Goal: Task Accomplishment & Management: Use online tool/utility

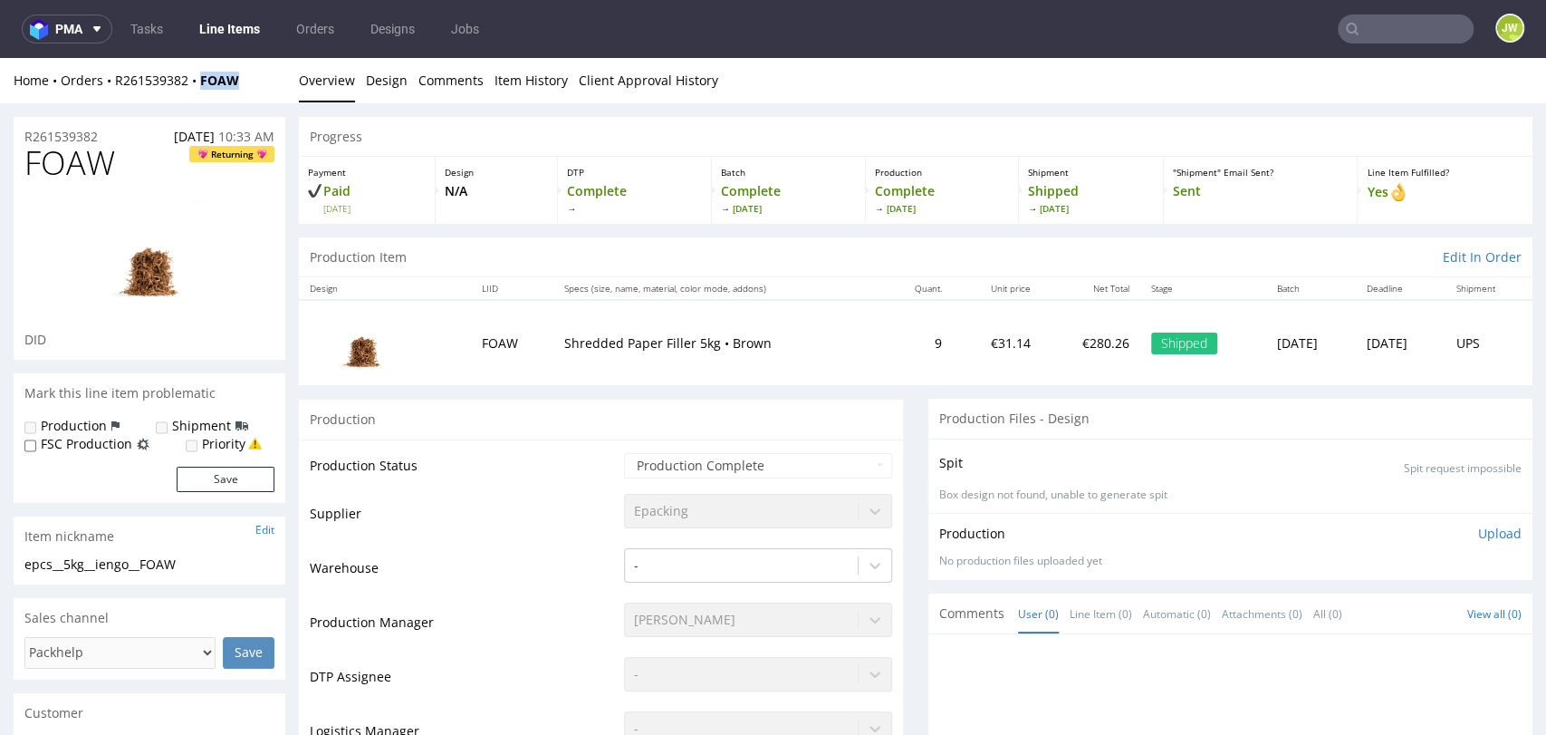
drag, startPoint x: 0, startPoint y: 0, endPoint x: 231, endPoint y: 29, distance: 232.8
click at [231, 29] on link "Line Items" at bounding box center [229, 28] width 82 height 29
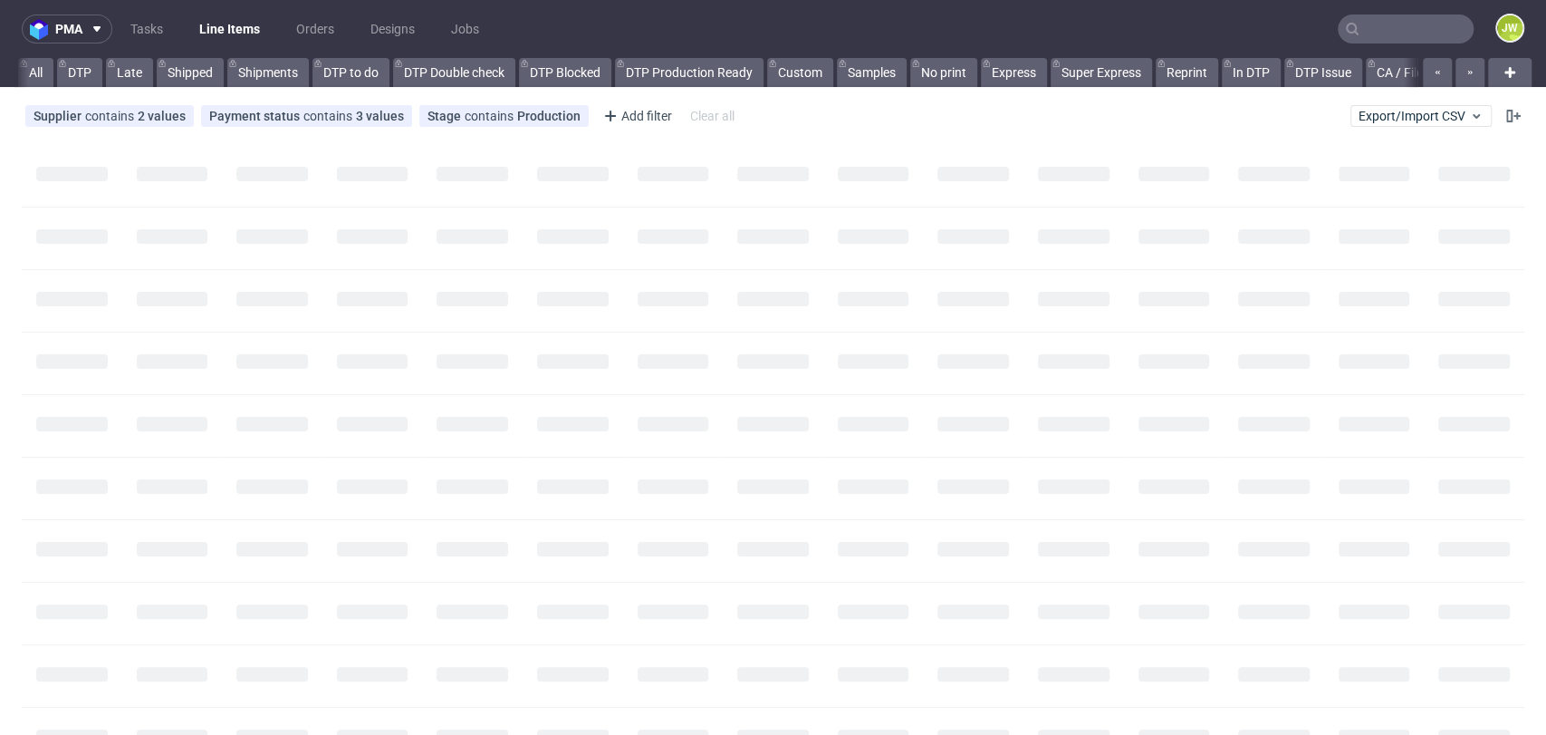
scroll to position [0, 458]
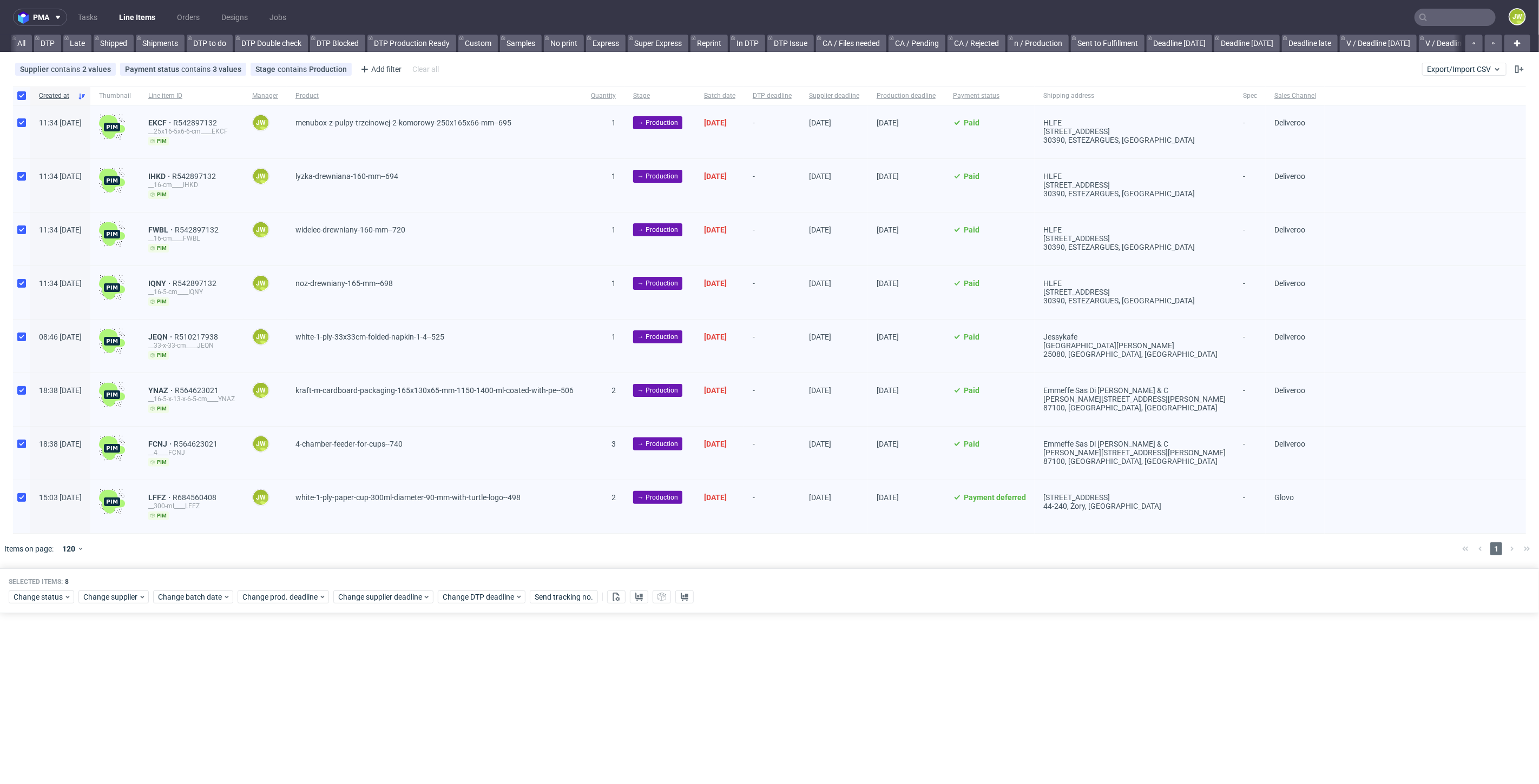
scroll to position [0, 1393]
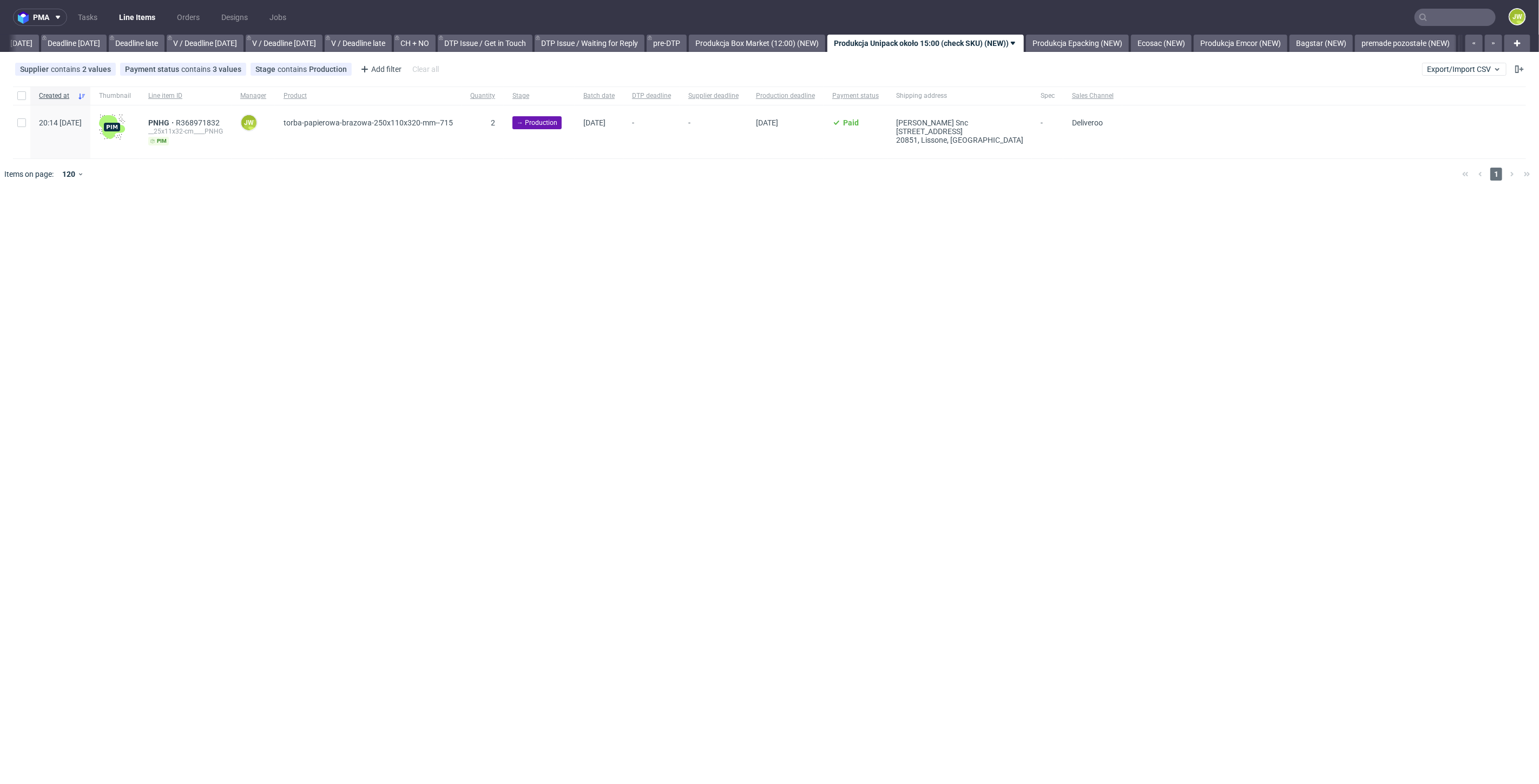
scroll to position [0, 1393]
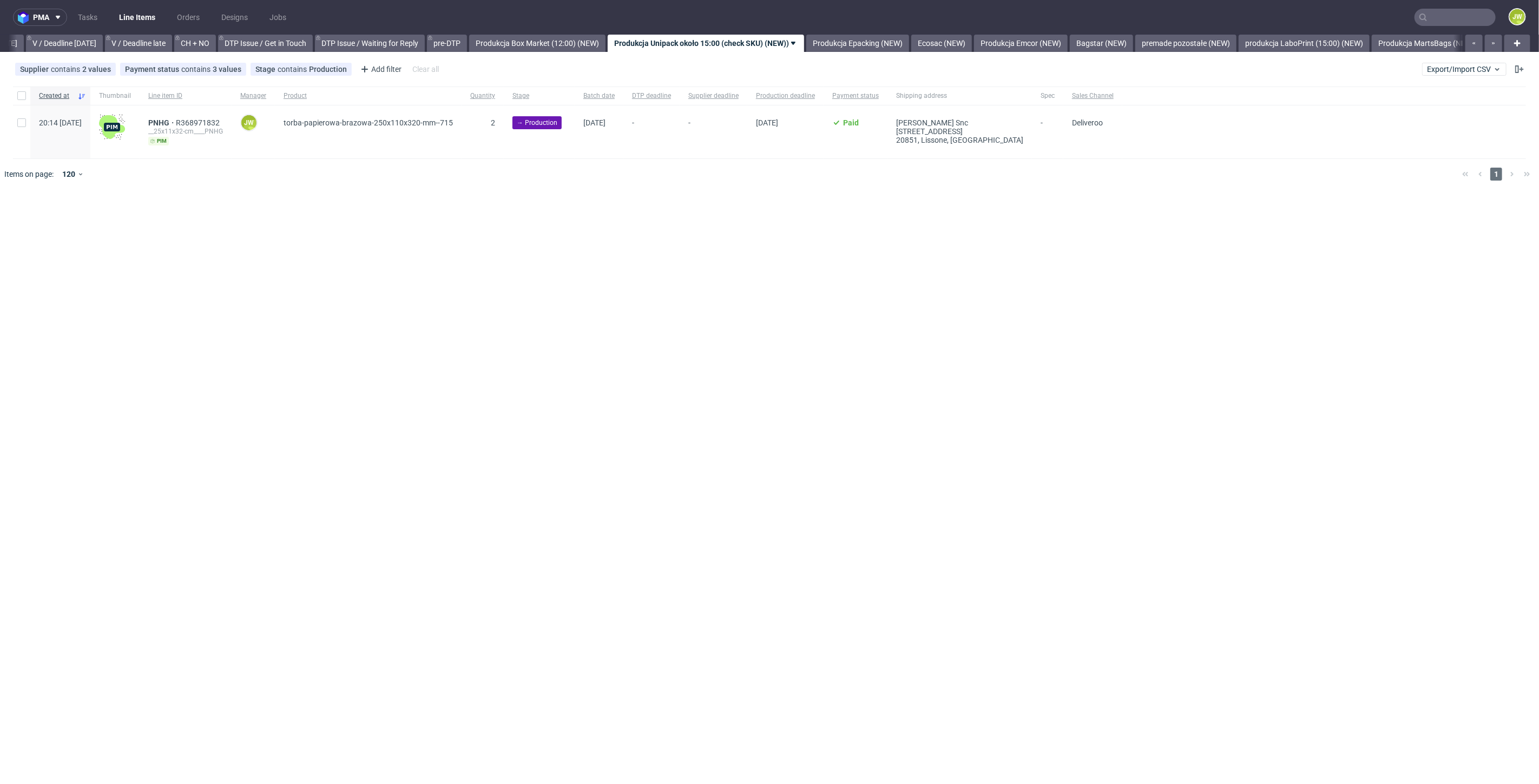
click at [1452, 20] on input "text" at bounding box center [1455, 17] width 81 height 17
paste input "HHNE"
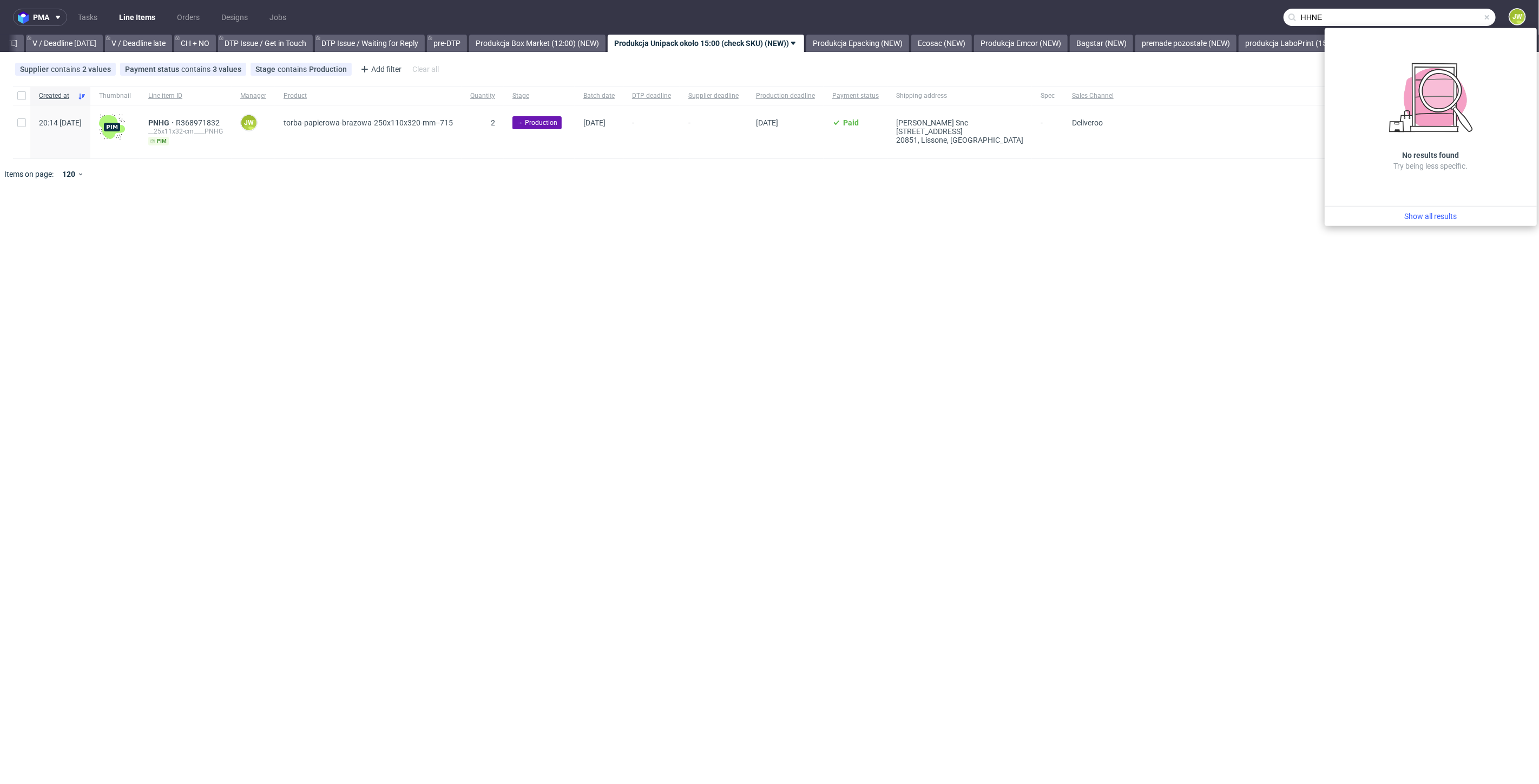
type input "HHNE"
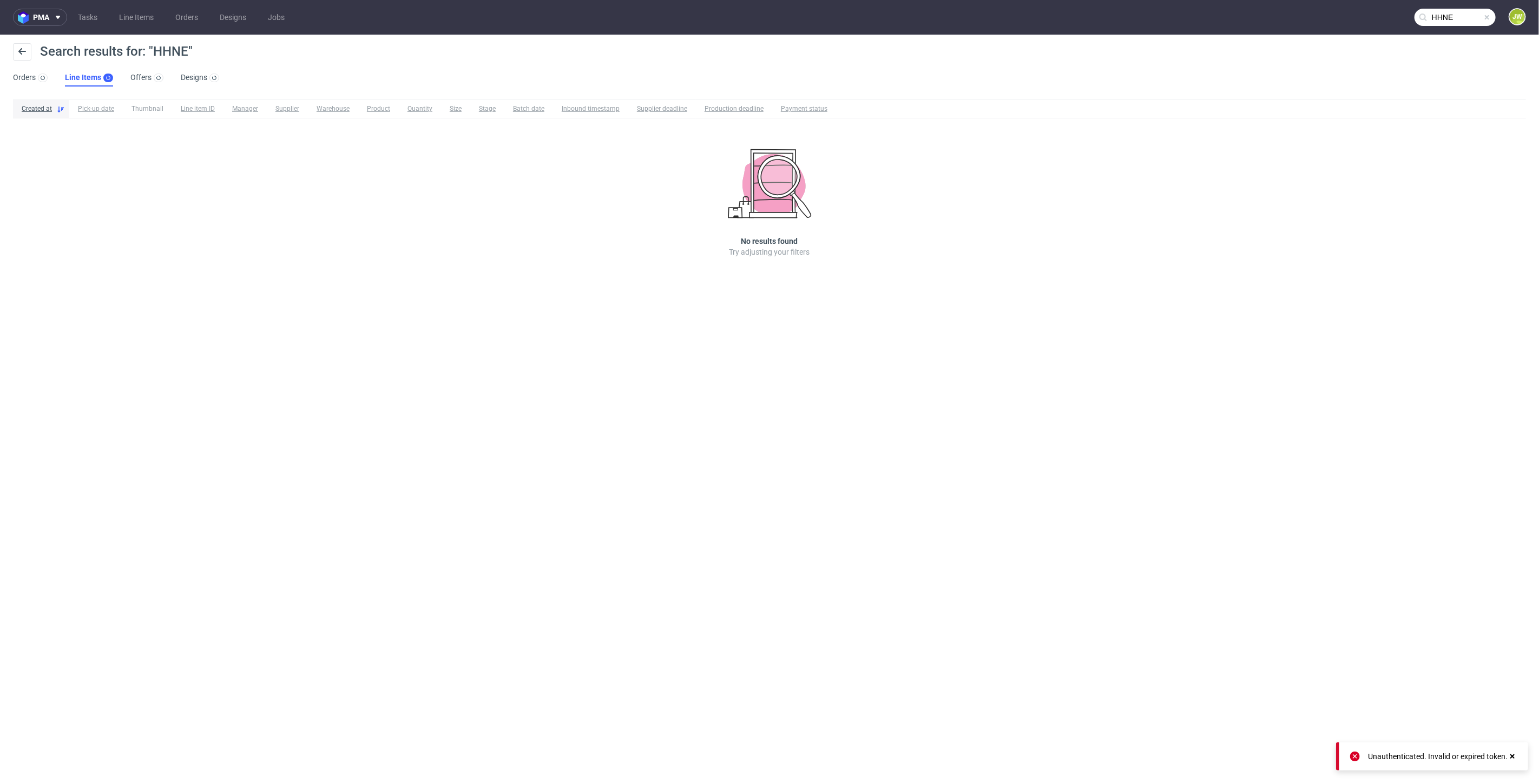
click at [1452, 18] on input "HHNE" at bounding box center [1455, 17] width 81 height 17
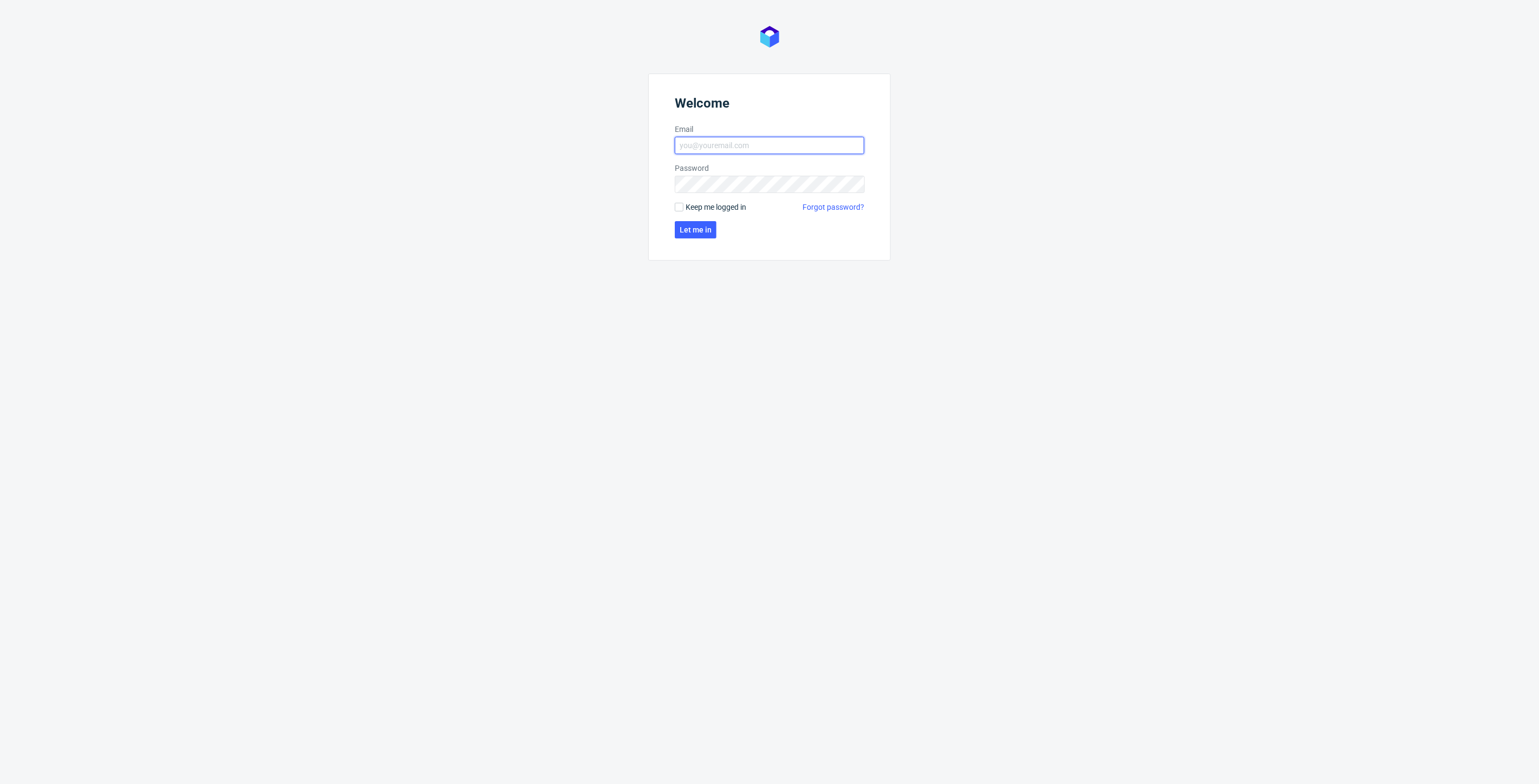
type input "jedrzej.wisniewski@packhelp.com"
click at [705, 242] on form "Welcome Email jedrzej.wisniewski@packhelp.com Password Keep me logged in Forgot…" at bounding box center [770, 167] width 243 height 187
click at [700, 233] on span "Let me in" at bounding box center [695, 230] width 32 height 8
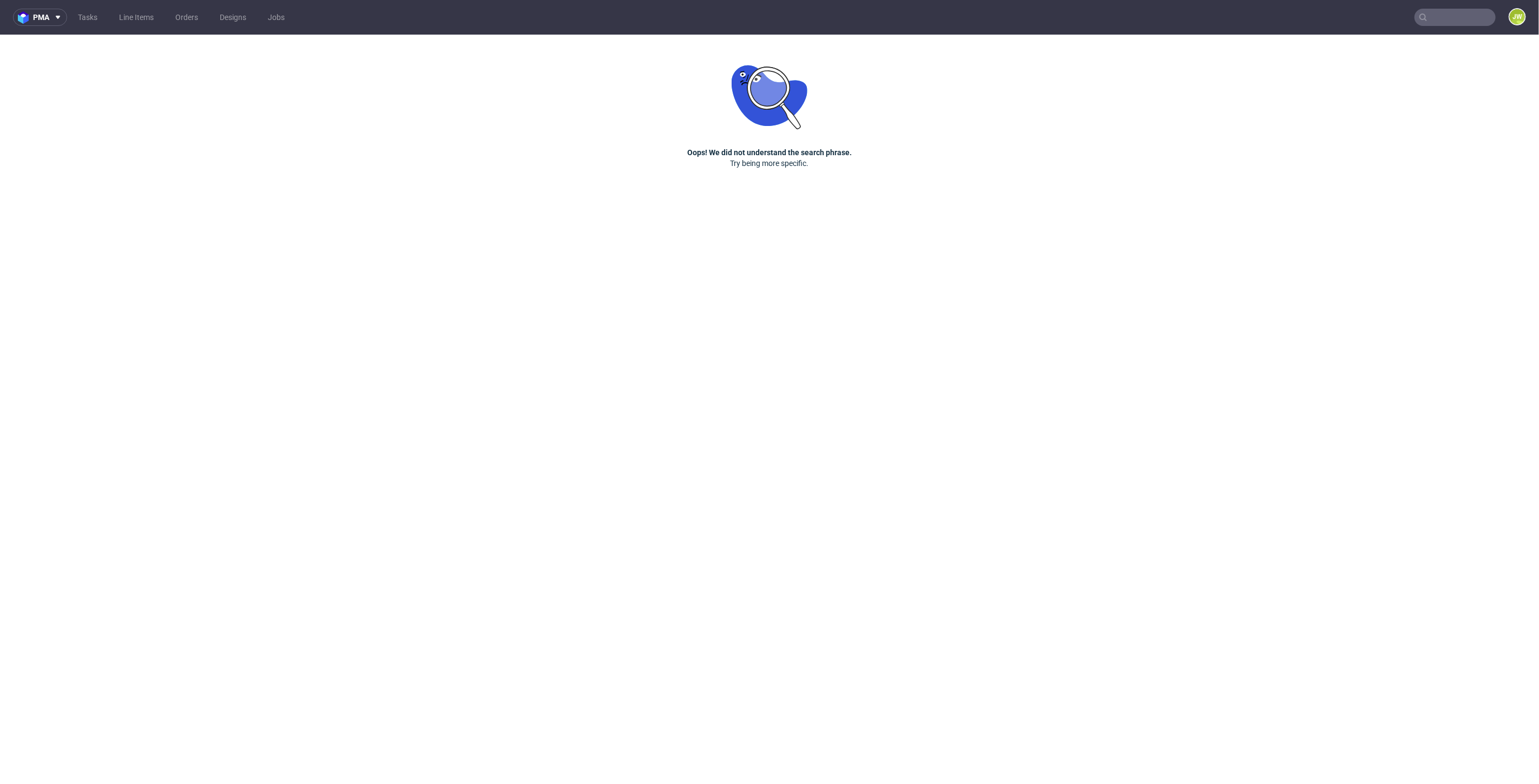
drag, startPoint x: 1473, startPoint y: 19, endPoint x: 1467, endPoint y: 19, distance: 6.0
click at [1471, 19] on input "text" at bounding box center [1455, 17] width 81 height 17
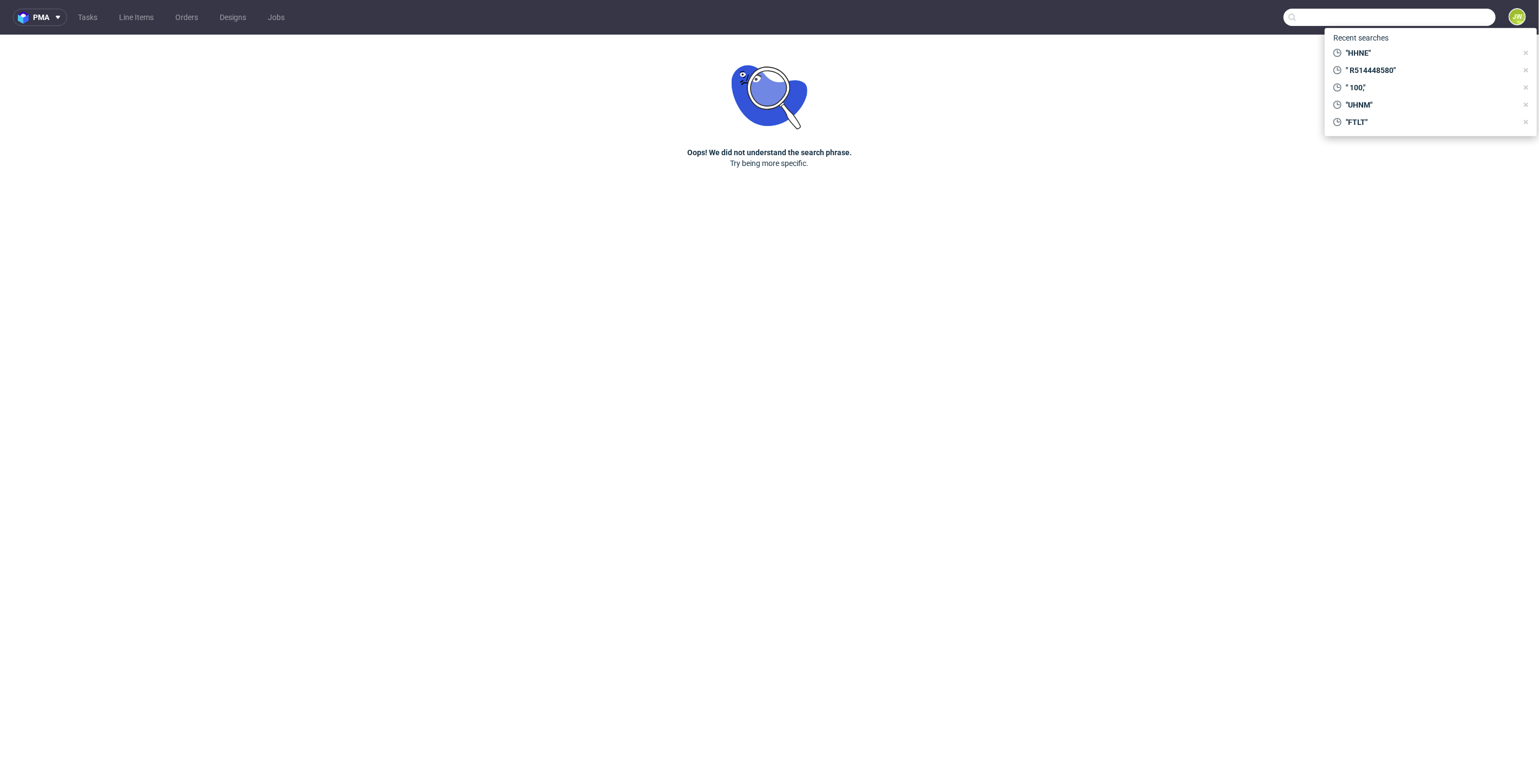
paste input "HHNE"
type input "HHNE"
click at [1364, 58] on span "HHNE" at bounding box center [1361, 57] width 20 height 8
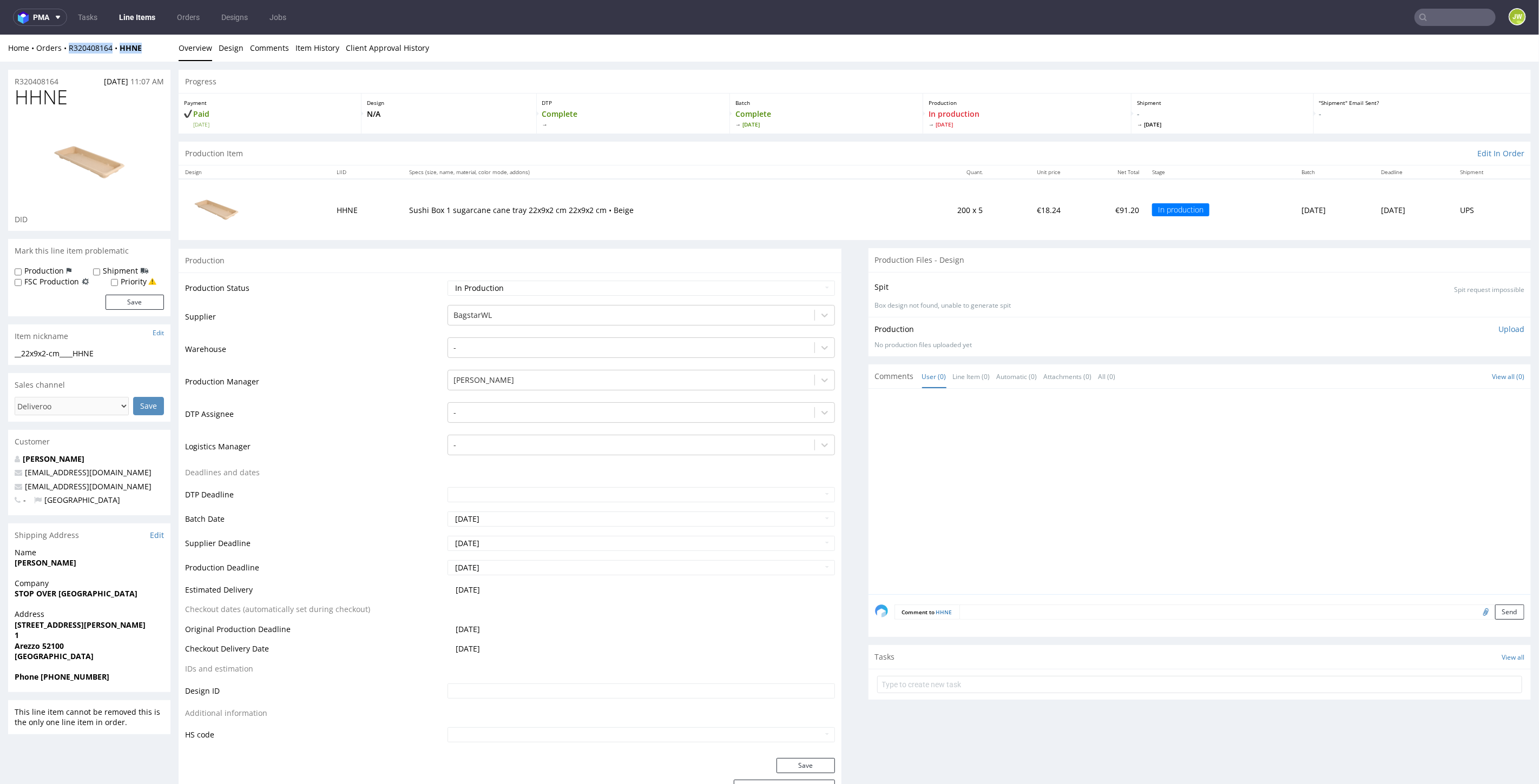
drag, startPoint x: 146, startPoint y: 57, endPoint x: 63, endPoint y: 60, distance: 83.1
click at [63, 60] on div "Home Orders R320408164 HHNE Overview Design Comments Item History Client Approv…" at bounding box center [770, 47] width 1539 height 27
copy div "R320408164 HHNE"
click at [846, 207] on p "Sushi Box 1 sugarcane cane tray 22x9x2 cm 22x9x2 cm • Beige" at bounding box center [655, 210] width 492 height 11
click at [1423, 15] on input "text" at bounding box center [1455, 17] width 81 height 17
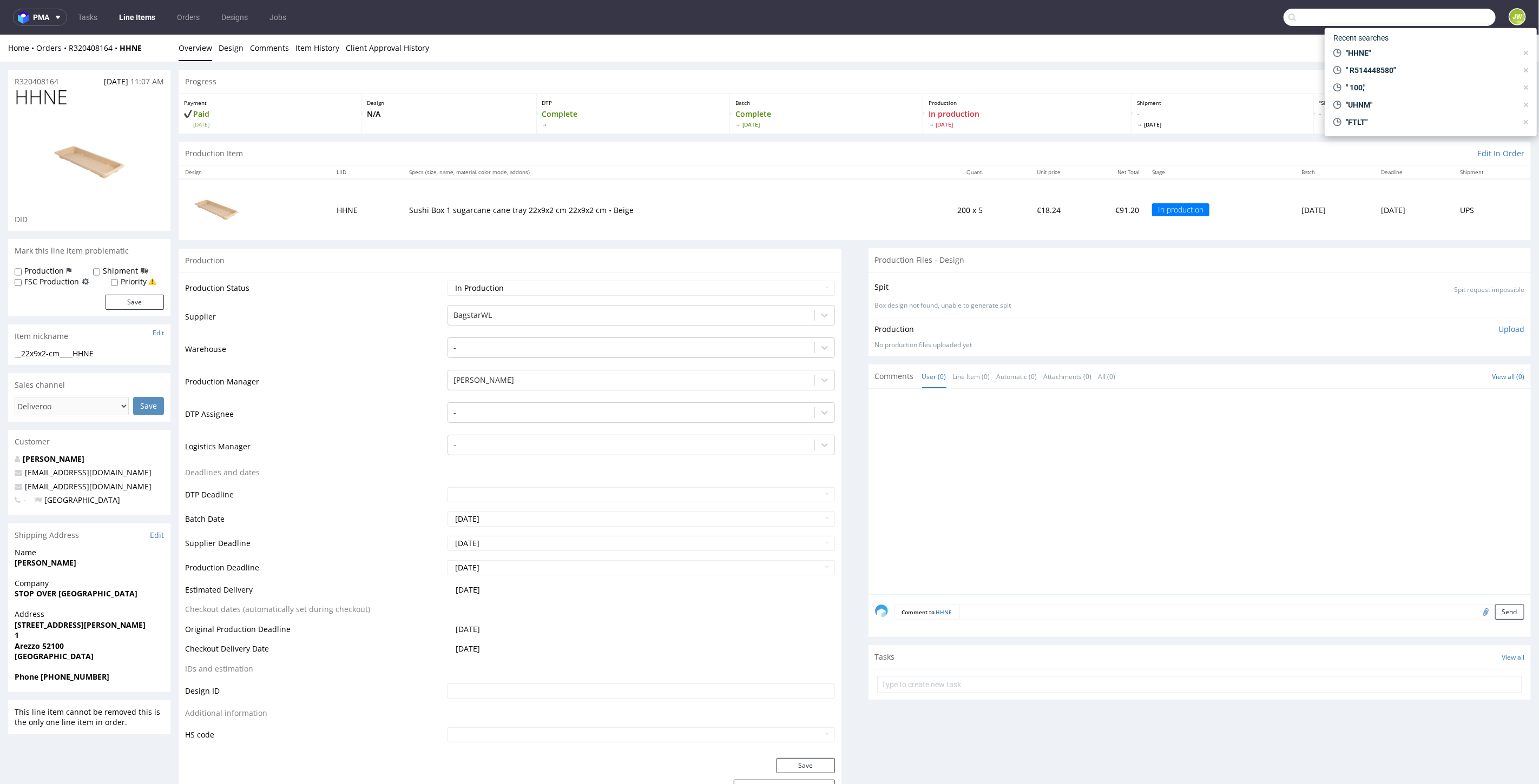
paste input "FRBO"
type input "FRBO"
drag, startPoint x: 1355, startPoint y: 40, endPoint x: 1355, endPoint y: 7, distance: 33.0
click at [1355, 40] on div "FRBO" at bounding box center [1360, 44] width 20 height 11
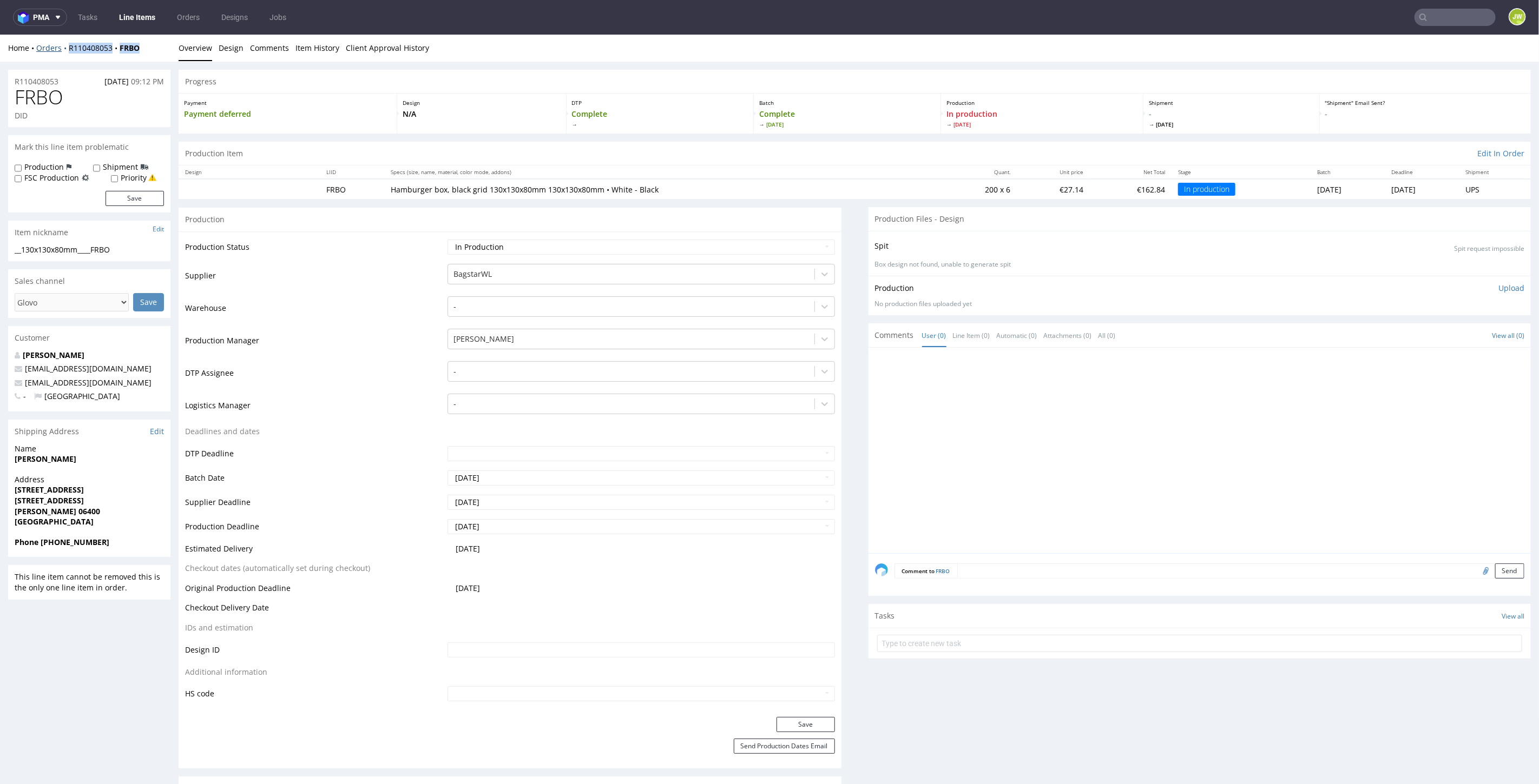
drag, startPoint x: 140, startPoint y: 39, endPoint x: 66, endPoint y: 51, distance: 75.0
click at [66, 51] on div "Home Orders R110408053 FRBO Overview Design Comments Item History Client Approv…" at bounding box center [770, 47] width 1539 height 27
copy div "R110408053 FRBO"
click at [857, 105] on p "Batch" at bounding box center [847, 102] width 176 height 8
click at [1461, 13] on input "text" at bounding box center [1455, 17] width 81 height 17
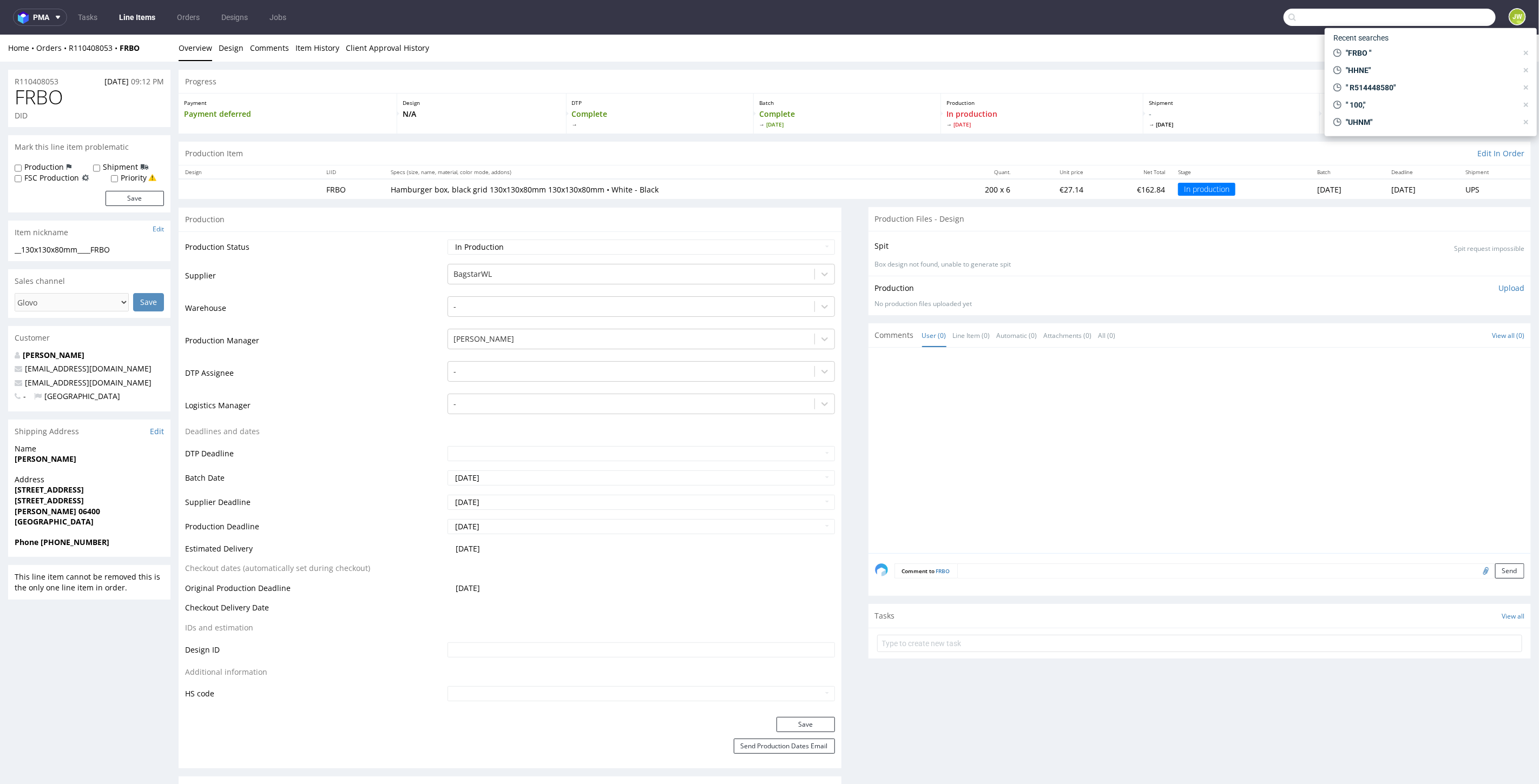
paste input "HWHH"
type input "HWHH"
click at [1372, 50] on div "HWHH __160x100x60____HWHH" at bounding box center [1431, 44] width 195 height 20
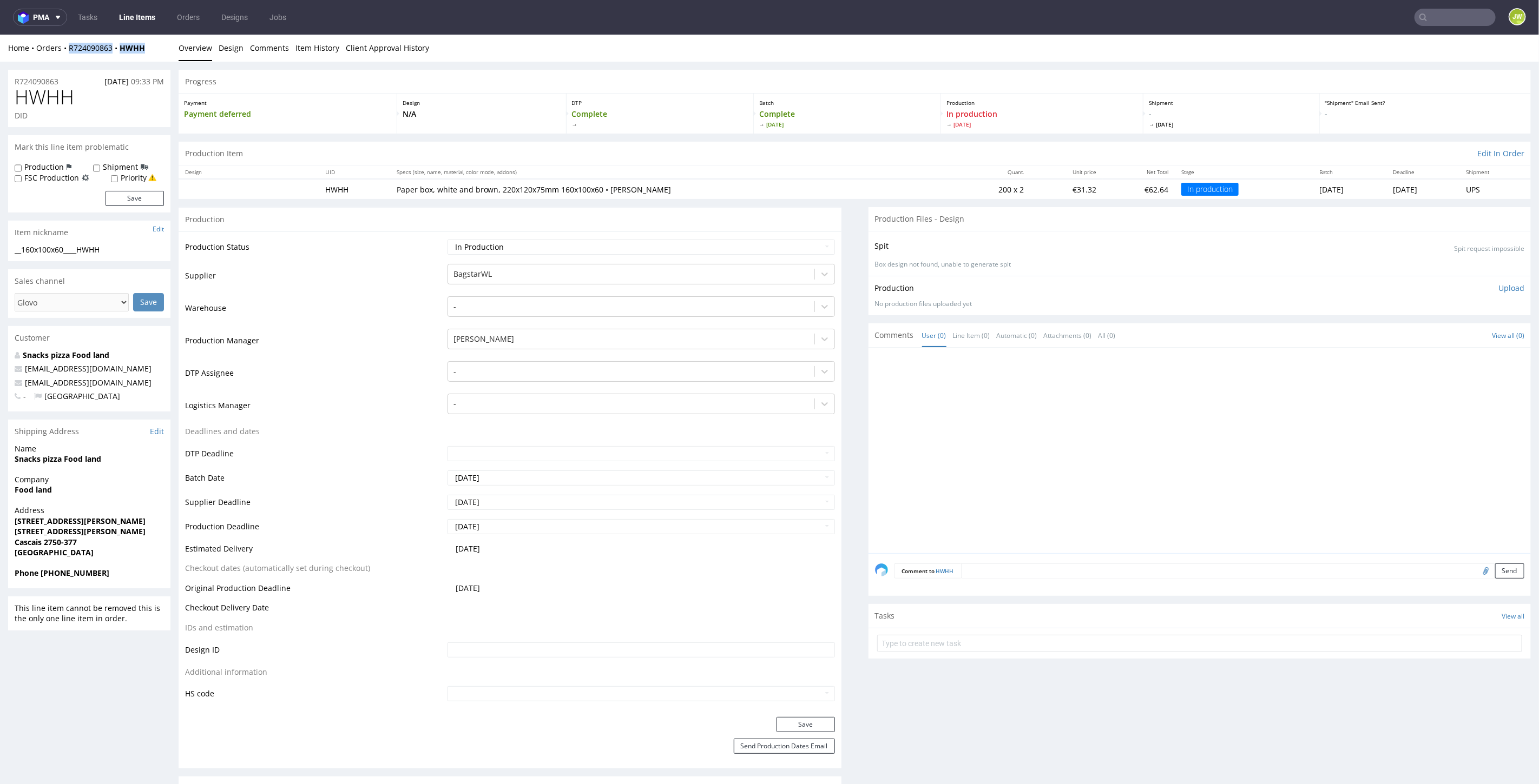
drag, startPoint x: 142, startPoint y: 53, endPoint x: 69, endPoint y: 54, distance: 73.0
click at [68, 54] on div "Home Orders R724090863 HWHH Overview Design Comments Item History Client Approv…" at bounding box center [770, 47] width 1539 height 27
copy div "R724090863 HWHH"
click at [1445, 18] on input "text" at bounding box center [1455, 17] width 81 height 17
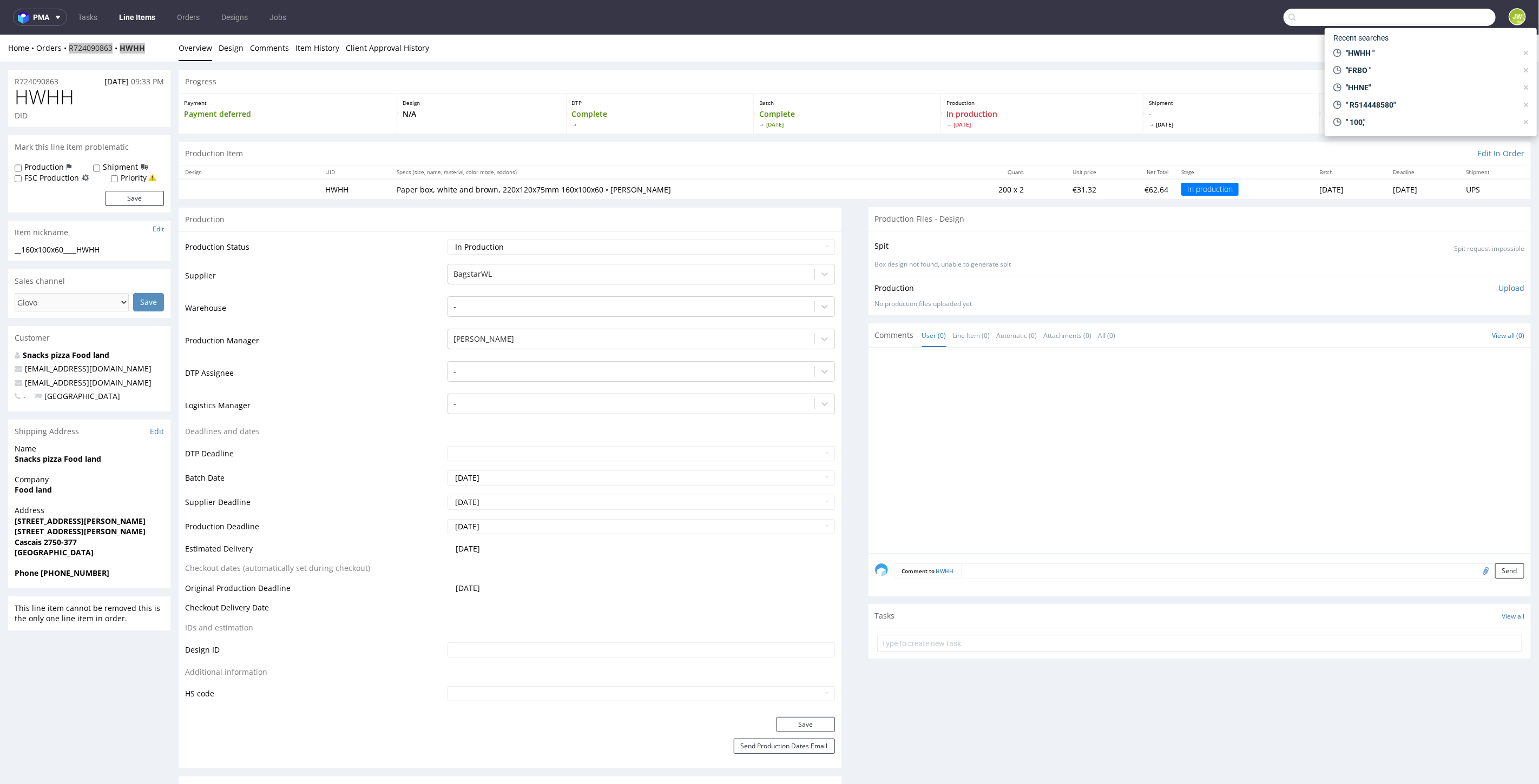
paste input "IWPD"
type input "IWPD"
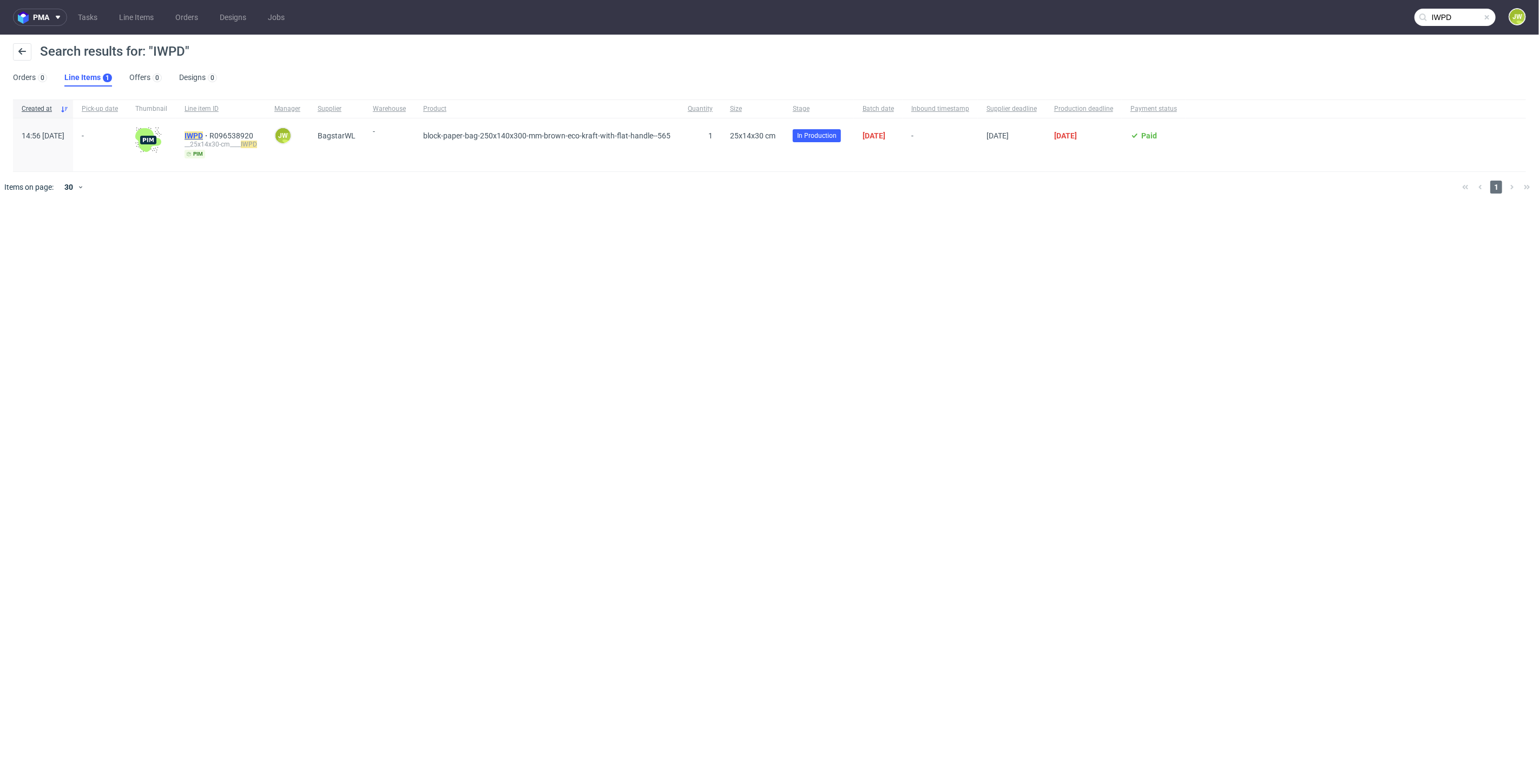
click at [203, 132] on mark "IWPD" at bounding box center [194, 136] width 19 height 8
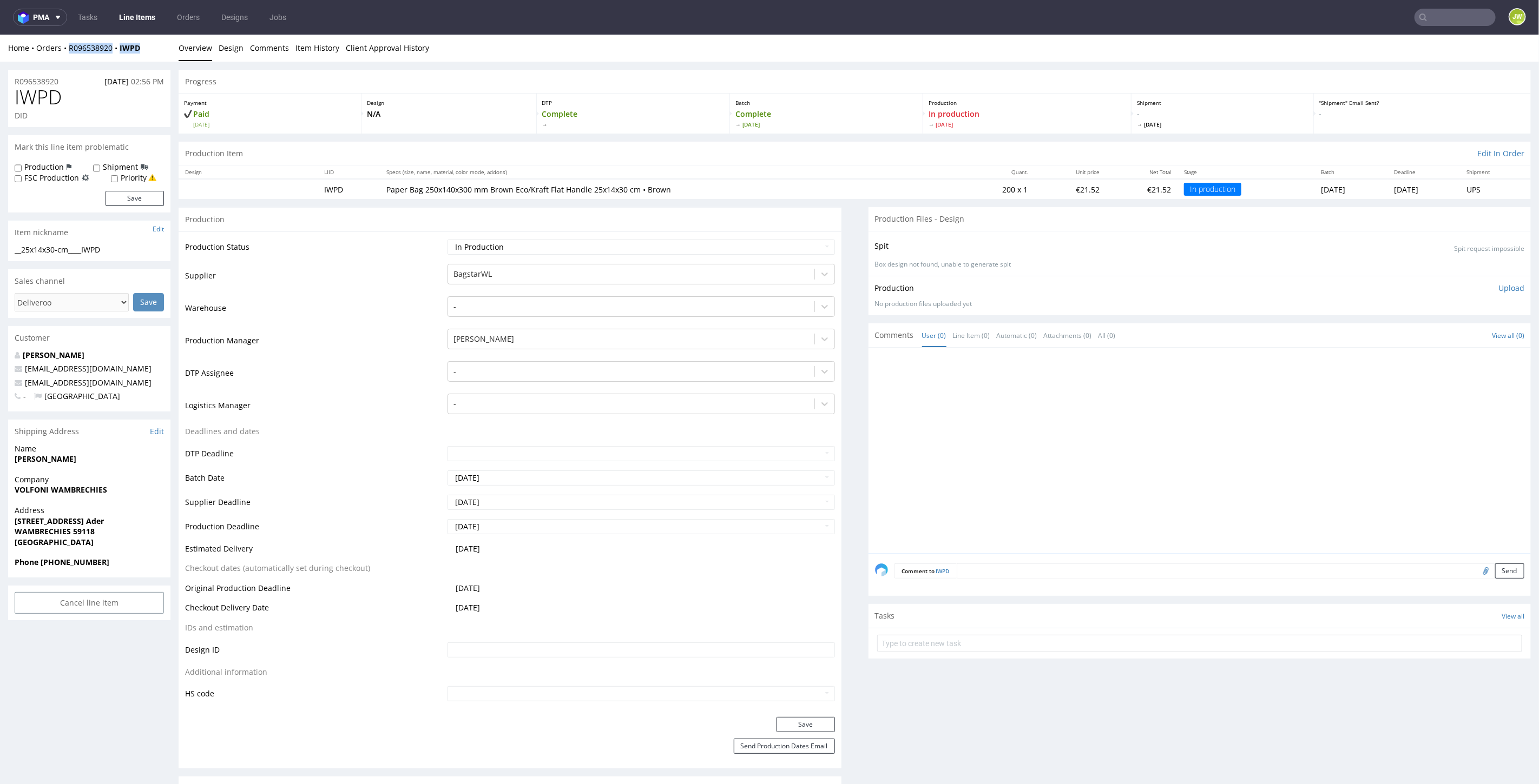
drag, startPoint x: 48, startPoint y: 53, endPoint x: 66, endPoint y: 56, distance: 18.2
click at [66, 56] on div "Home Orders R096538920 IWPD Overview Design Comments Item History Client Approv…" at bounding box center [770, 47] width 1539 height 27
copy div "R096538920 IWPD"
click at [151, 23] on link "Line Items" at bounding box center [137, 17] width 49 height 17
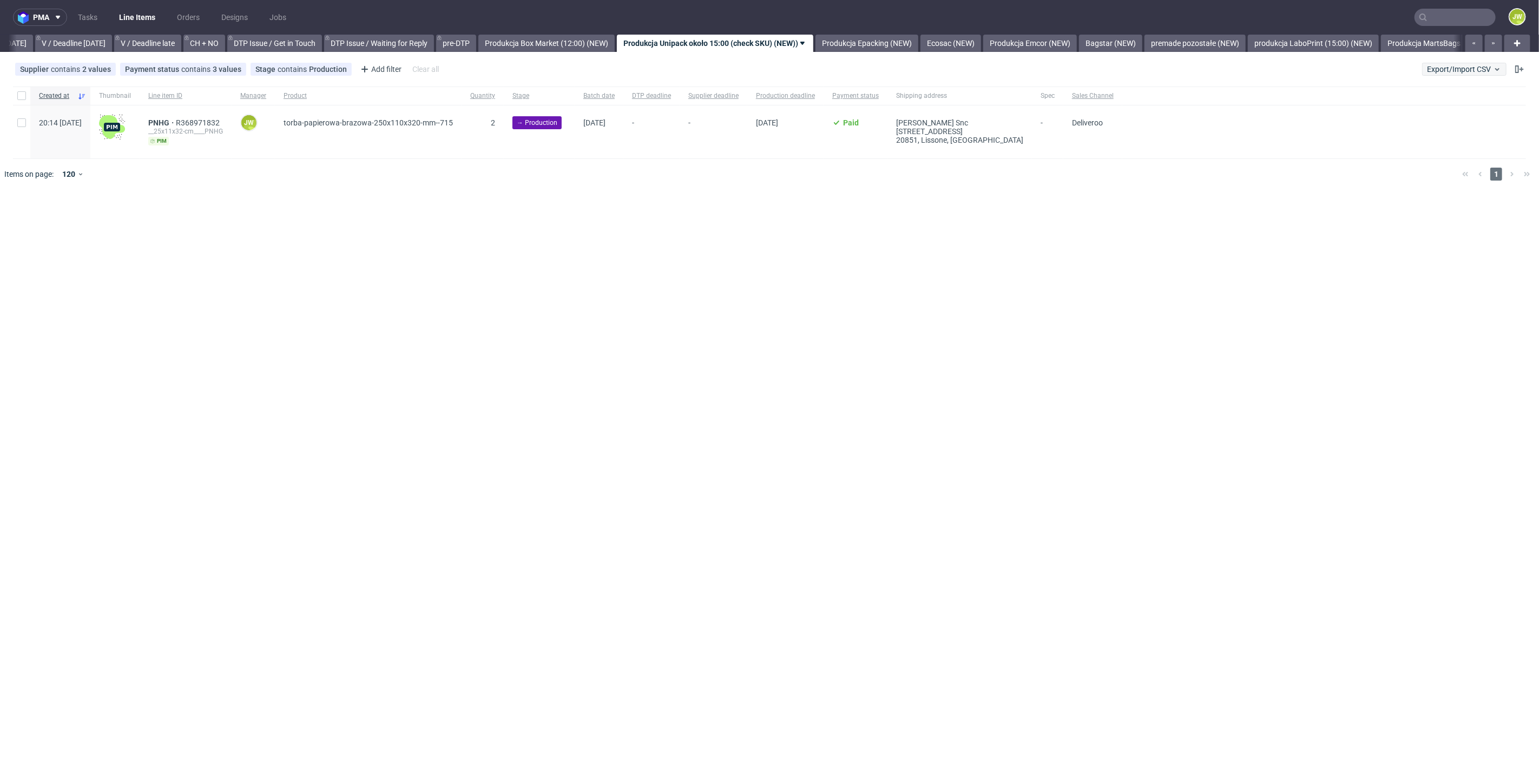
scroll to position [0, 1393]
click at [1467, 67] on span "Export/Import CSV" at bounding box center [1464, 69] width 75 height 8
click at [1391, 111] on link "Import shipments CSV" at bounding box center [1439, 113] width 127 height 17
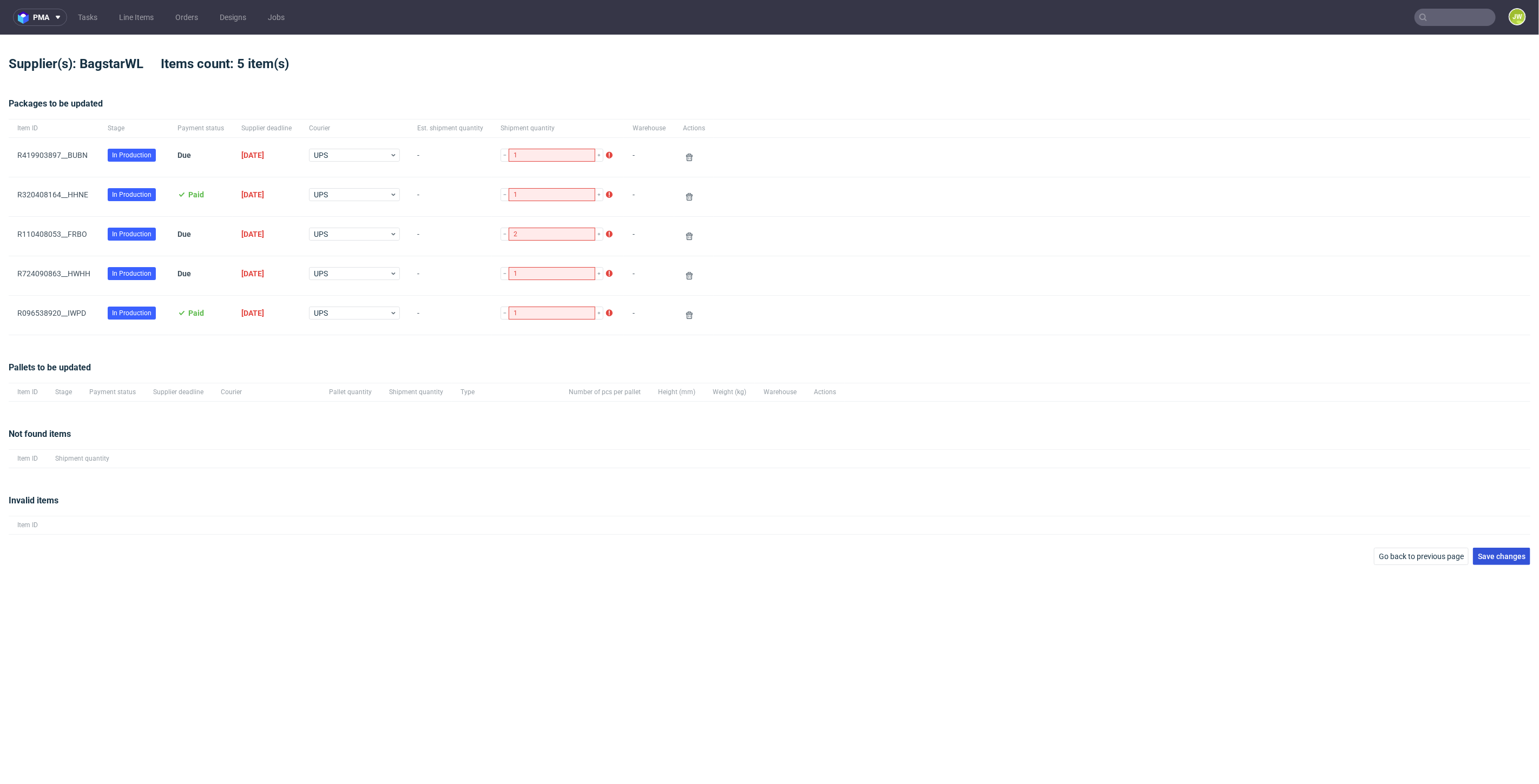
click at [1492, 561] on button "Save changes" at bounding box center [1501, 557] width 57 height 17
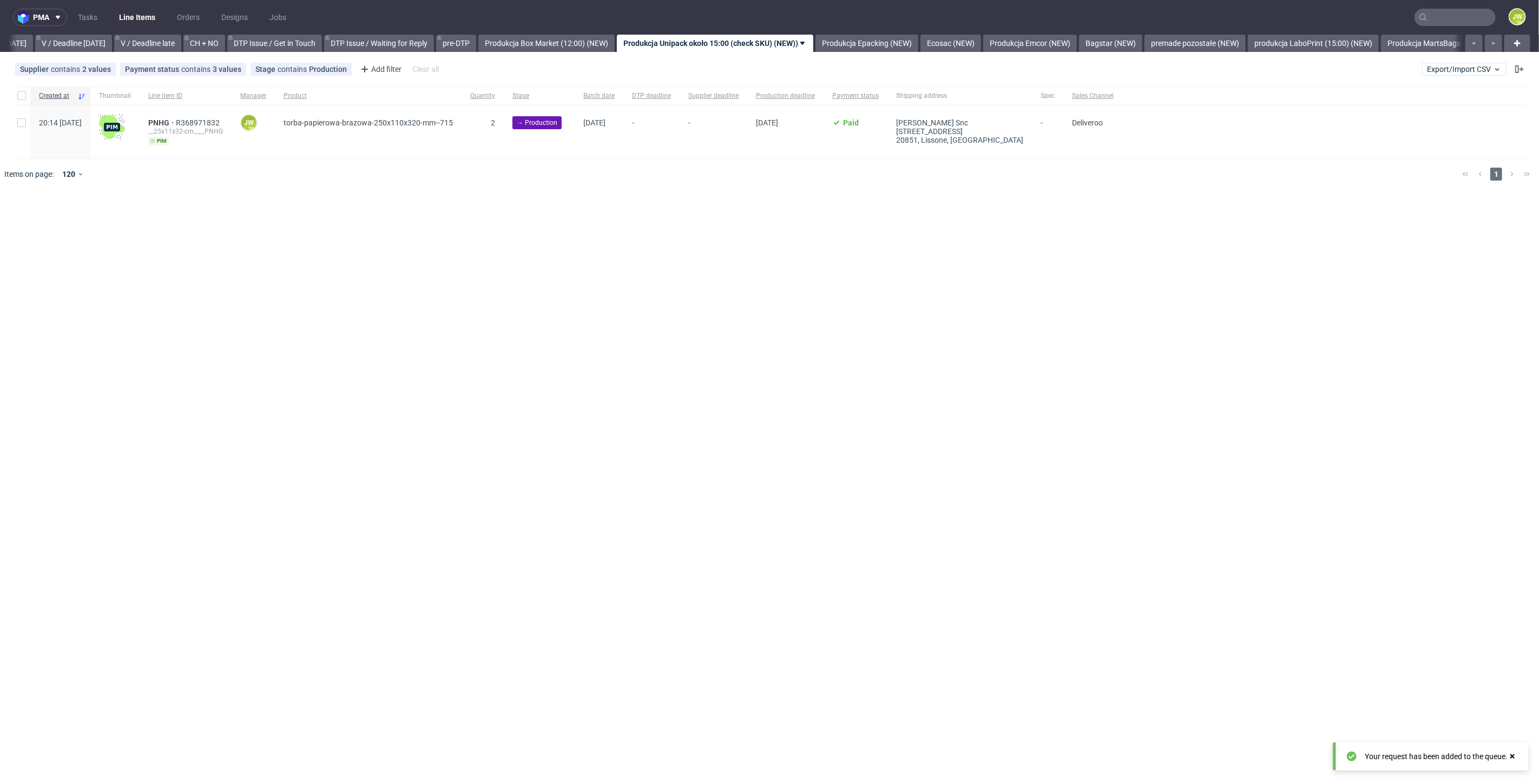
scroll to position [0, 1393]
click at [1495, 47] on icon "button" at bounding box center [1493, 43] width 4 height 8
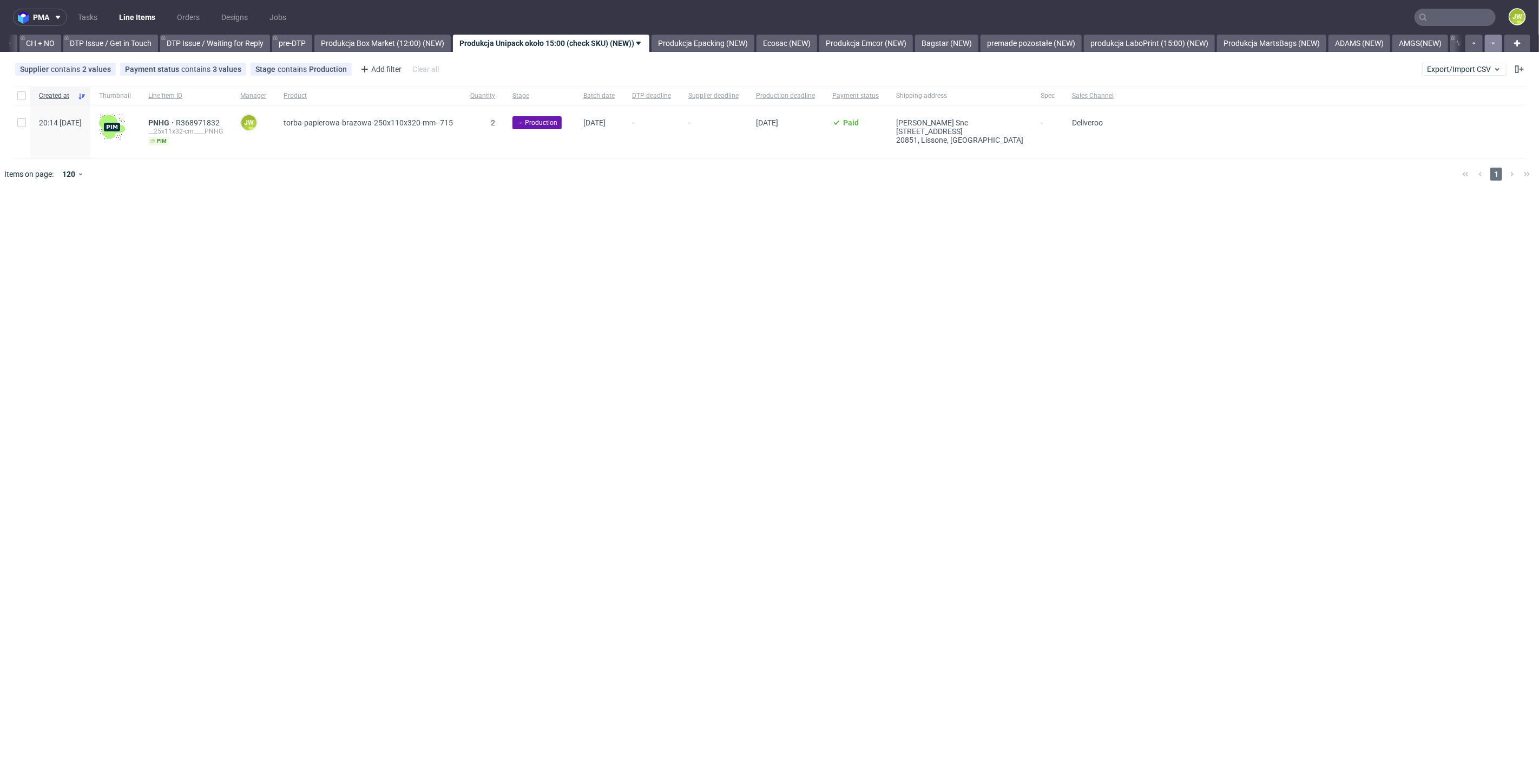
click at [1495, 47] on icon "button" at bounding box center [1493, 43] width 4 height 8
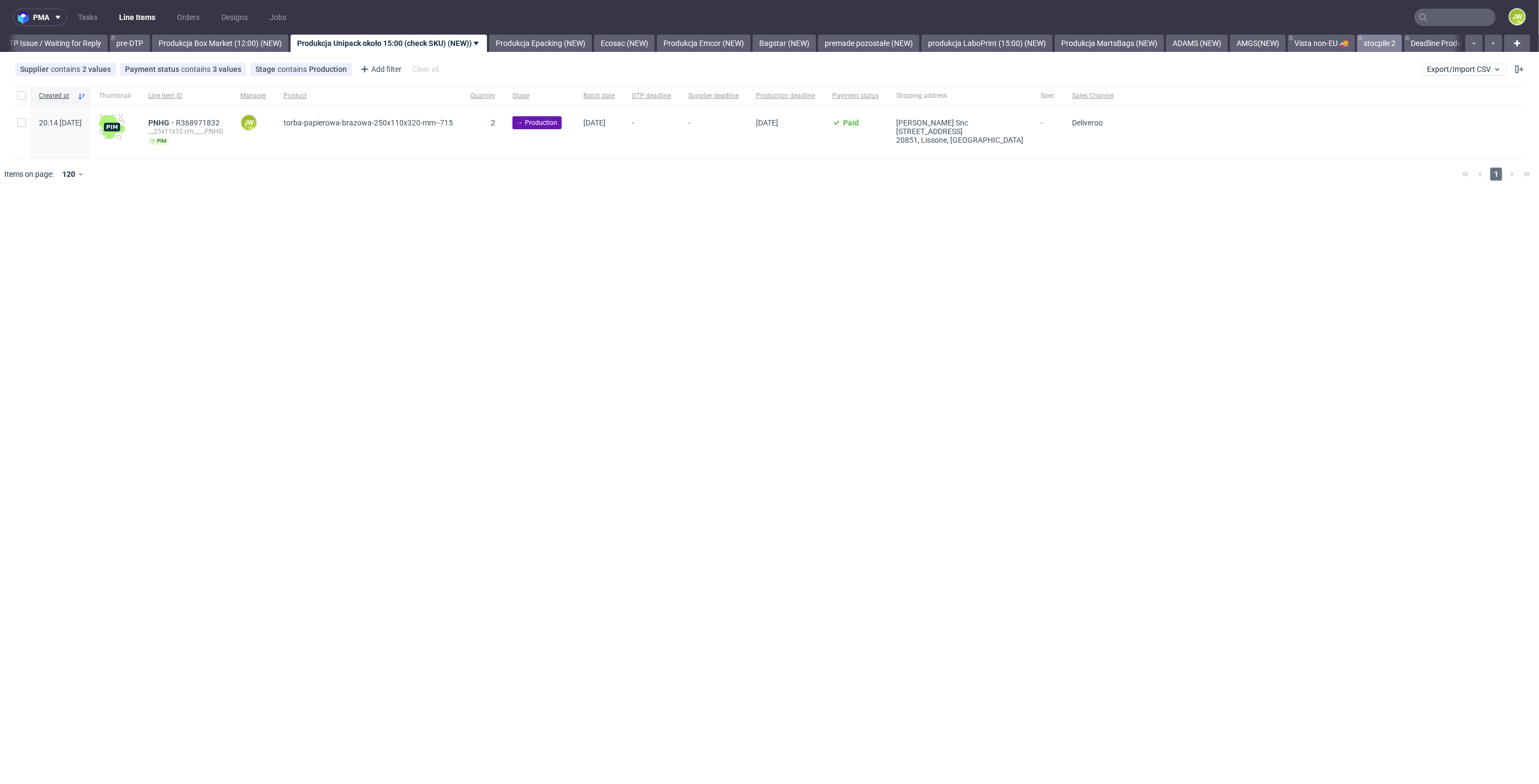
scroll to position [0, 1710]
click at [1494, 43] on use "button" at bounding box center [1494, 44] width 3 height 2
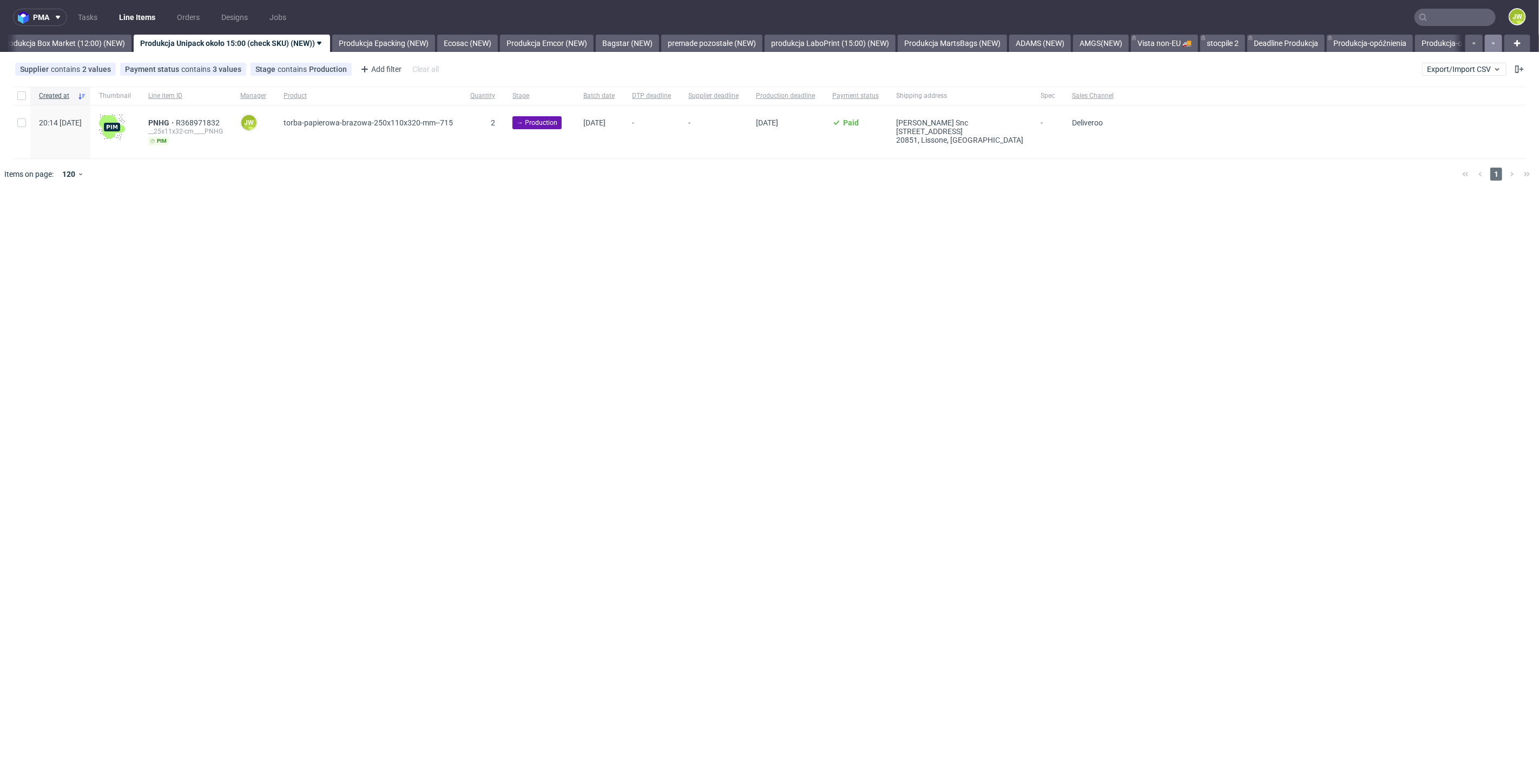
click at [1494, 43] on use "button" at bounding box center [1494, 44] width 3 height 2
click at [1494, 44] on icon "button" at bounding box center [1493, 43] width 4 height 8
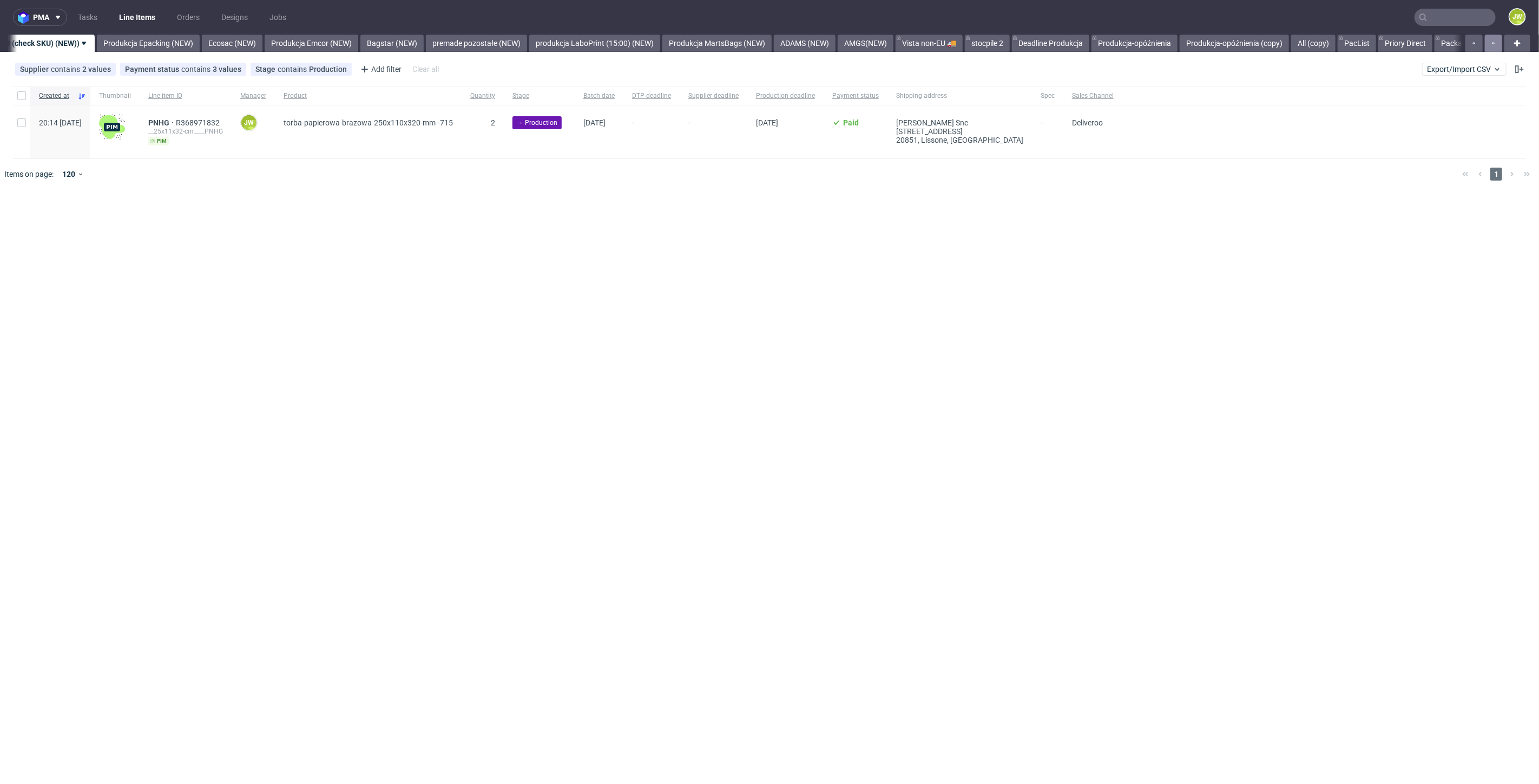
click at [1494, 43] on use "button" at bounding box center [1494, 44] width 3 height 2
click at [1439, 40] on link "alt eco (14:00)" at bounding box center [1425, 43] width 61 height 17
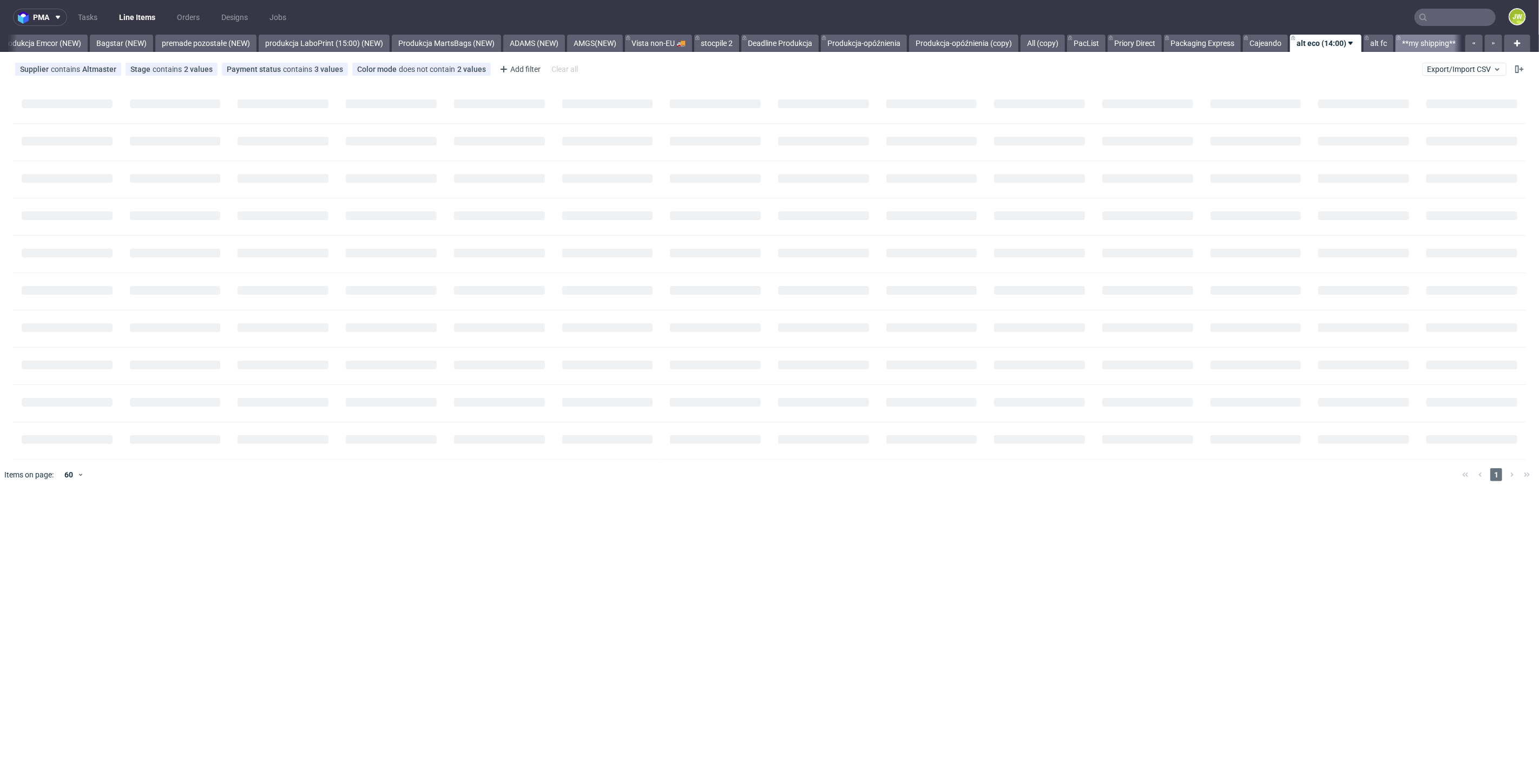
scroll to position [0, 2393]
click at [1057, 47] on link "All (copy)" at bounding box center [1043, 43] width 44 height 17
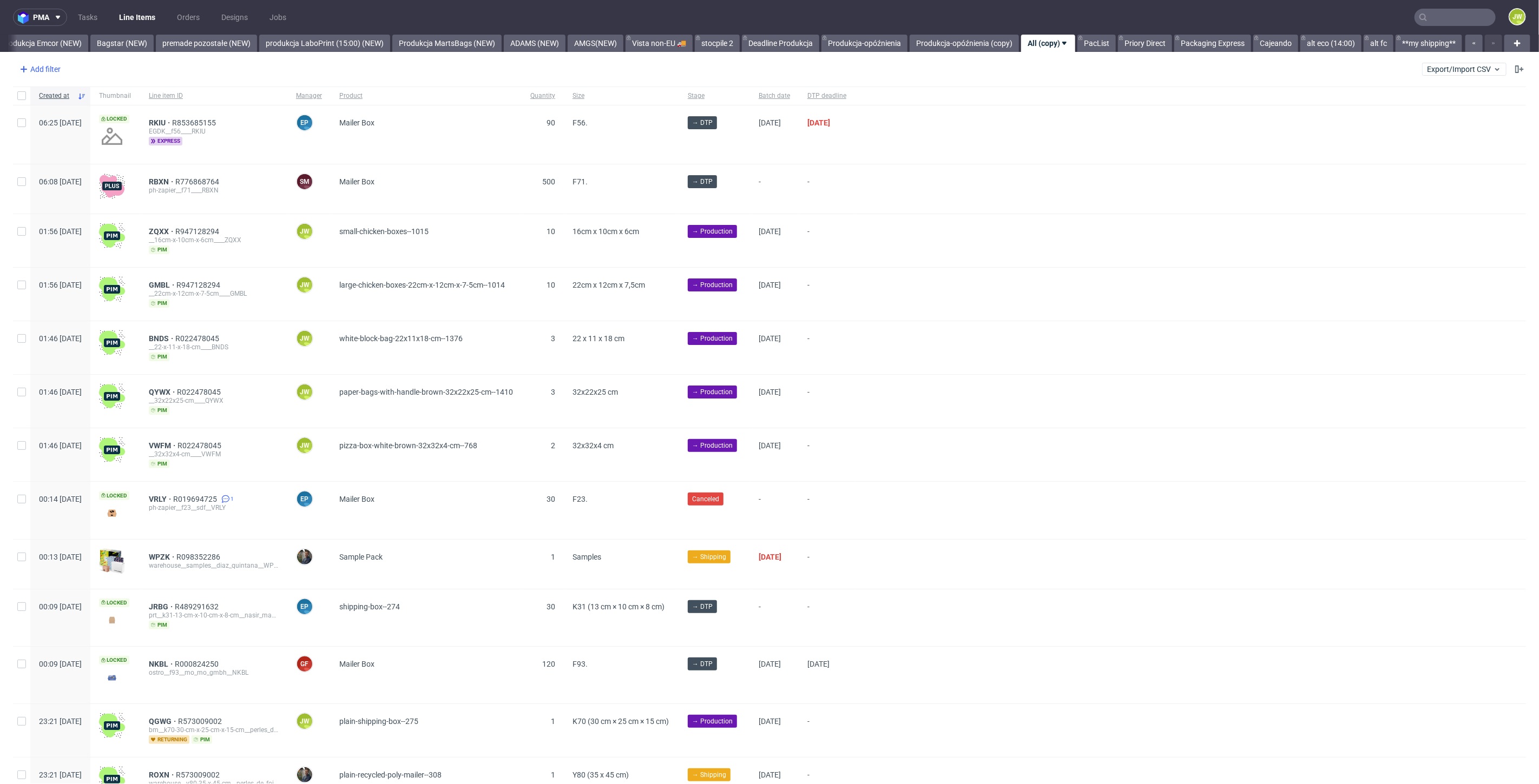
click at [41, 75] on div "Add filter" at bounding box center [39, 69] width 48 height 17
click at [47, 99] on input "text" at bounding box center [84, 93] width 130 height 17
type input "su"
click at [33, 129] on span "Supplier" at bounding box center [38, 135] width 37 height 15
click at [62, 124] on div "Unassigned Priory Direct Adams high volumes Adams Packaging Adams Studio Allbag…" at bounding box center [84, 210] width 130 height 204
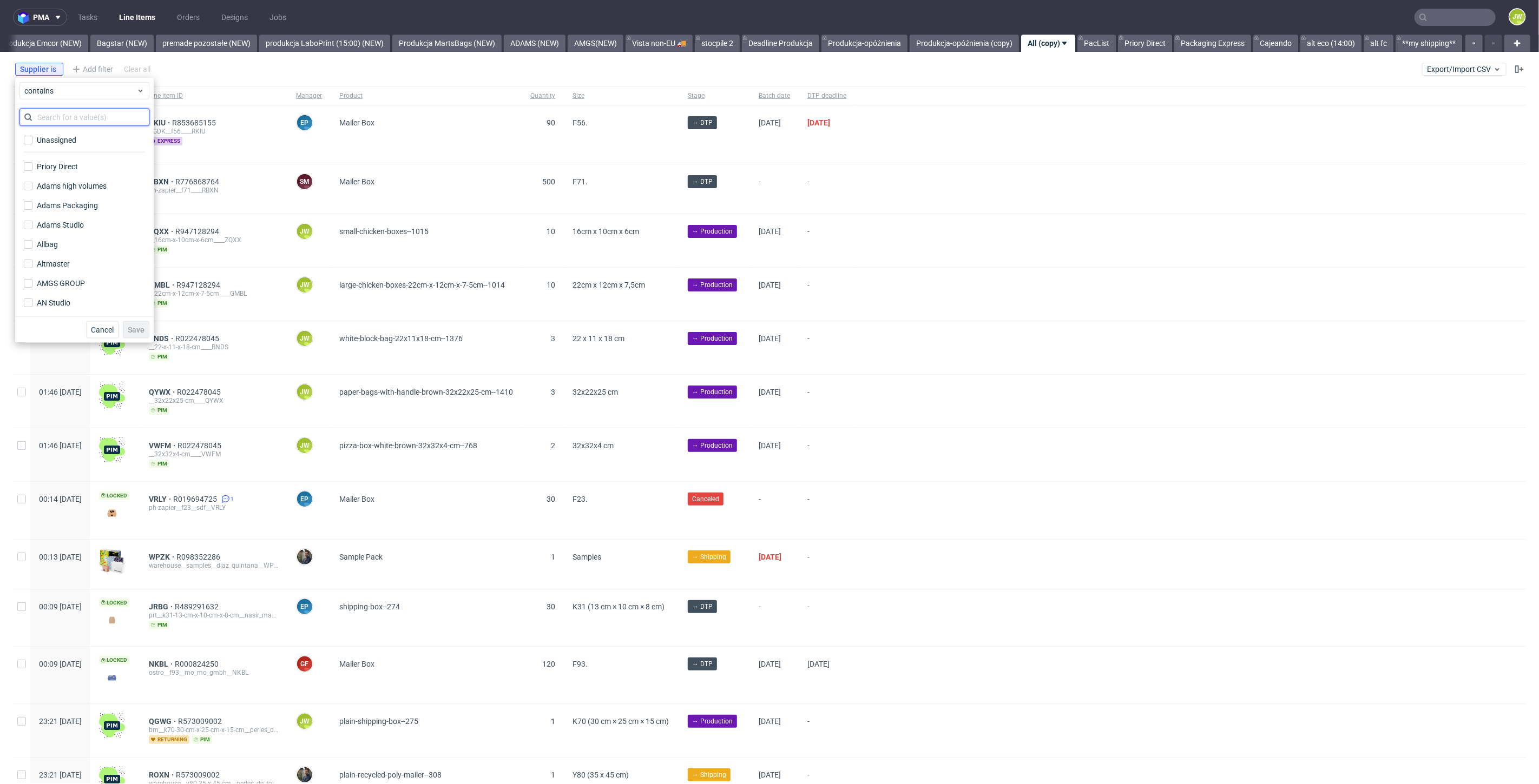
click at [62, 122] on input "text" at bounding box center [84, 117] width 130 height 17
type input "tt"
click at [30, 132] on div "TTpack" at bounding box center [84, 140] width 130 height 20
click at [32, 136] on input "TTpack" at bounding box center [28, 140] width 8 height 8
checkbox input "true"
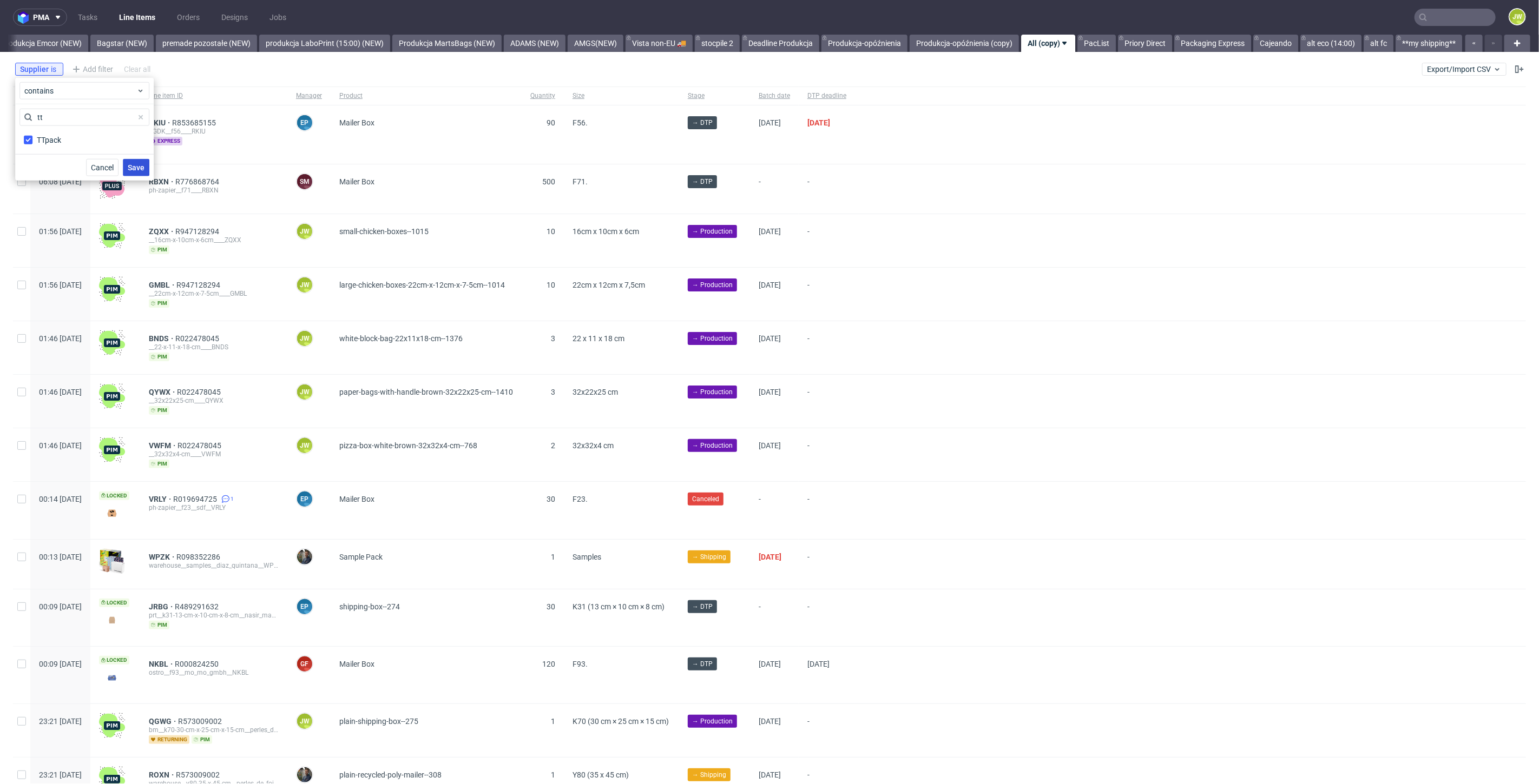
click at [134, 166] on span "Save" at bounding box center [136, 167] width 17 height 8
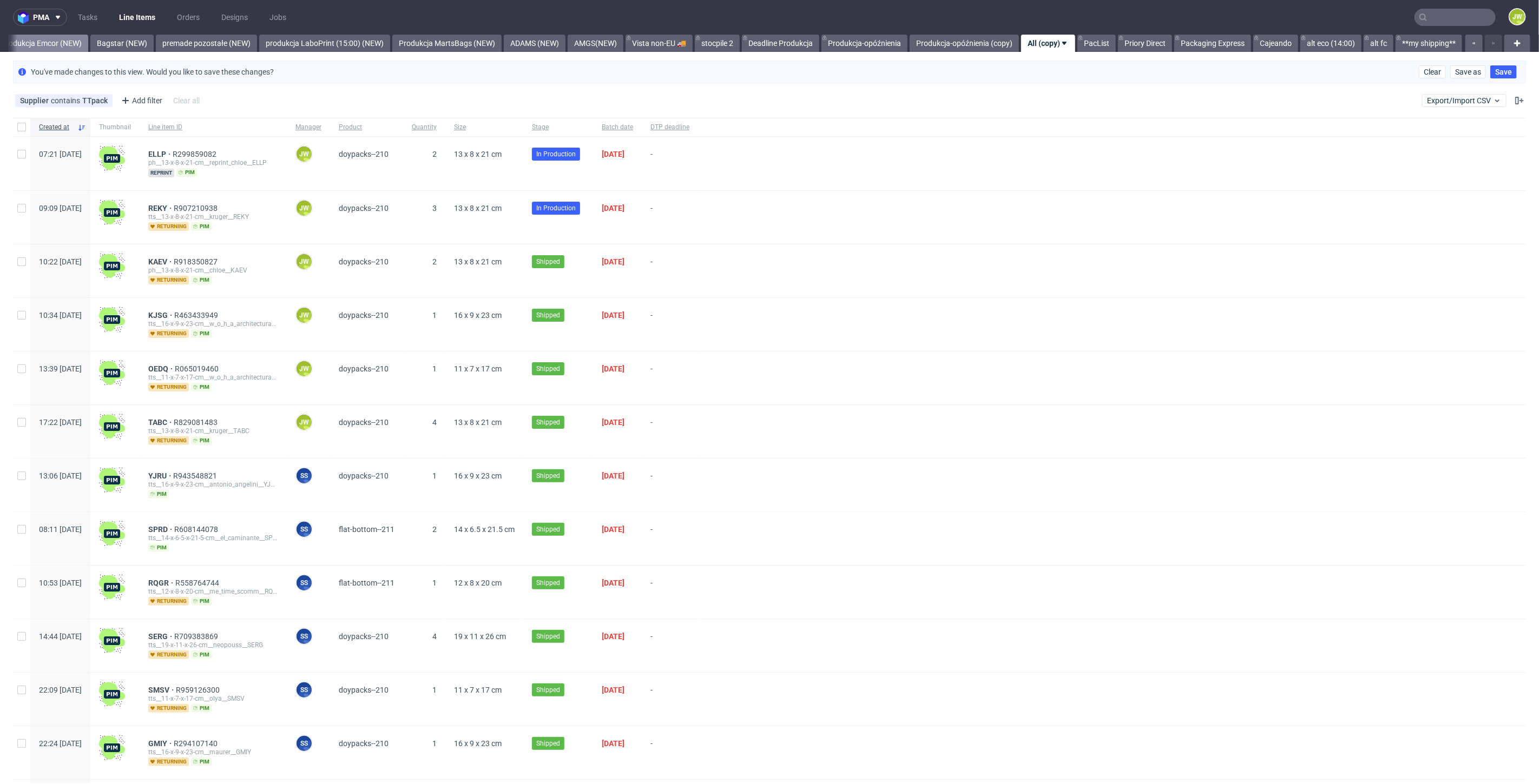
click at [28, 44] on link "Produkcja Emcor (NEW)" at bounding box center [41, 43] width 94 height 17
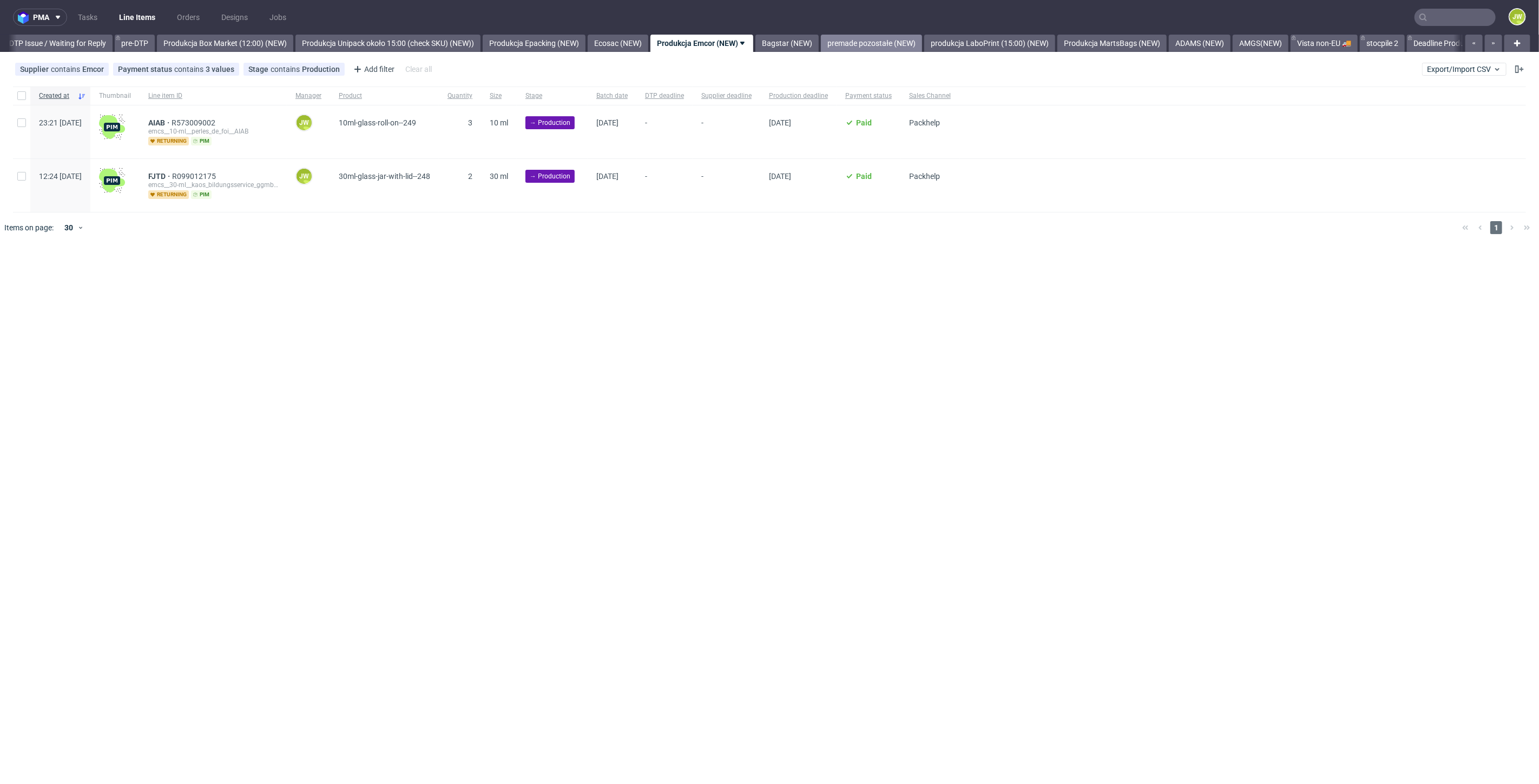
scroll to position [0, 1703]
click at [411, 45] on link "Produkcja Unipack około 15:00 (check SKU) (NEW))" at bounding box center [391, 43] width 185 height 17
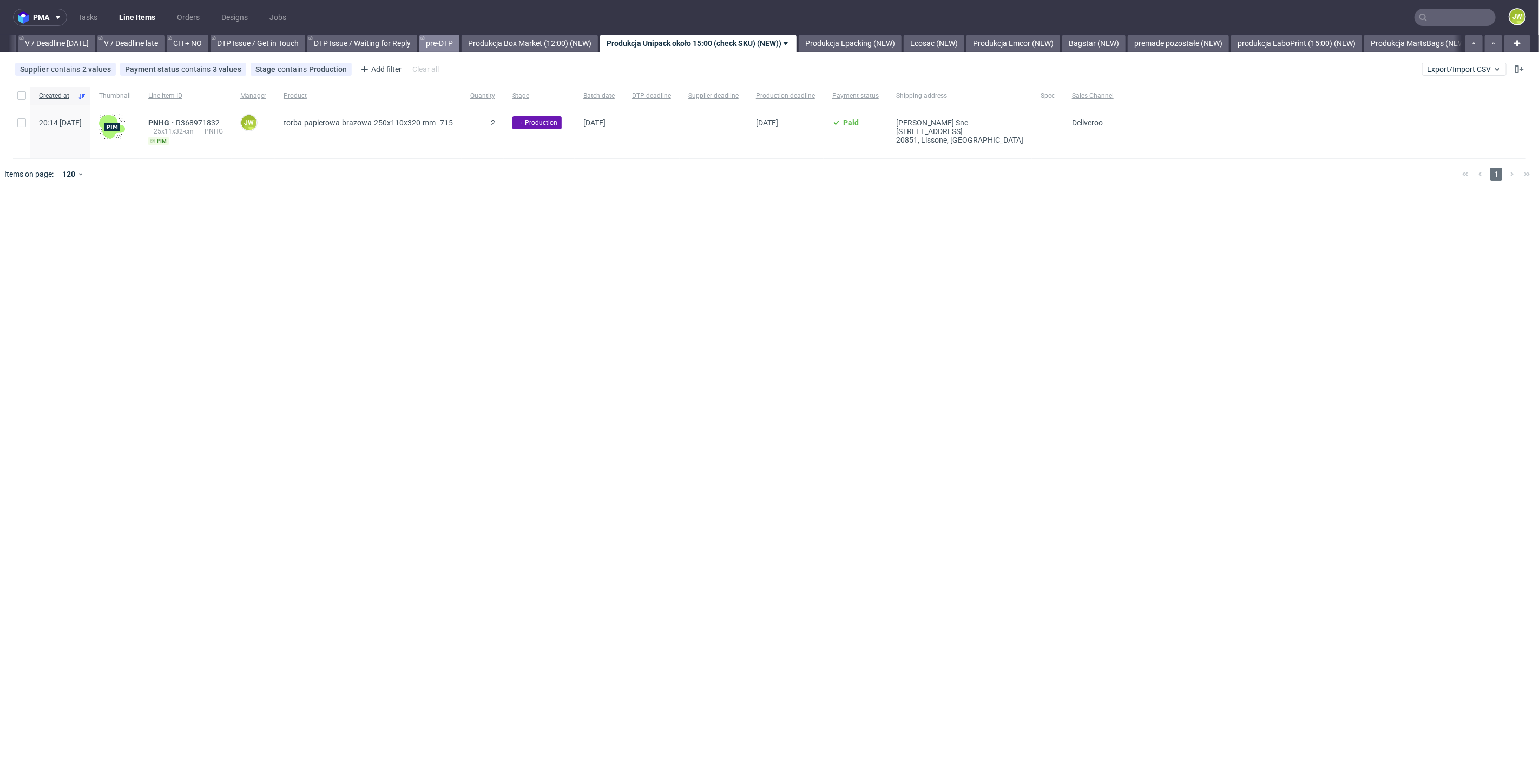
scroll to position [0, 1393]
click at [549, 48] on link "Produkcja Box Market (12:00) (NEW)" at bounding box center [537, 43] width 136 height 17
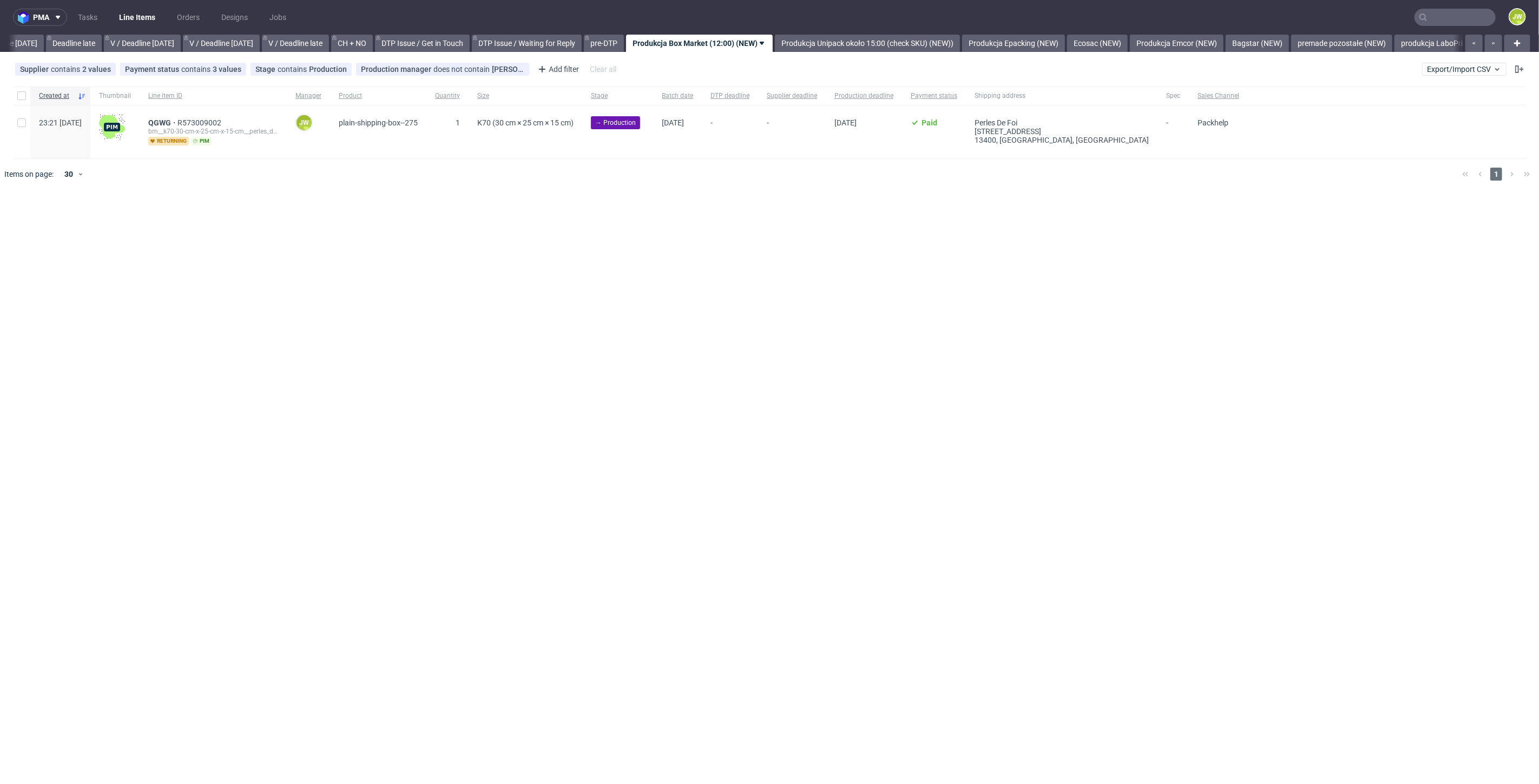
scroll to position [0, 1229]
click at [1457, 70] on span "Export/Import CSV" at bounding box center [1464, 69] width 75 height 8
click at [1423, 110] on link "Import shipments CSV" at bounding box center [1439, 113] width 127 height 17
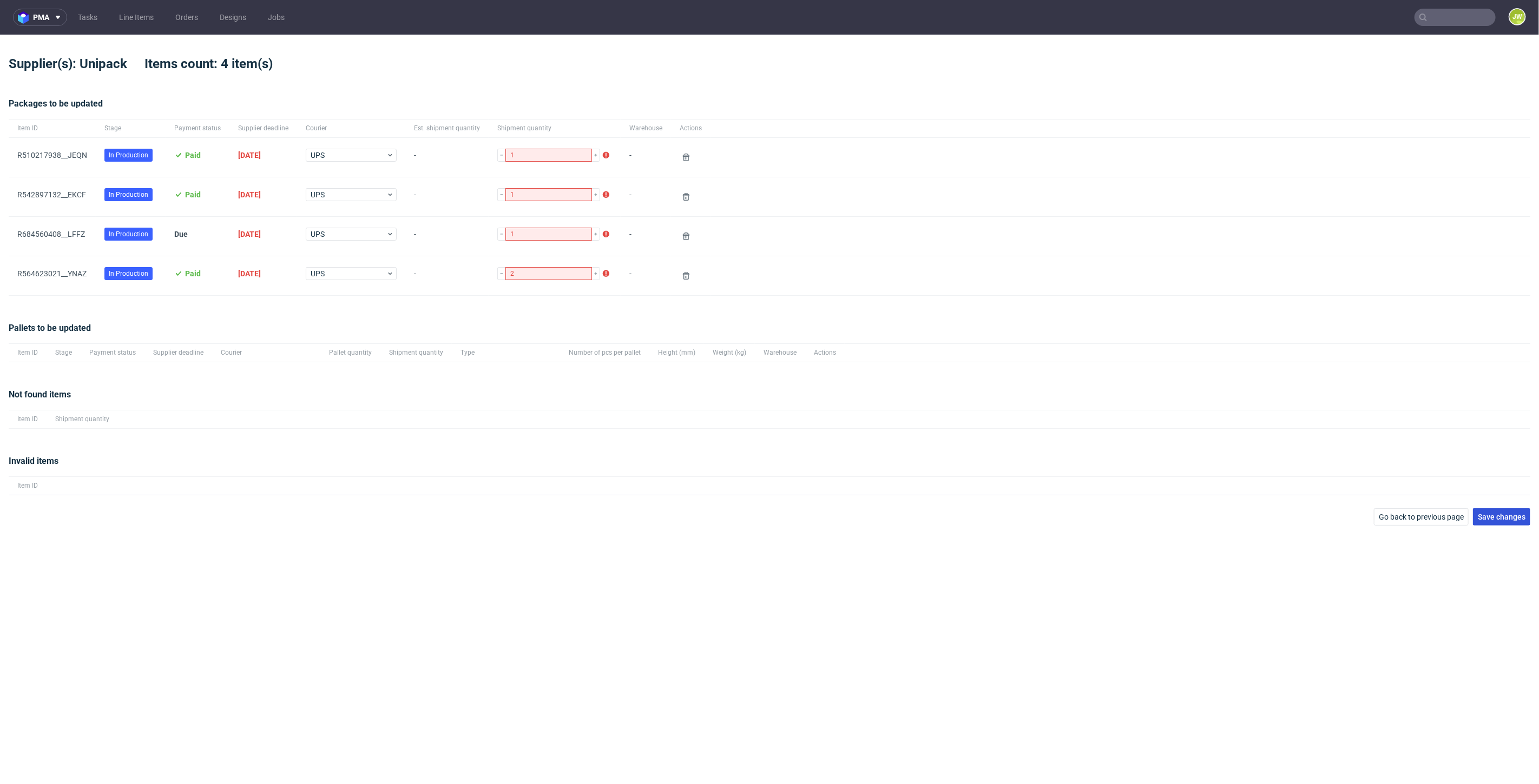
click at [1504, 509] on button "Save changes" at bounding box center [1501, 516] width 57 height 17
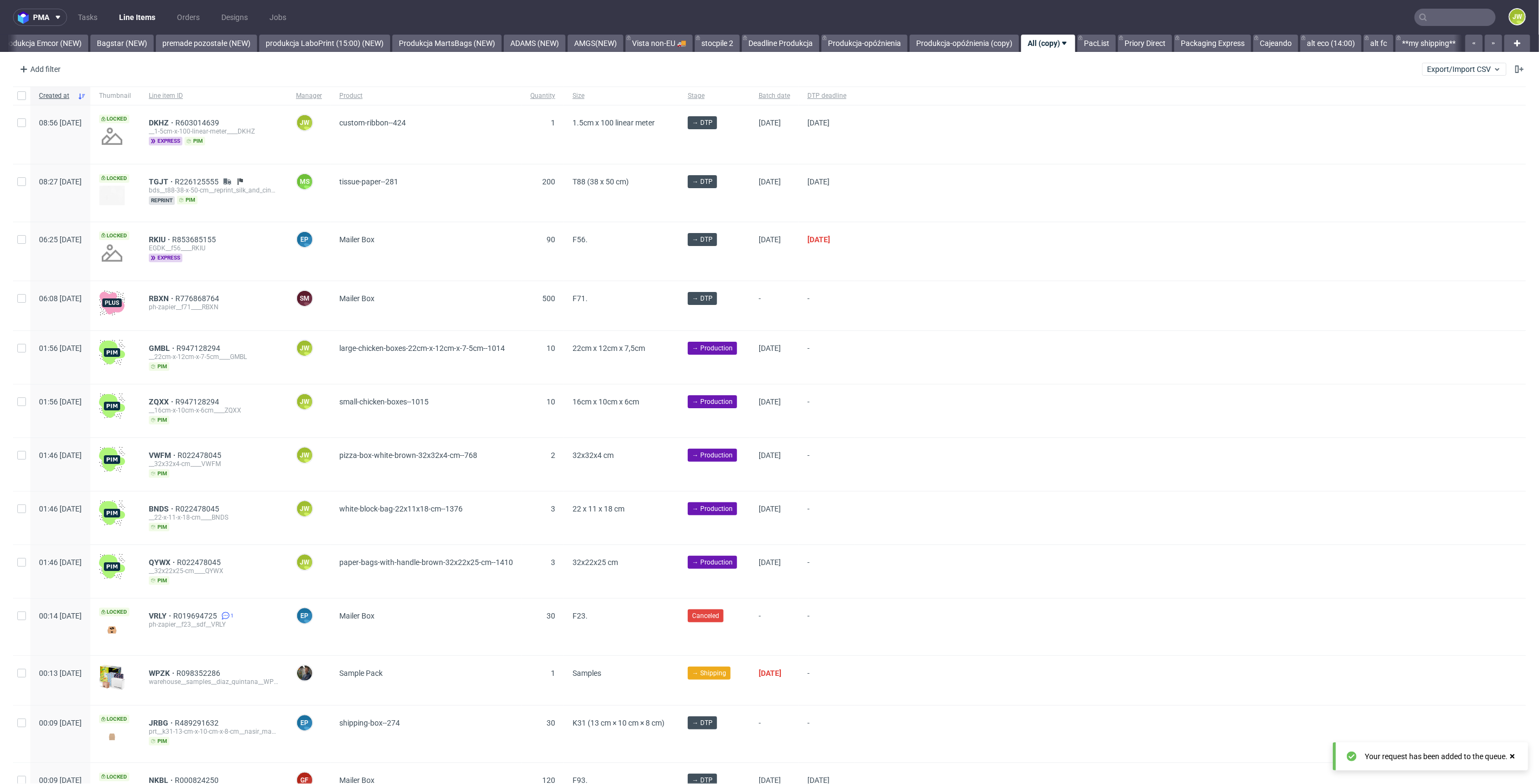
scroll to position [0, 2402]
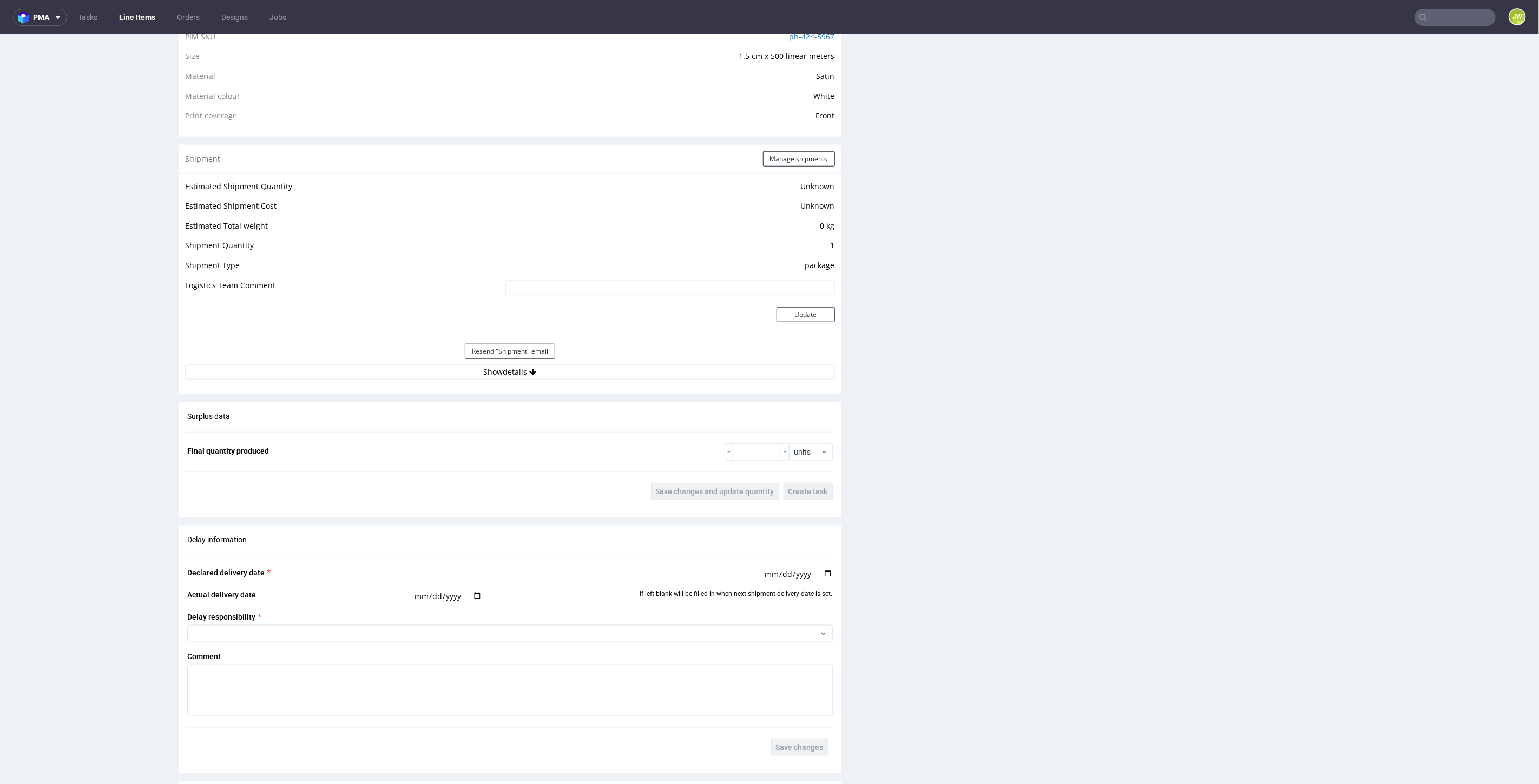
scroll to position [781, 0]
click at [492, 374] on div "Estimated Shipment Quantity Unknown Estimated Shipment Cost Unknown Estimated T…" at bounding box center [510, 275] width 663 height 213
click at [489, 369] on button "Show details" at bounding box center [510, 367] width 650 height 15
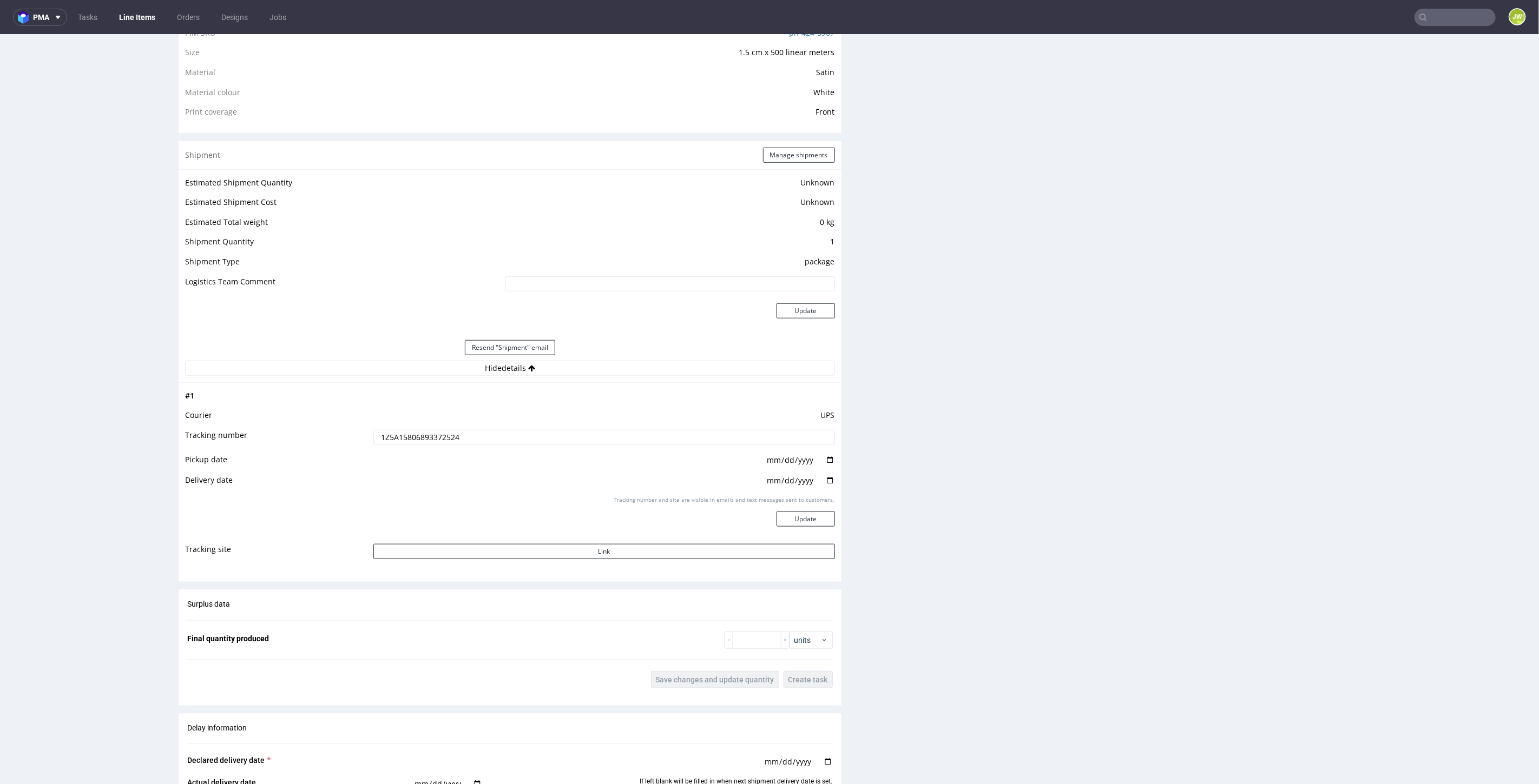
click at [401, 442] on input "1Z5A15806893372524" at bounding box center [604, 436] width 462 height 15
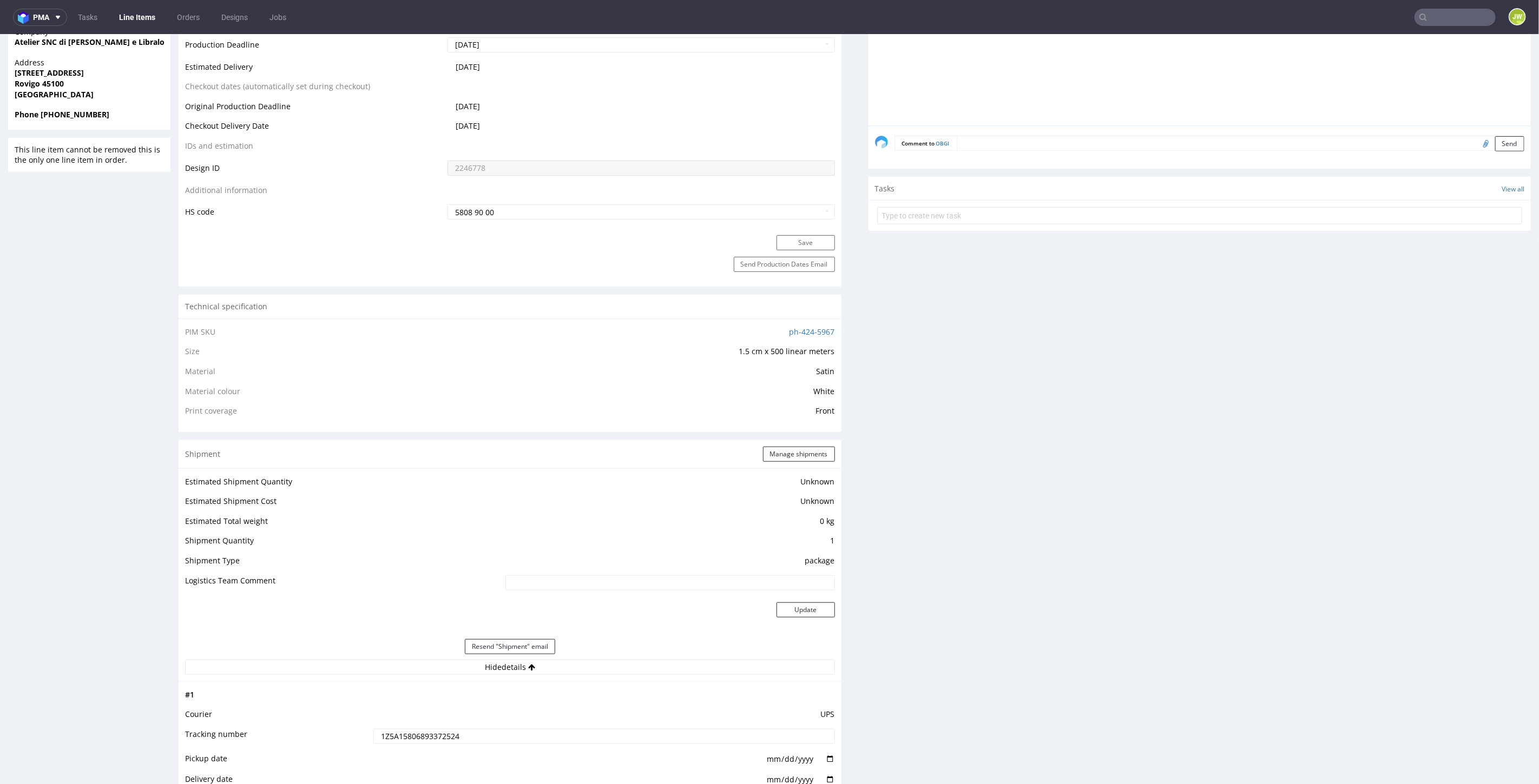
scroll to position [480, 0]
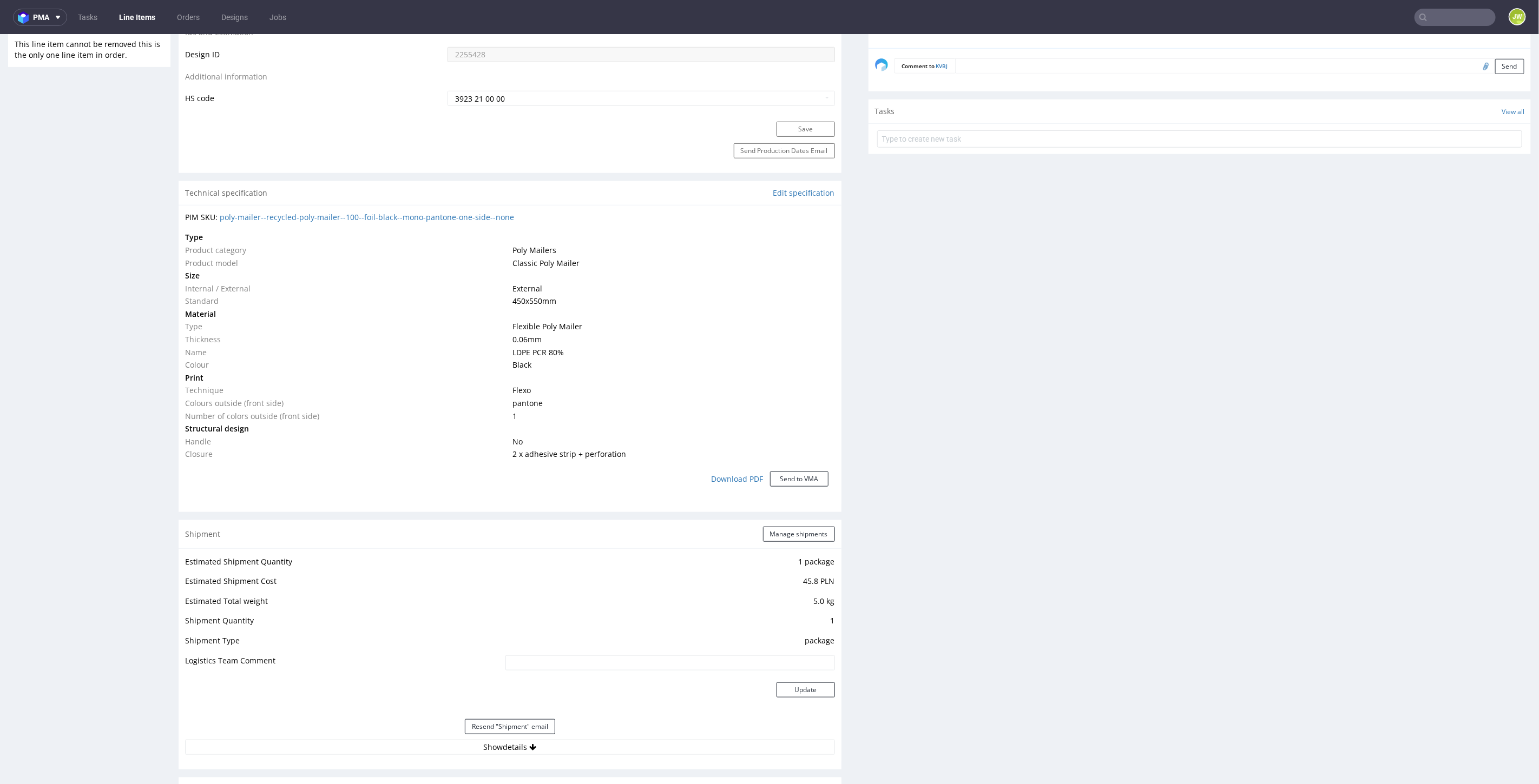
scroll to position [781, 0]
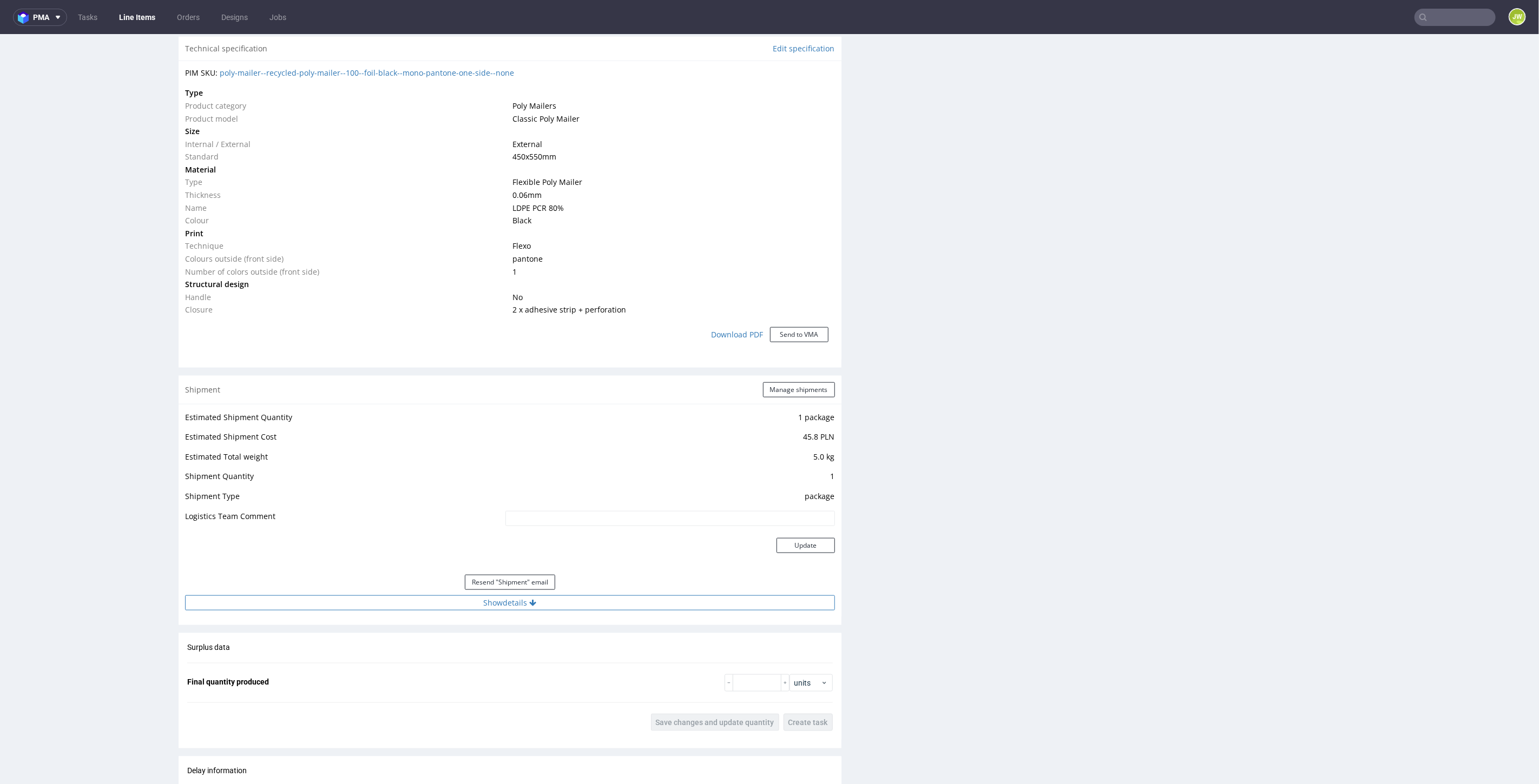
click at [485, 601] on button "Show details" at bounding box center [510, 602] width 650 height 15
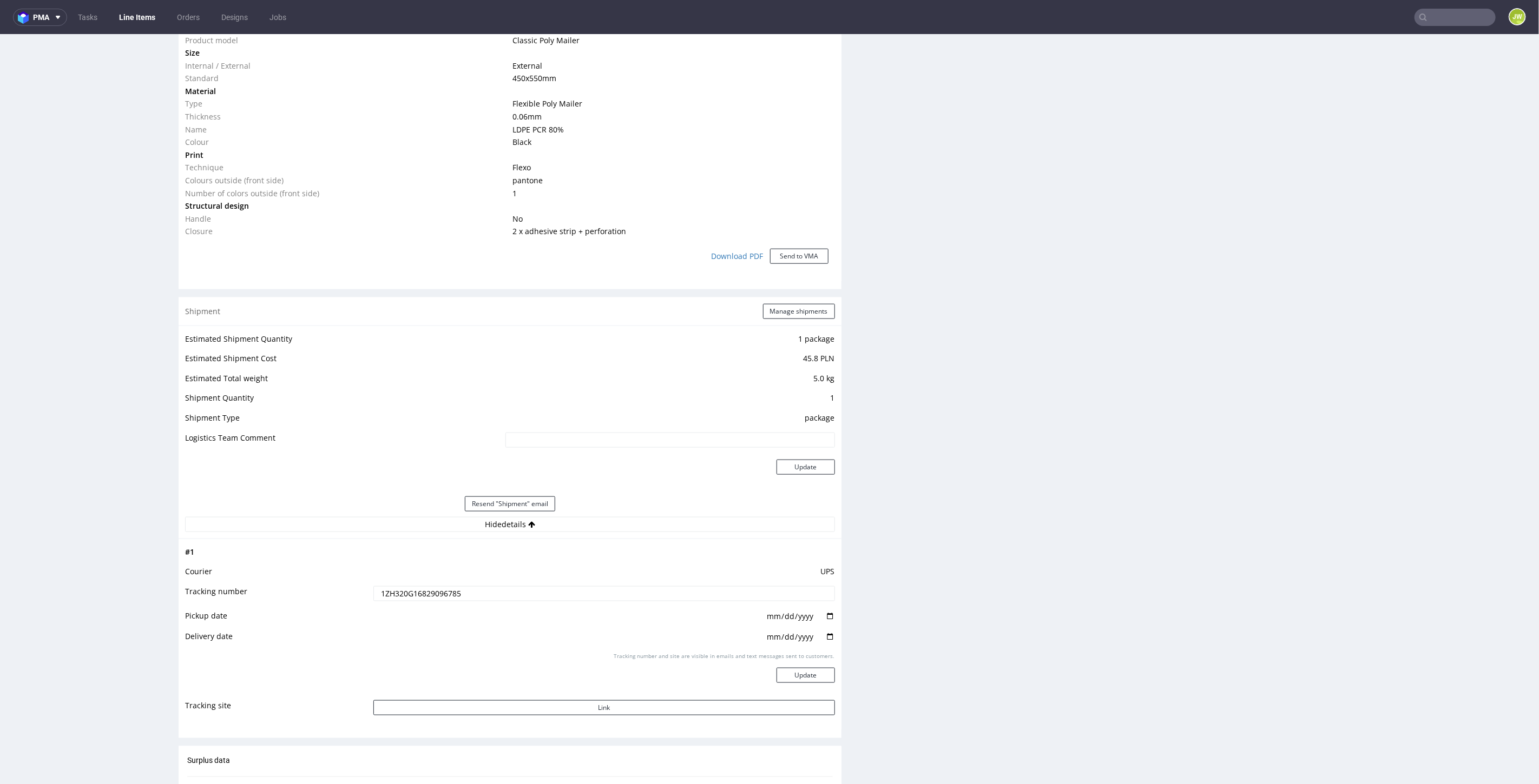
scroll to position [961, 0]
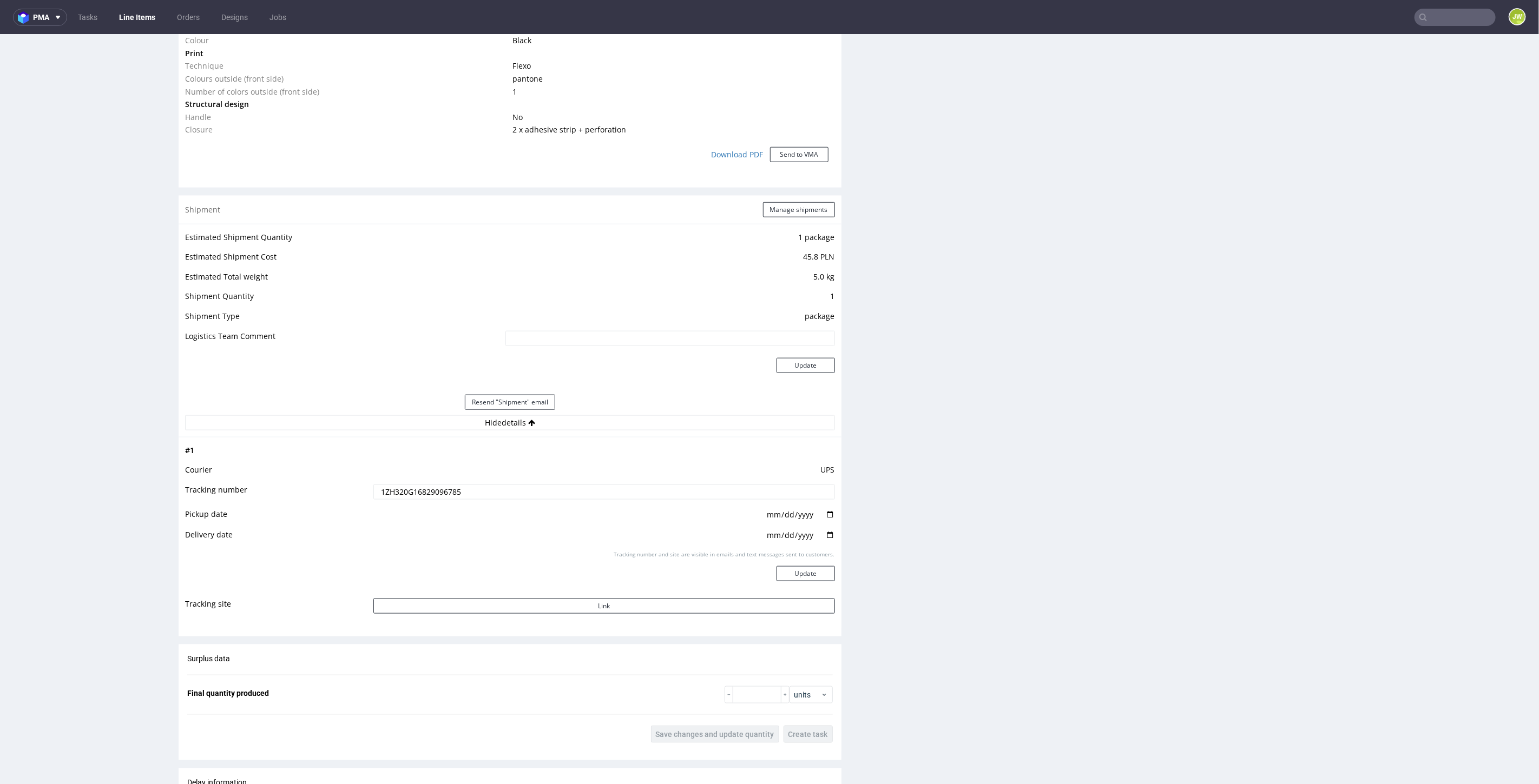
click at [416, 474] on td "UPS" at bounding box center [602, 473] width 464 height 20
click at [414, 488] on input "1ZH320G16829096785" at bounding box center [604, 491] width 462 height 15
click at [413, 488] on input "1ZH320G16829096785" at bounding box center [604, 491] width 462 height 15
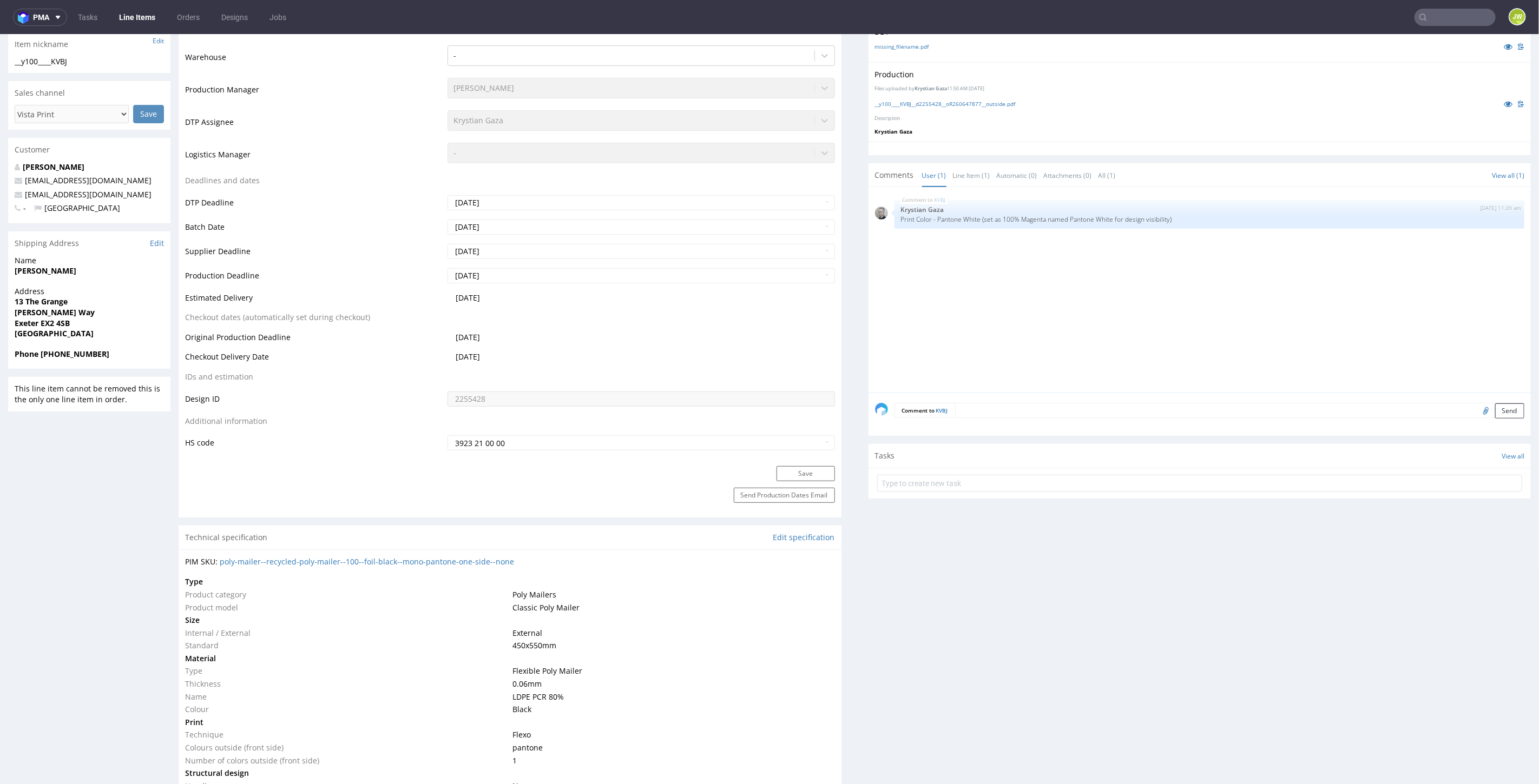
scroll to position [0, 0]
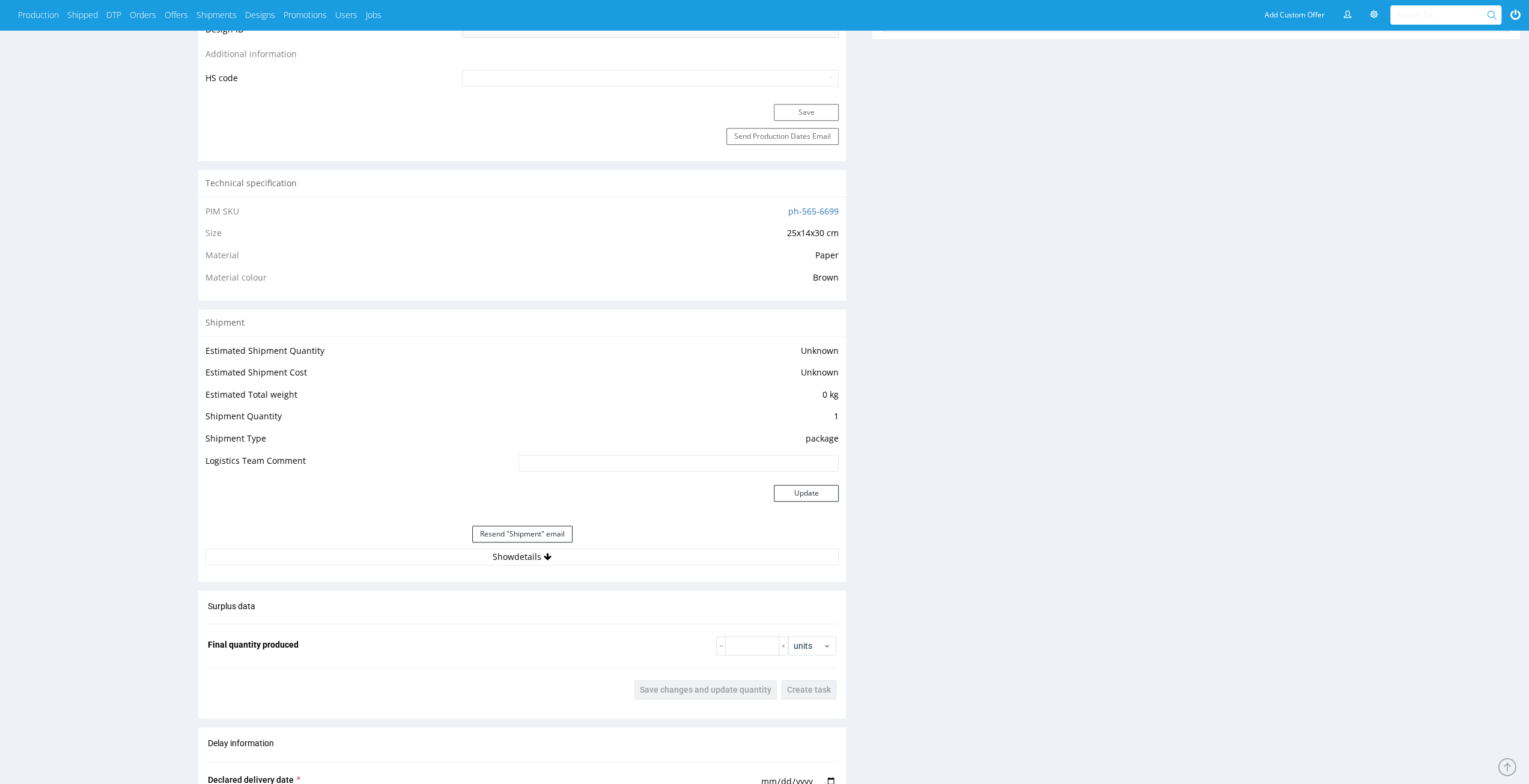
scroll to position [841, 0]
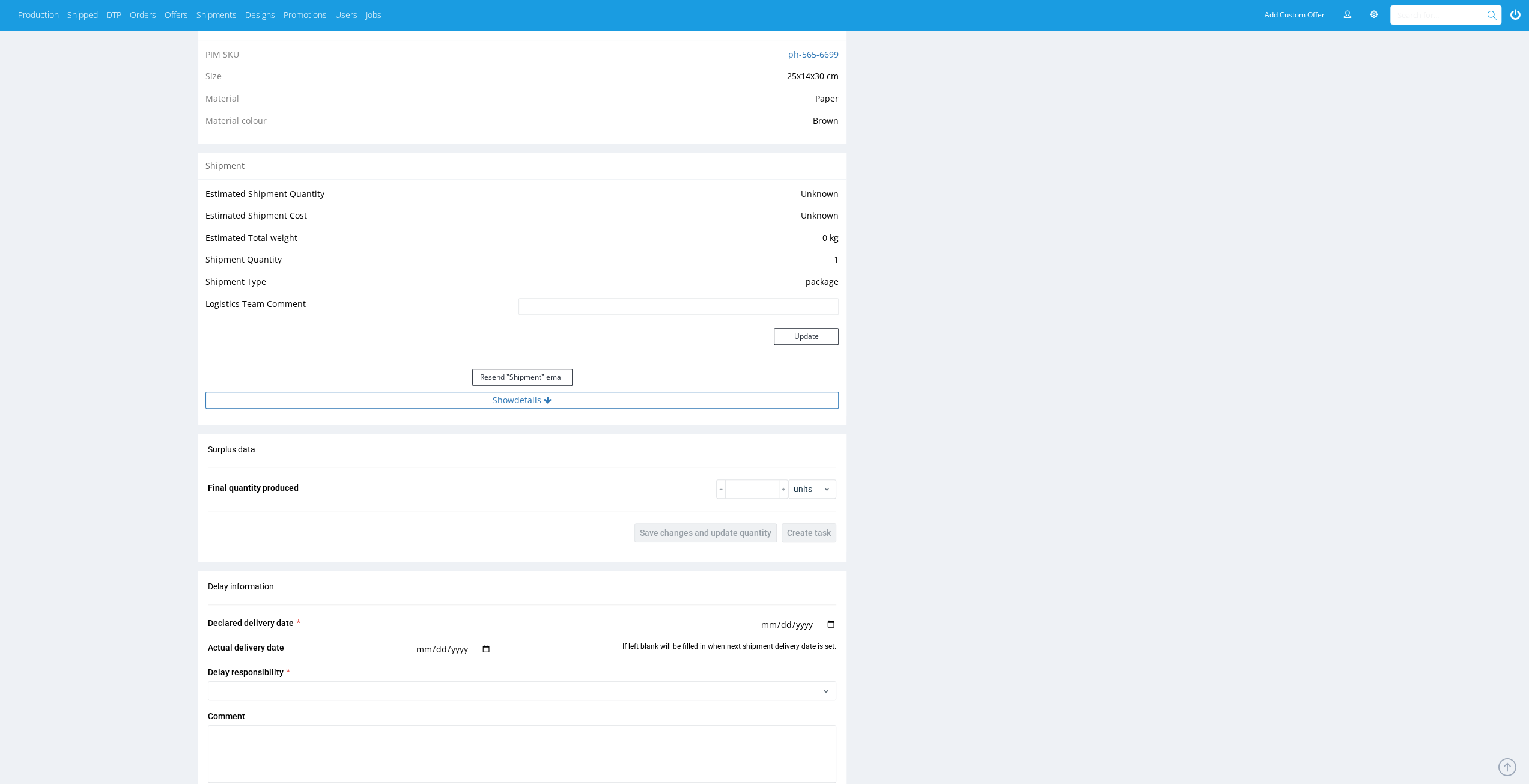
click at [509, 402] on button "Show details" at bounding box center [522, 400] width 633 height 17
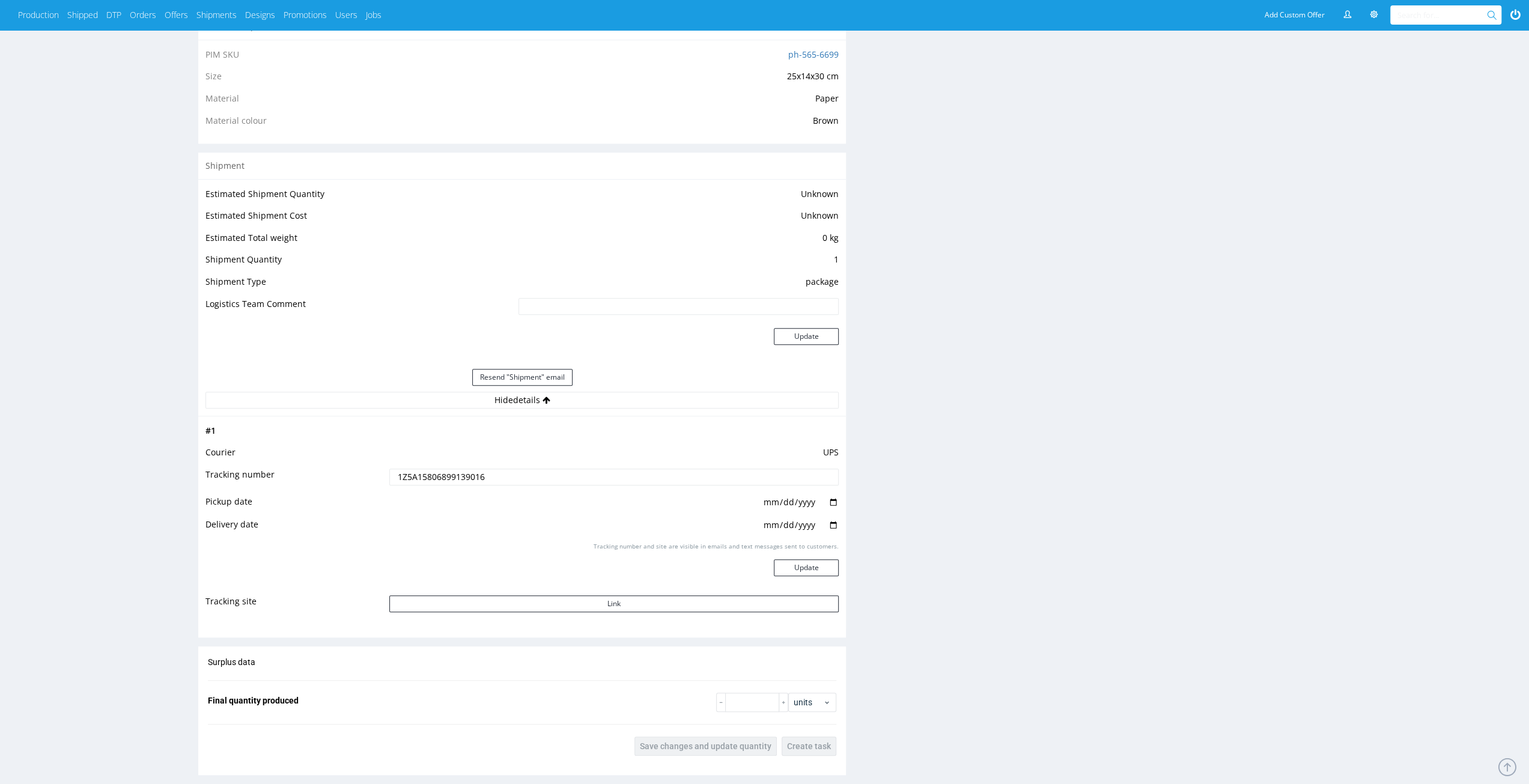
click at [454, 482] on input "1Z5A15806899139016" at bounding box center [614, 476] width 450 height 17
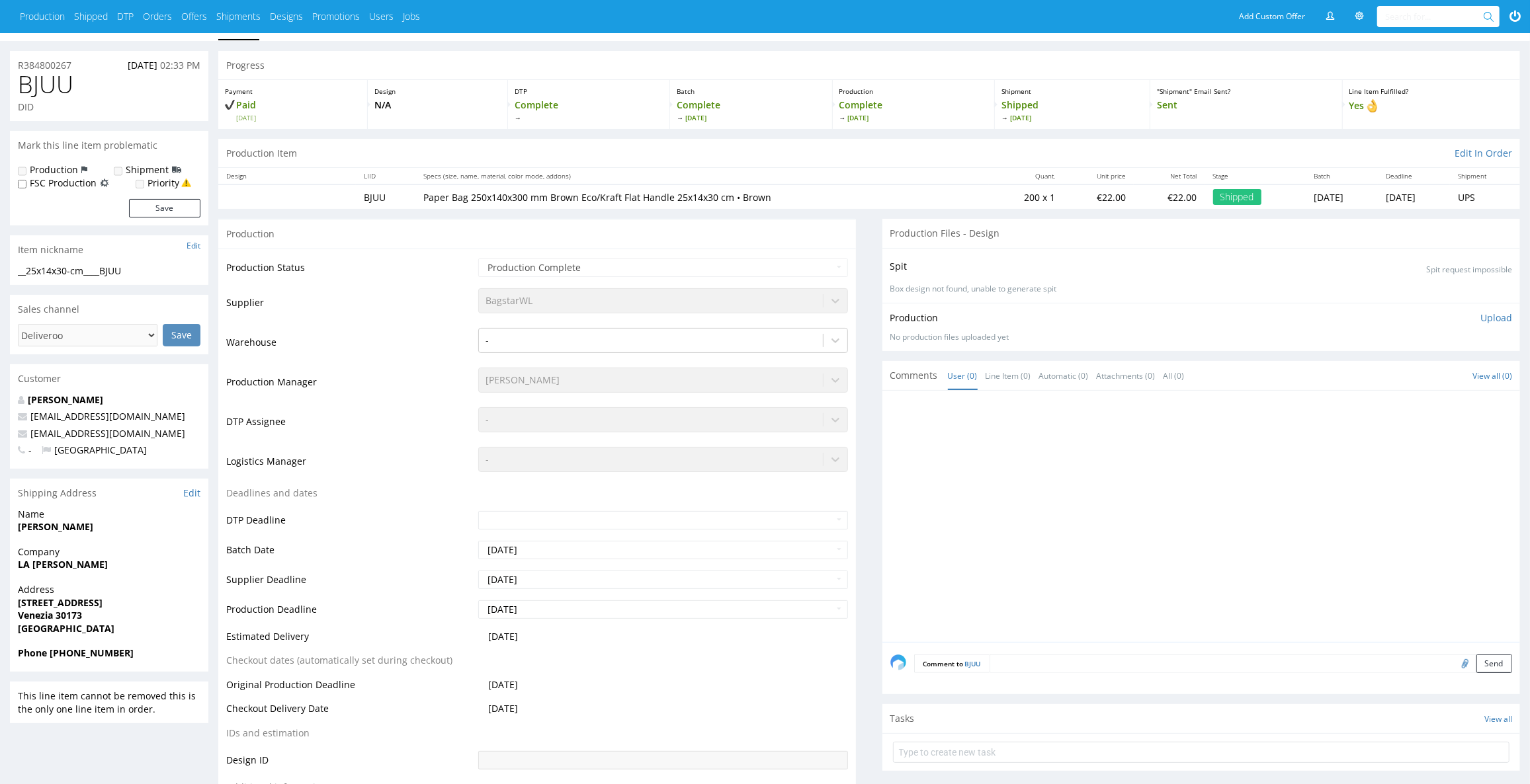
scroll to position [0, 0]
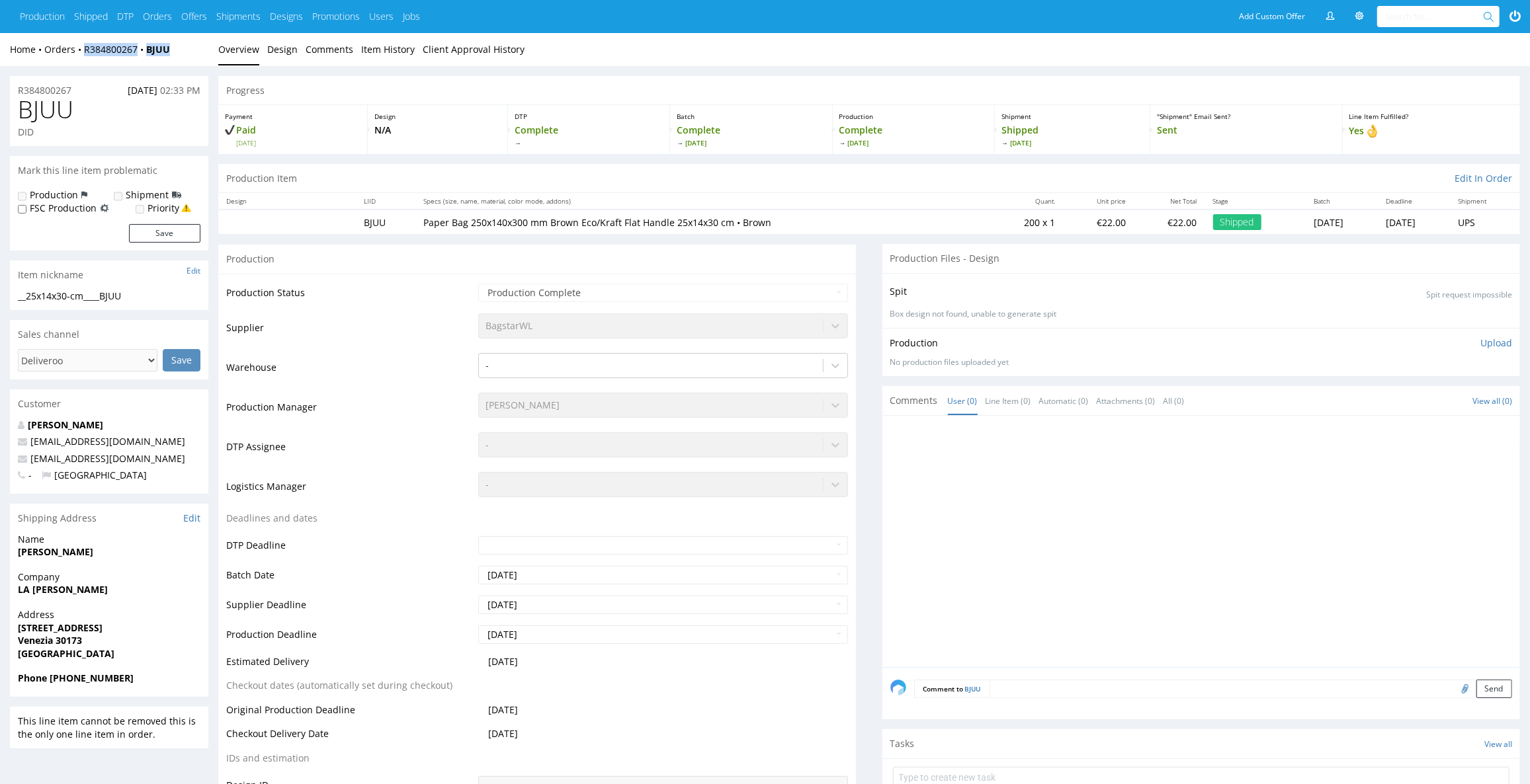
drag, startPoint x: 180, startPoint y: 53, endPoint x: 79, endPoint y: 62, distance: 101.4
click at [77, 59] on div "Home Orders R384800267 BJUU Overview Design Comments Item History Client Approv…" at bounding box center [765, 49] width 1530 height 33
copy div "R384800267 BJUU"
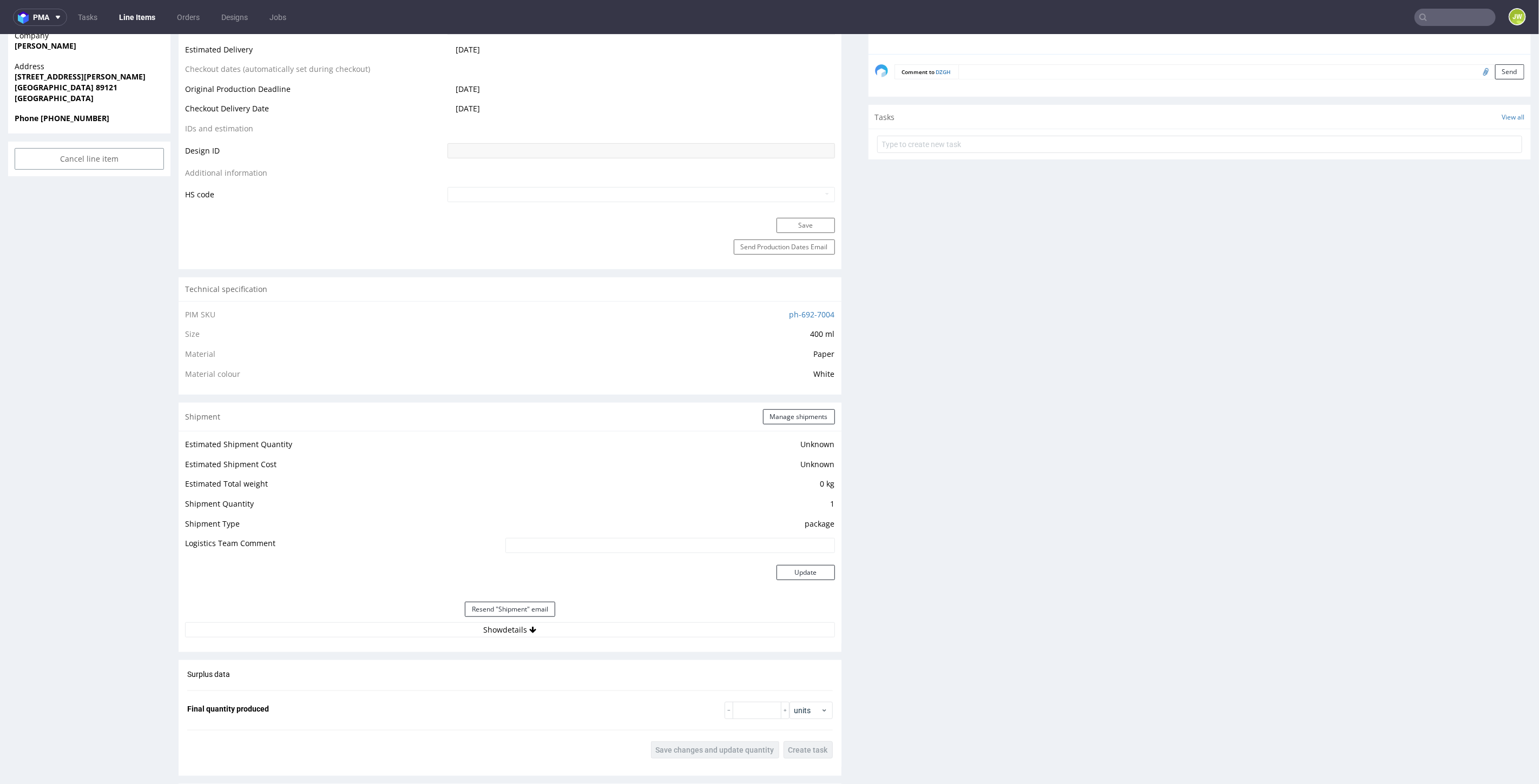
scroll to position [541, 0]
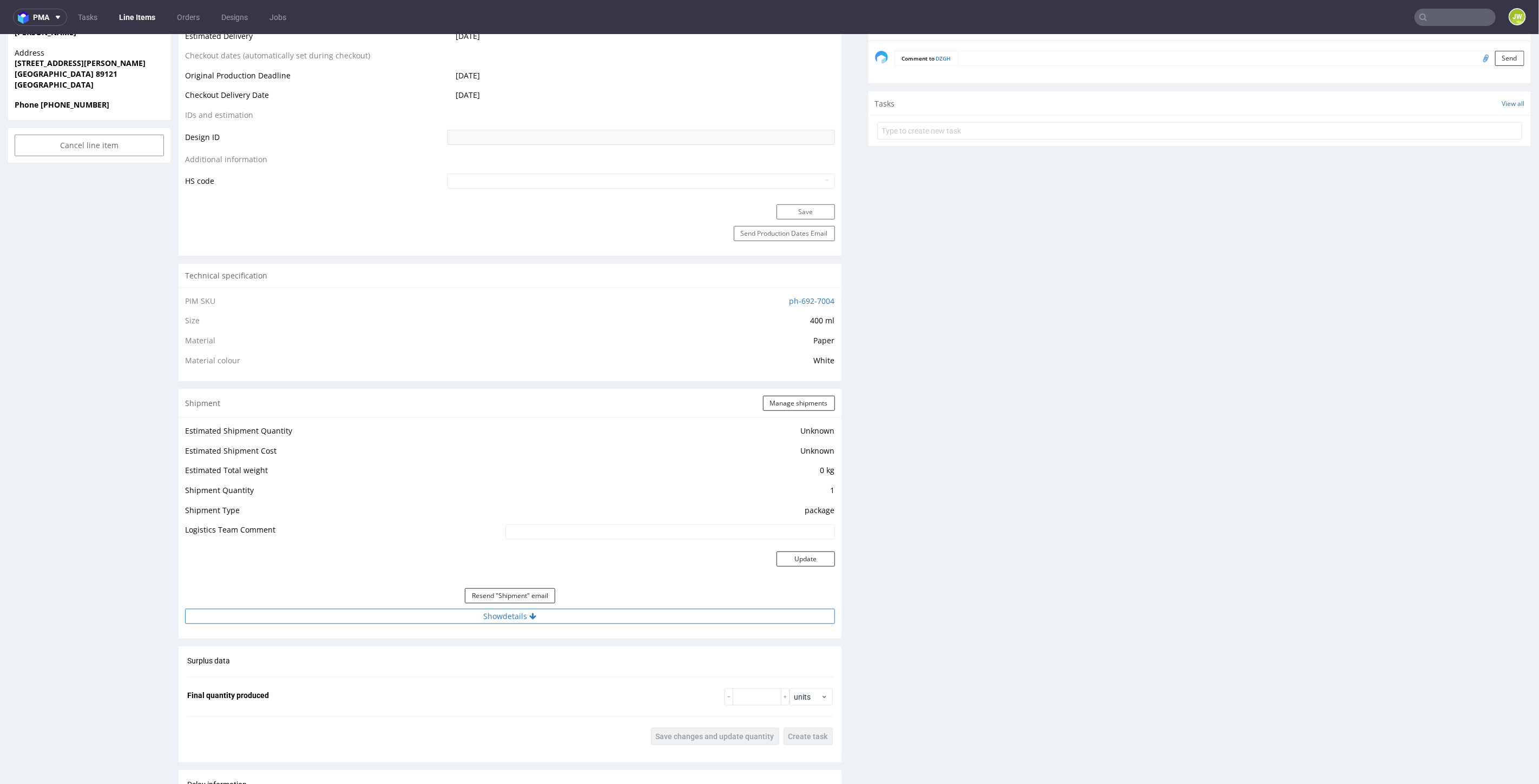
click at [485, 612] on button "Show details" at bounding box center [510, 616] width 650 height 15
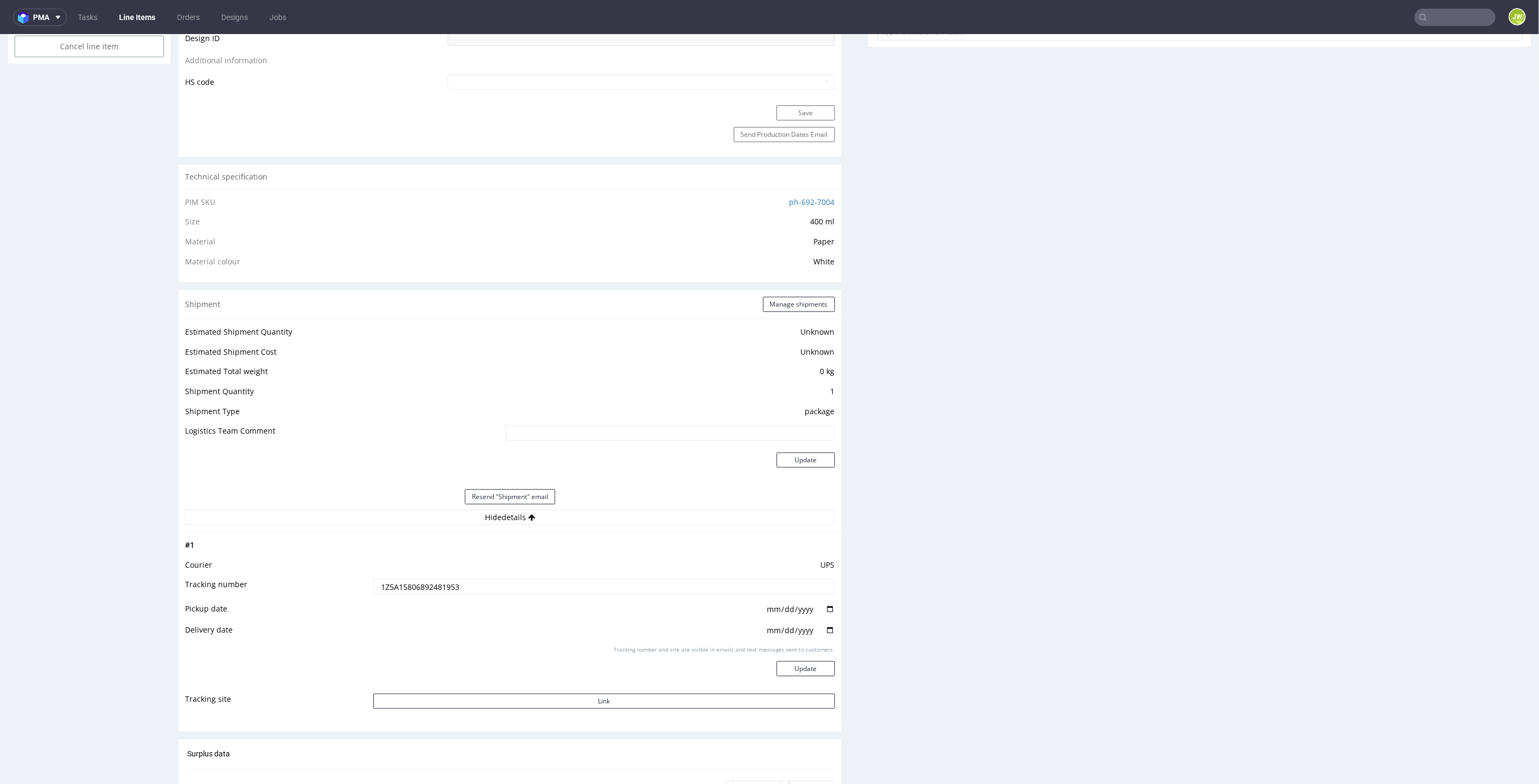
scroll to position [901, 0]
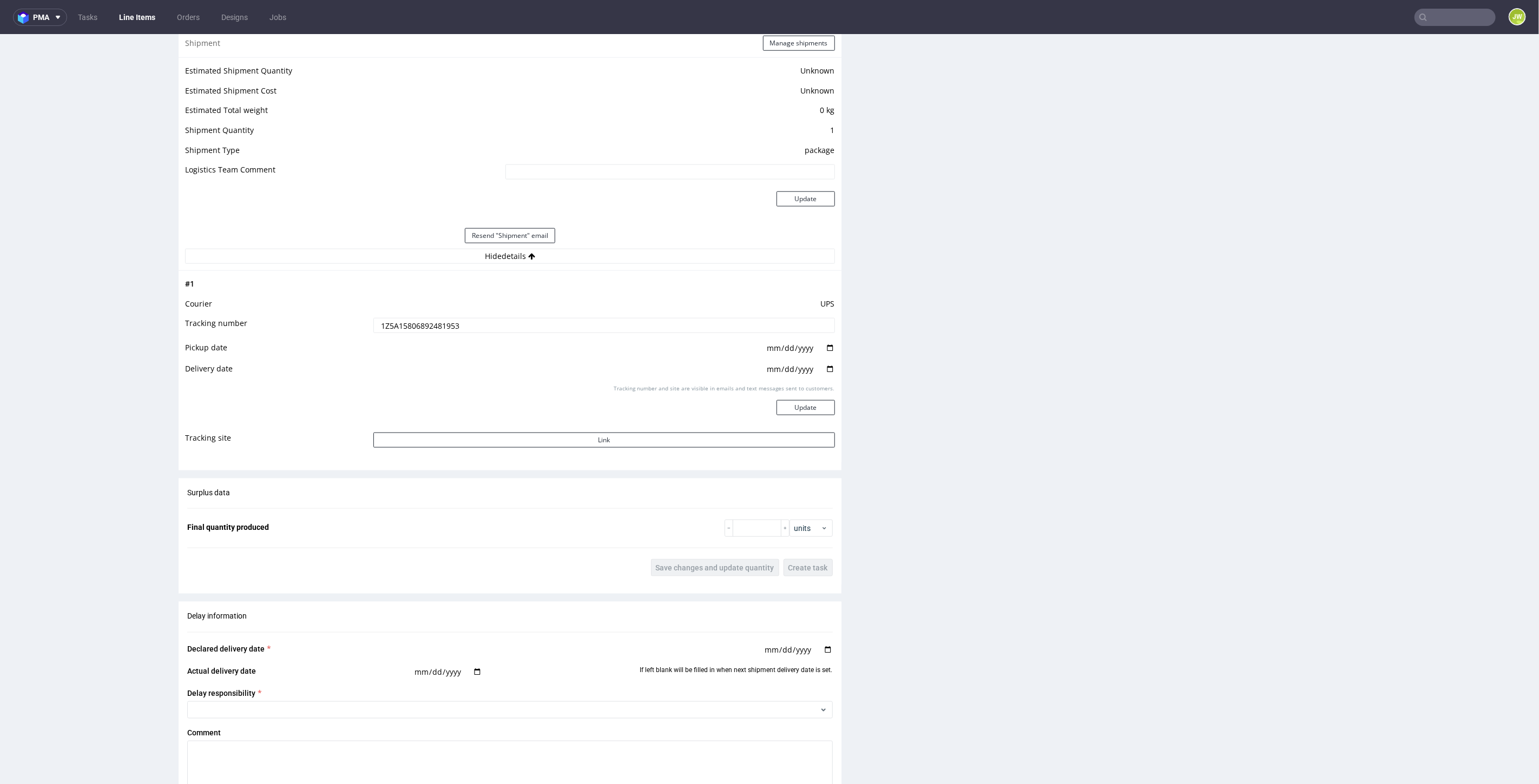
click at [405, 336] on td "1Z5A15806892481953" at bounding box center [602, 328] width 464 height 24
click at [398, 321] on input "1Z5A15806892481953" at bounding box center [604, 325] width 462 height 15
drag, startPoint x: 137, startPoint y: 17, endPoint x: 146, endPoint y: 21, distance: 9.8
click at [137, 17] on link "Line Items" at bounding box center [137, 17] width 49 height 17
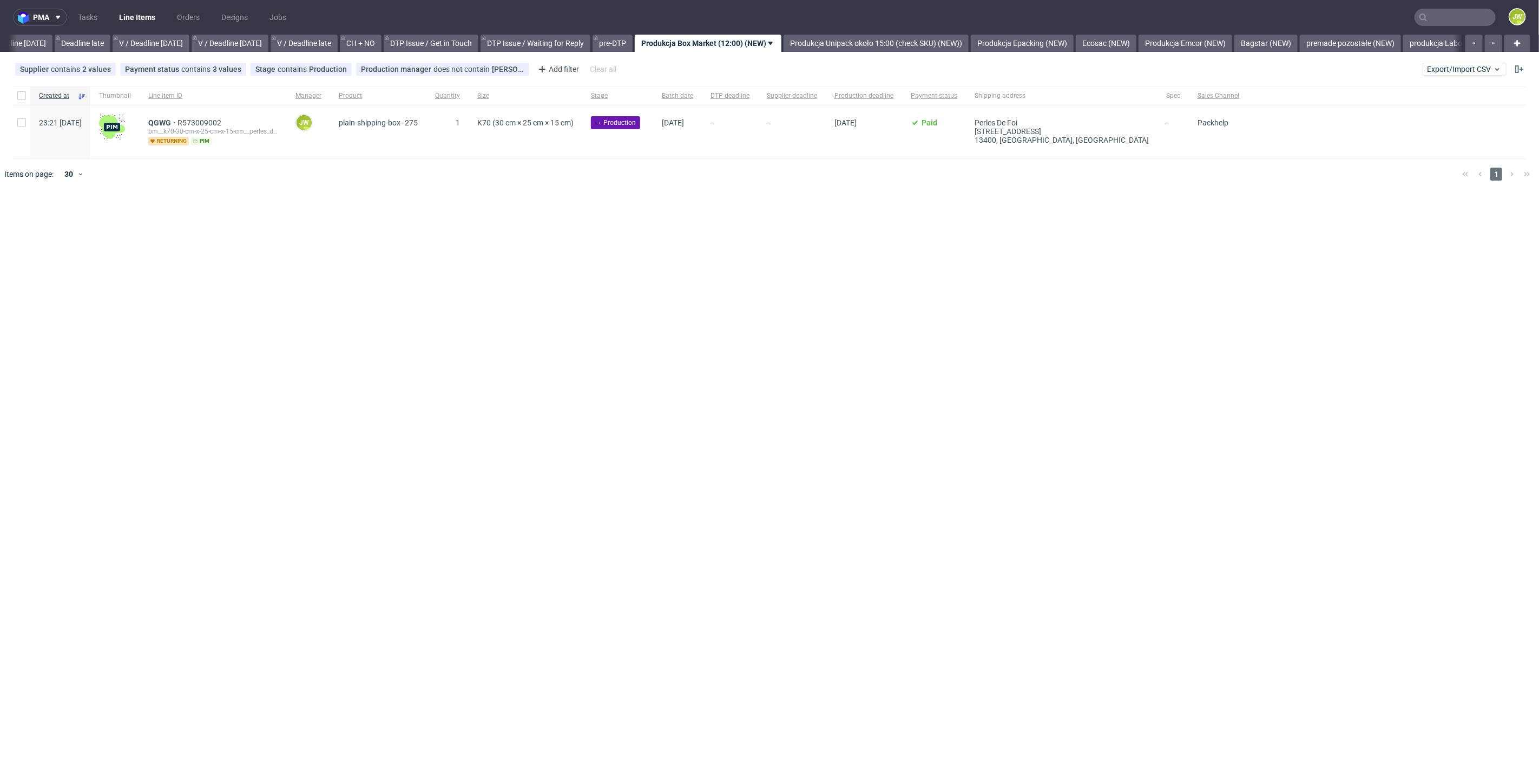
scroll to position [0, 1229]
click at [1465, 48] on div at bounding box center [1482, 43] width 39 height 17
click at [1433, 38] on link "produkcja LaboPrint (15:00) (NEW)" at bounding box center [1467, 43] width 131 height 17
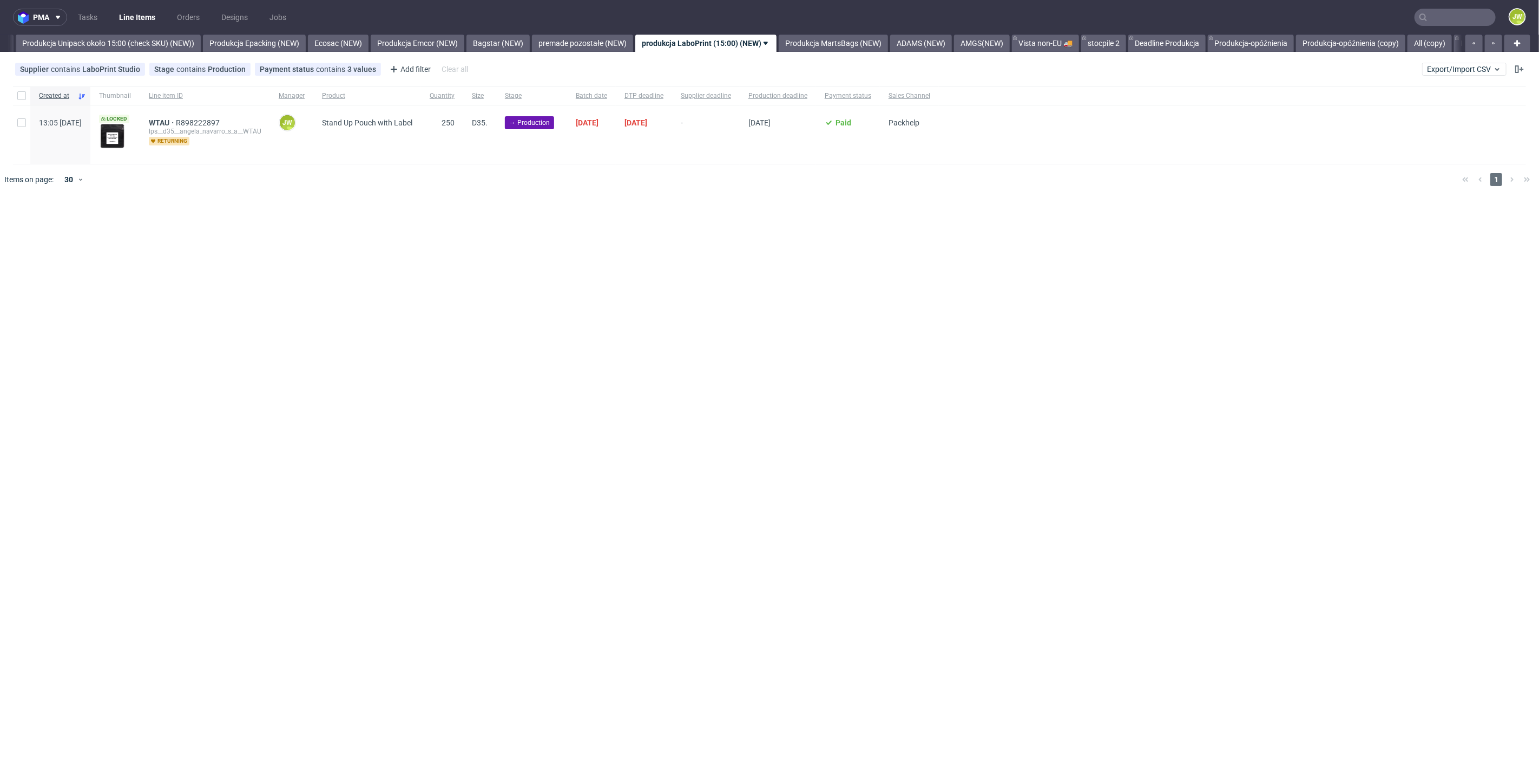
scroll to position [0, 1985]
click at [1126, 44] on link "stocpile 2" at bounding box center [1103, 43] width 45 height 17
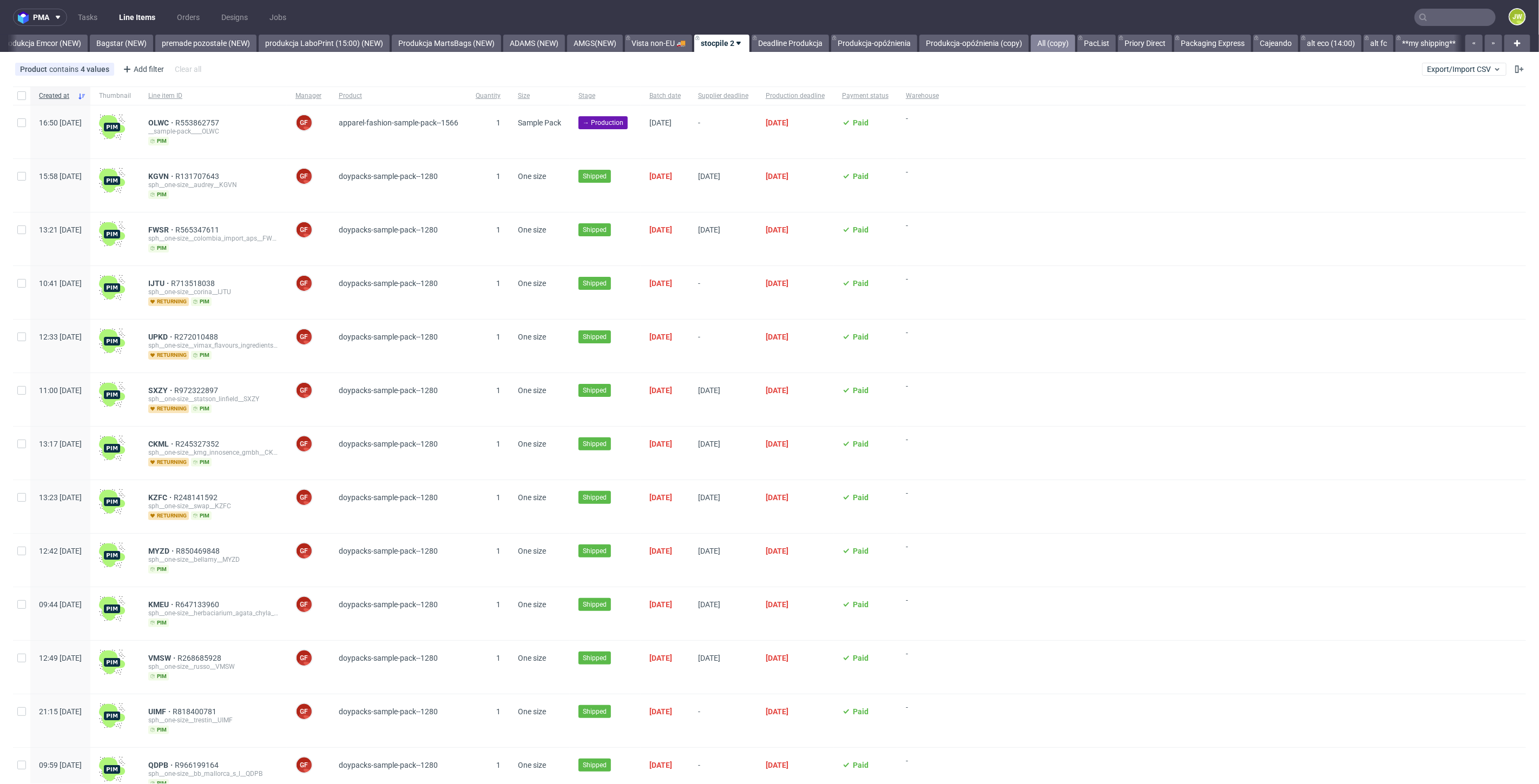
click at [1075, 46] on link "All (copy)" at bounding box center [1053, 43] width 44 height 17
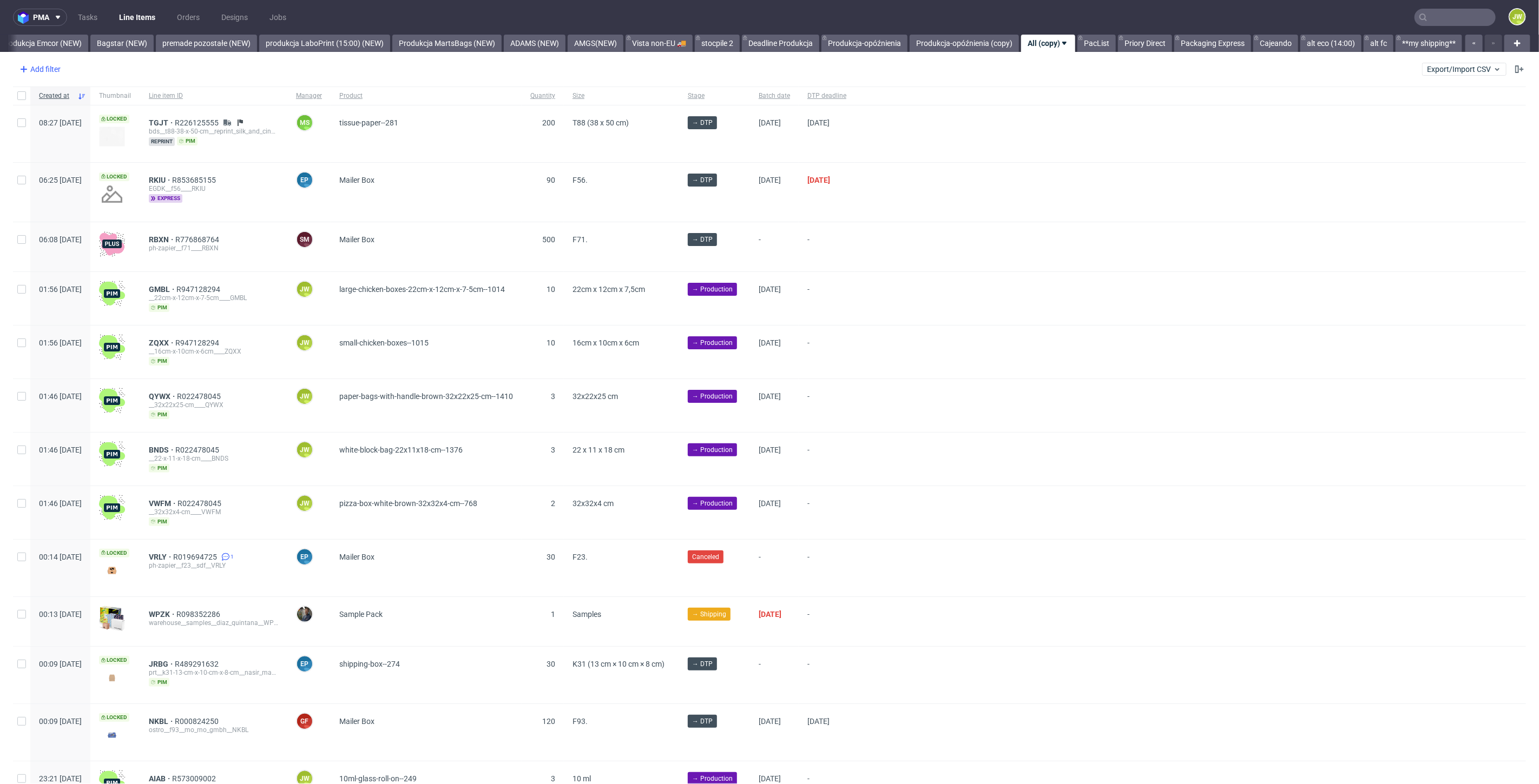
click at [43, 73] on div "Add filter" at bounding box center [39, 69] width 48 height 17
click at [44, 94] on input "text" at bounding box center [84, 93] width 130 height 17
type input "supp"
click at [47, 140] on span "Supplier" at bounding box center [38, 135] width 37 height 15
click at [61, 113] on input "text" at bounding box center [84, 117] width 130 height 17
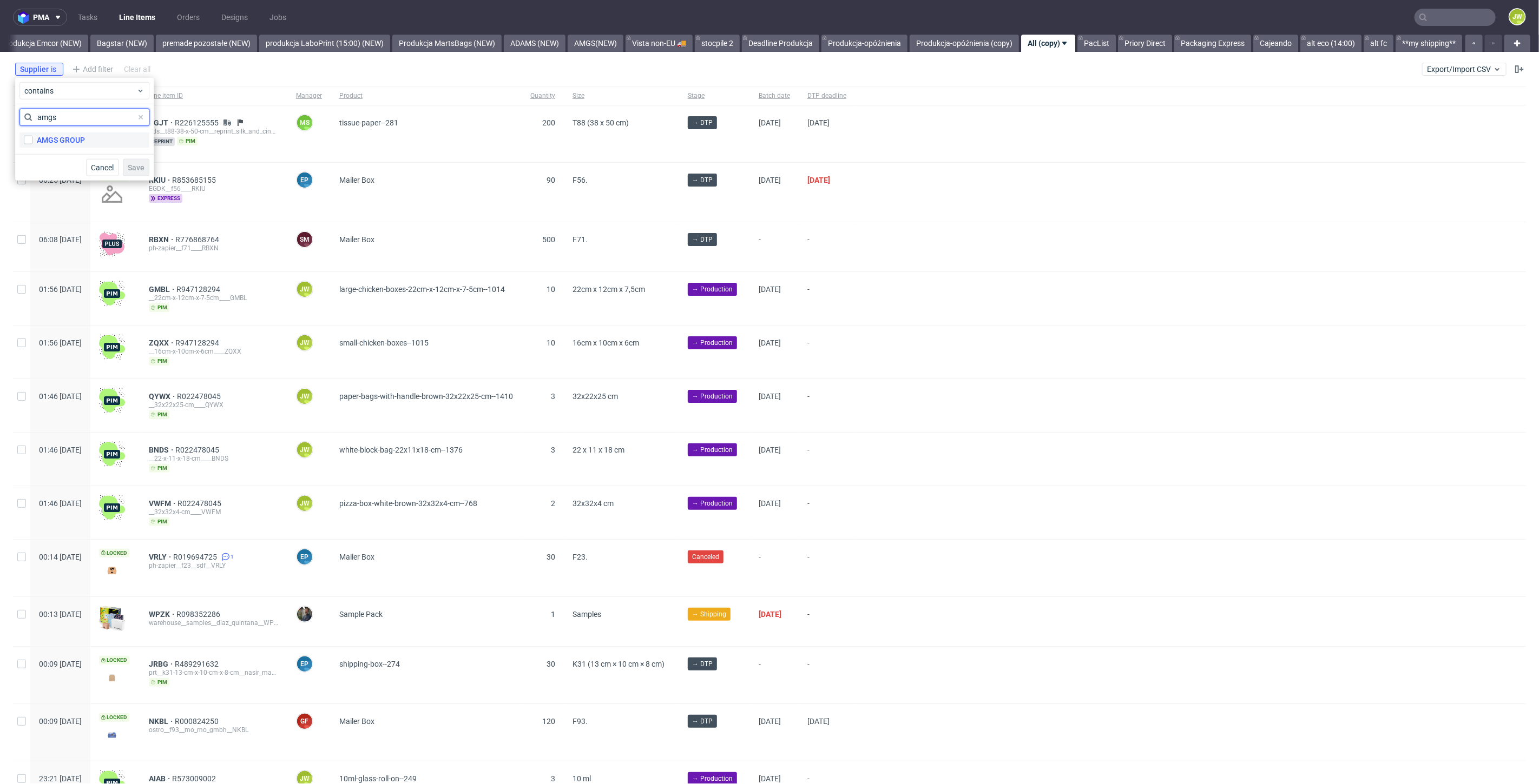
type input "amgs"
click at [53, 135] on div "AMGS GROUP" at bounding box center [61, 140] width 48 height 11
click at [32, 136] on input "AMGS GROUP" at bounding box center [28, 140] width 8 height 8
checkbox input "true"
click at [131, 164] on span "Save" at bounding box center [136, 167] width 17 height 8
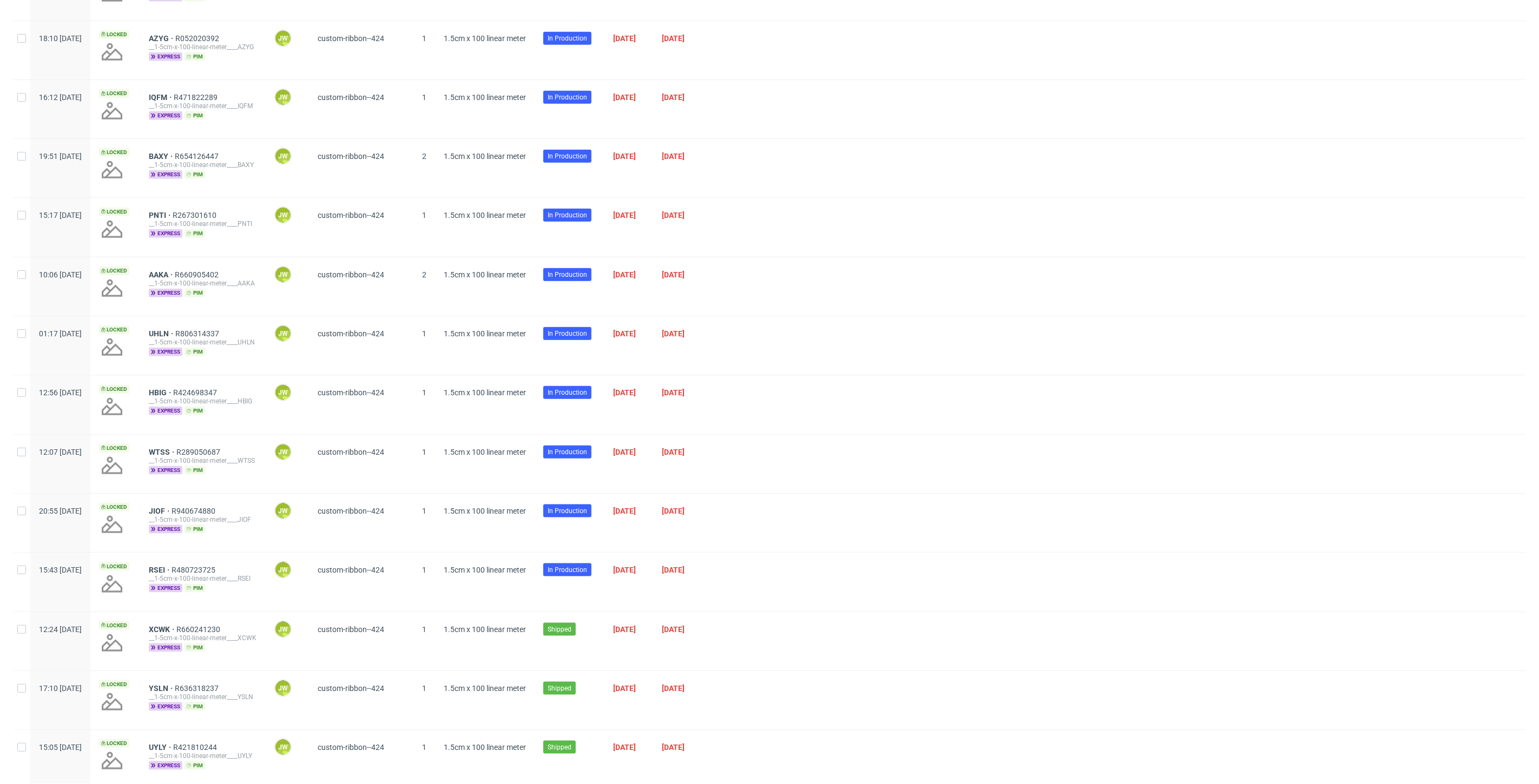
scroll to position [841, 0]
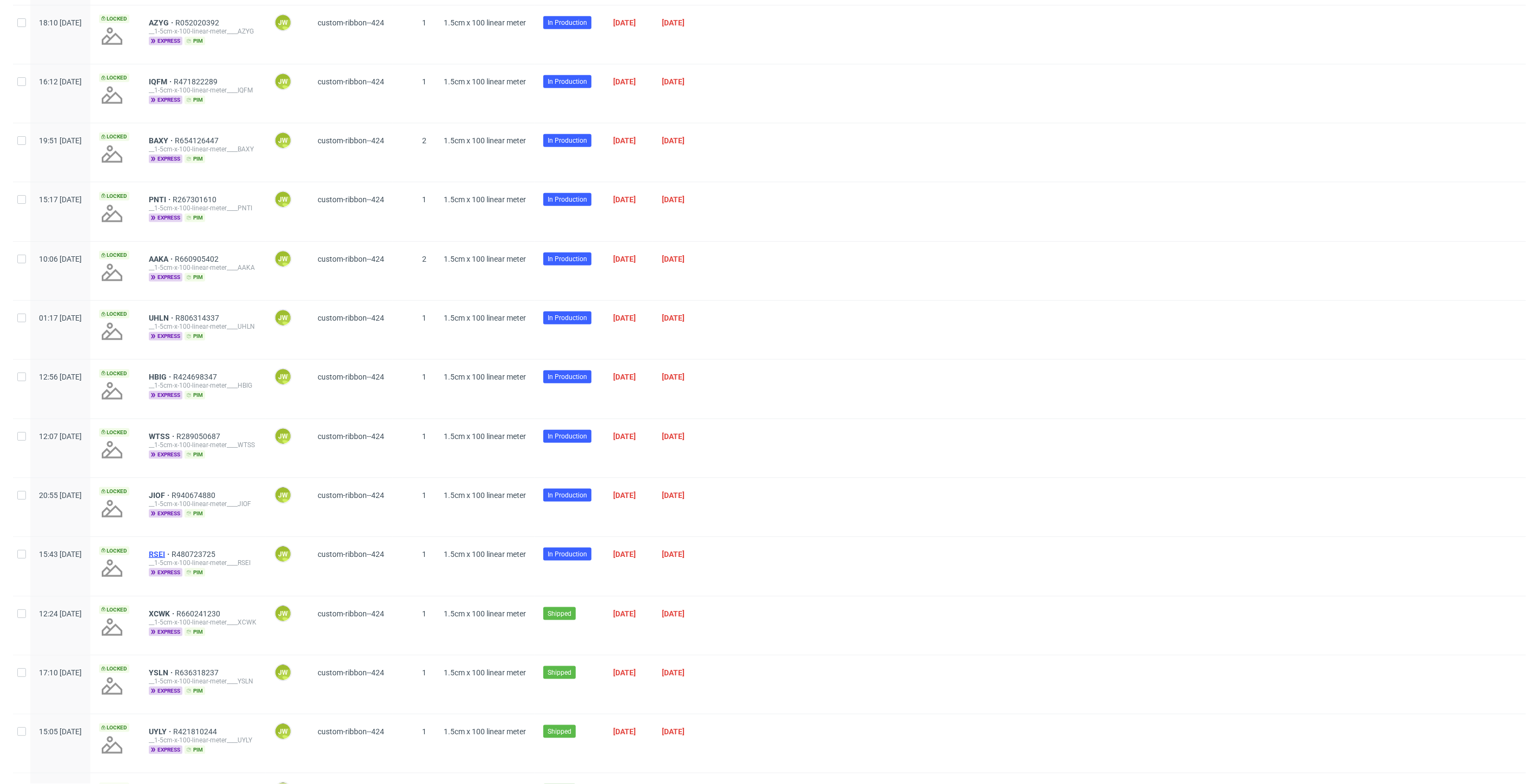
click at [171, 551] on span "RSEI" at bounding box center [160, 554] width 23 height 8
click at [171, 491] on span "JIOF" at bounding box center [160, 495] width 23 height 8
click at [176, 432] on span "WTSS" at bounding box center [163, 436] width 27 height 8
click at [173, 373] on span "HBIG" at bounding box center [161, 377] width 24 height 8
click at [175, 313] on span "UHLN" at bounding box center [162, 318] width 26 height 8
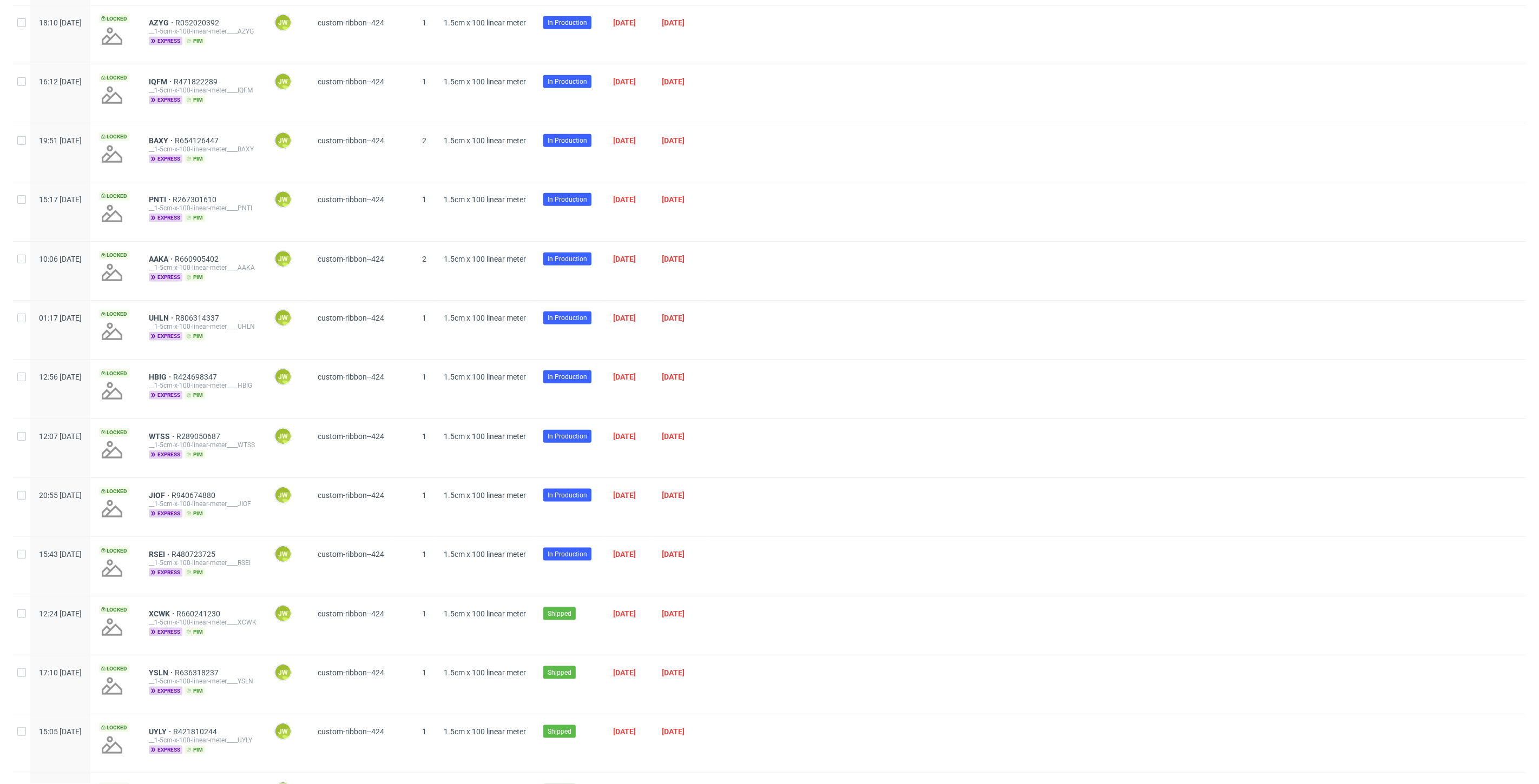
click at [194, 251] on div "AAKA R660905402 __1-5cm-x-100-linear-meter____AAKA express pim" at bounding box center [203, 271] width 125 height 59
click at [175, 255] on span "AAKA" at bounding box center [161, 259] width 26 height 8
click at [173, 195] on span "PNTI" at bounding box center [161, 199] width 24 height 8
click at [175, 136] on span "BAXY" at bounding box center [161, 140] width 26 height 8
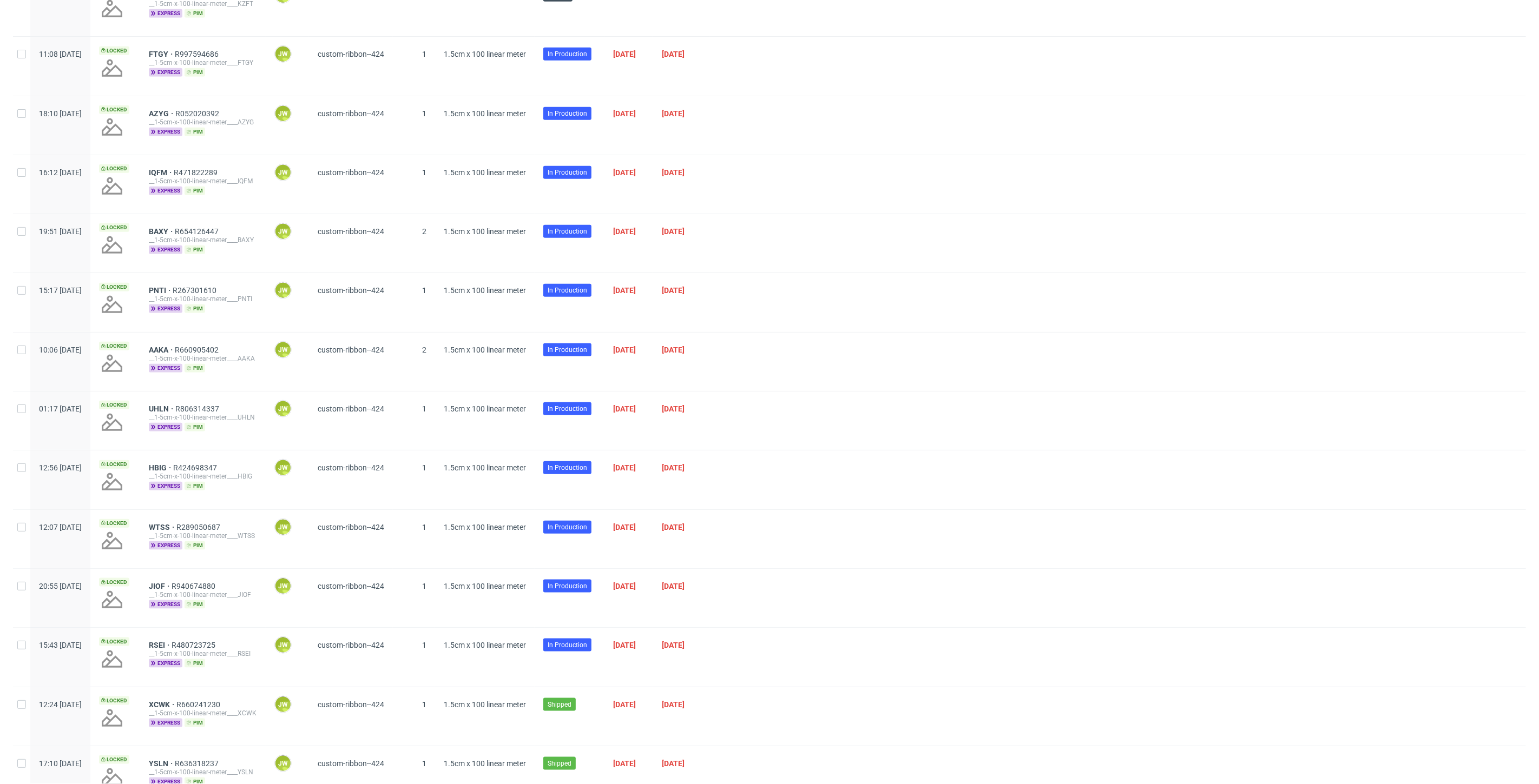
scroll to position [721, 0]
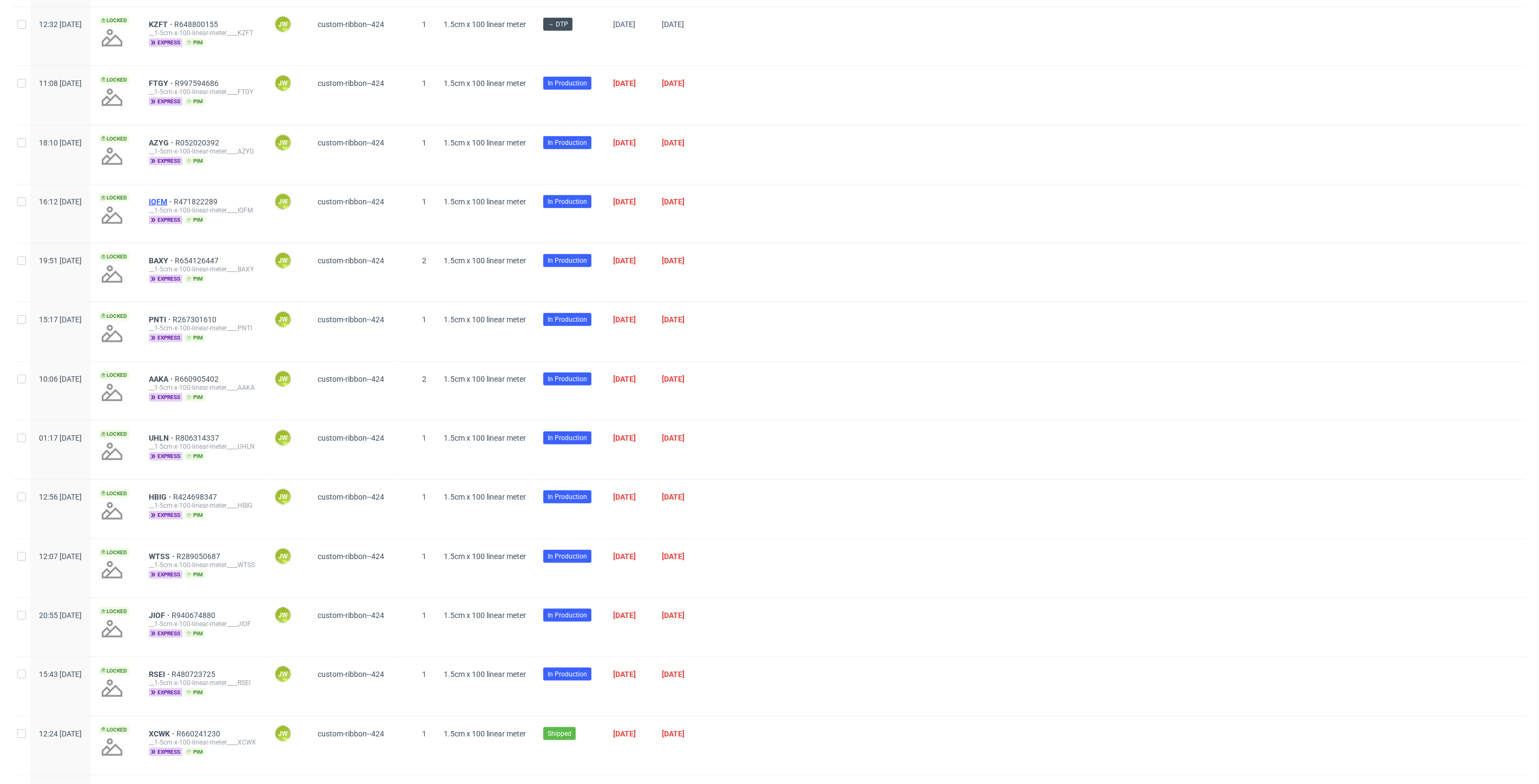
click at [174, 198] on span "IQFM" at bounding box center [161, 202] width 25 height 8
click at [175, 142] on span "AZYG" at bounding box center [162, 143] width 26 height 8
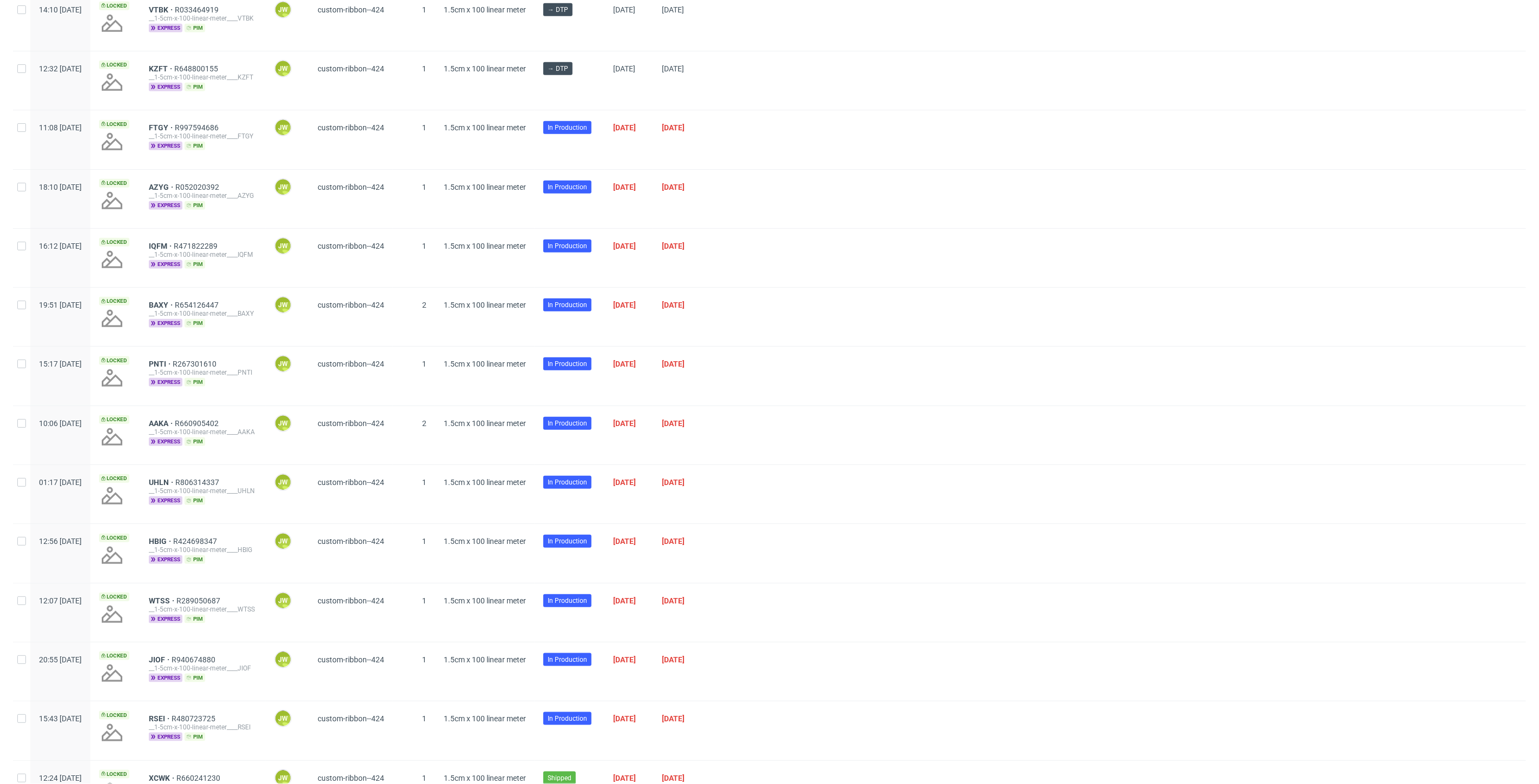
scroll to position [661, 0]
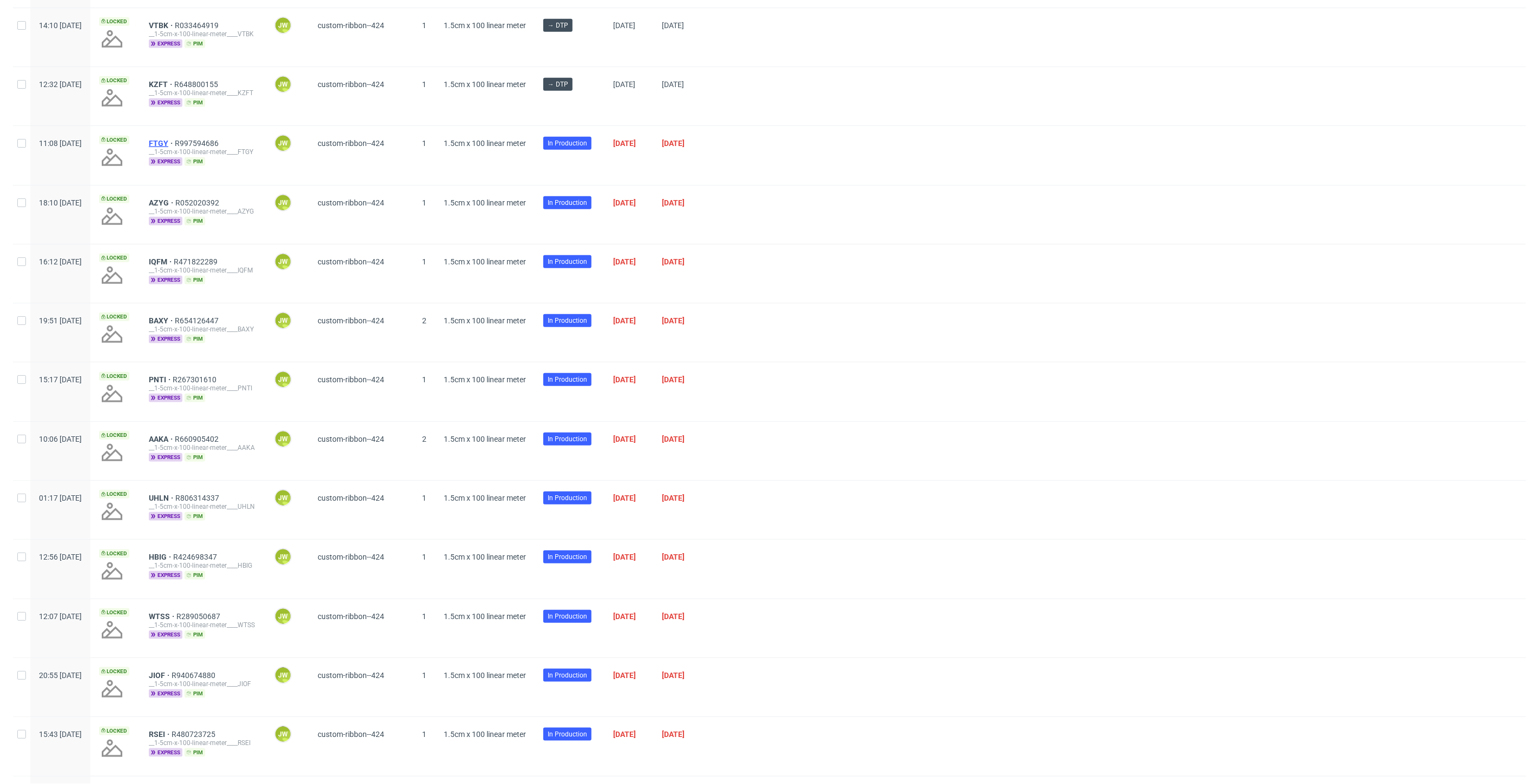
click at [175, 142] on span "FTGY" at bounding box center [161, 143] width 26 height 8
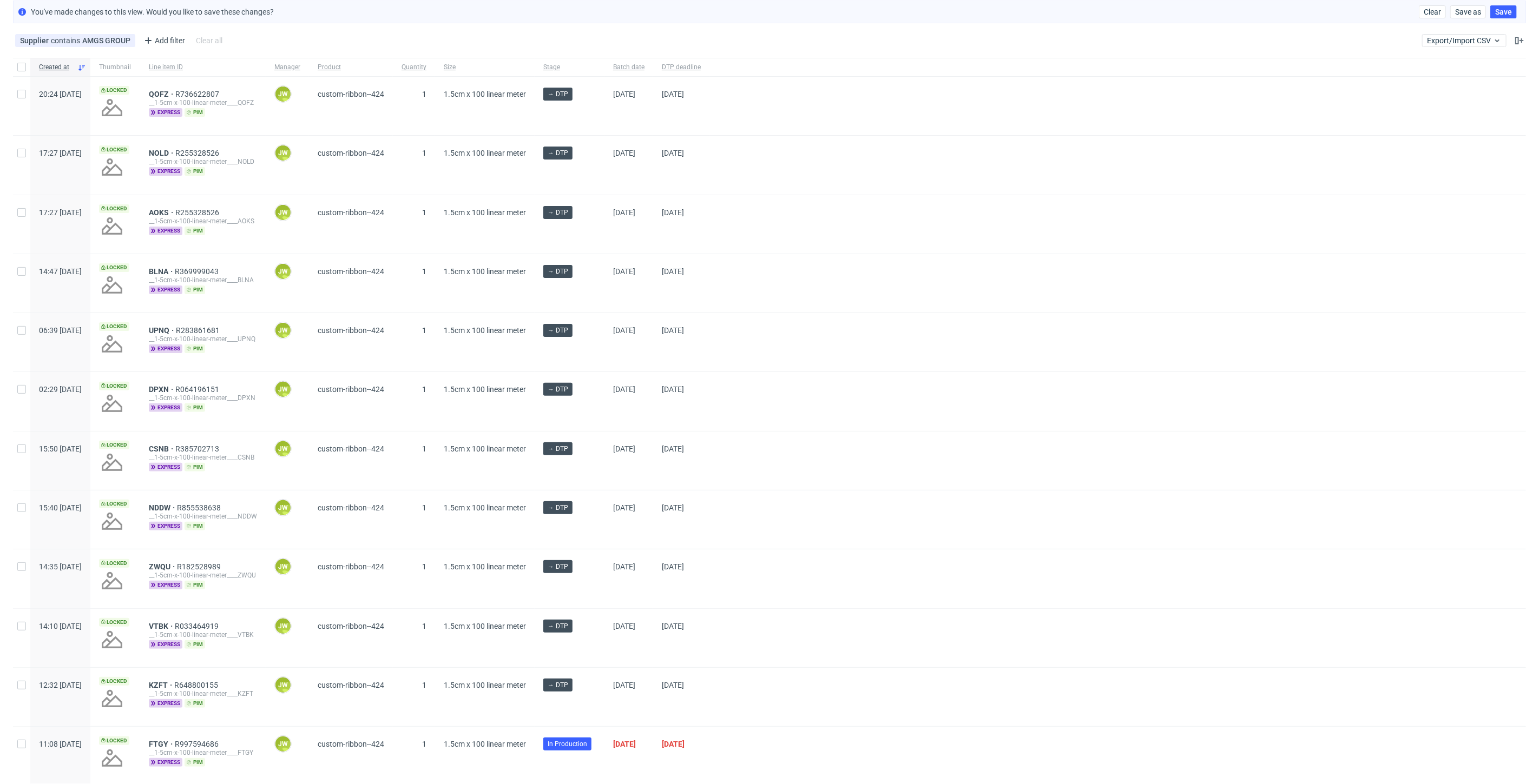
scroll to position [0, 0]
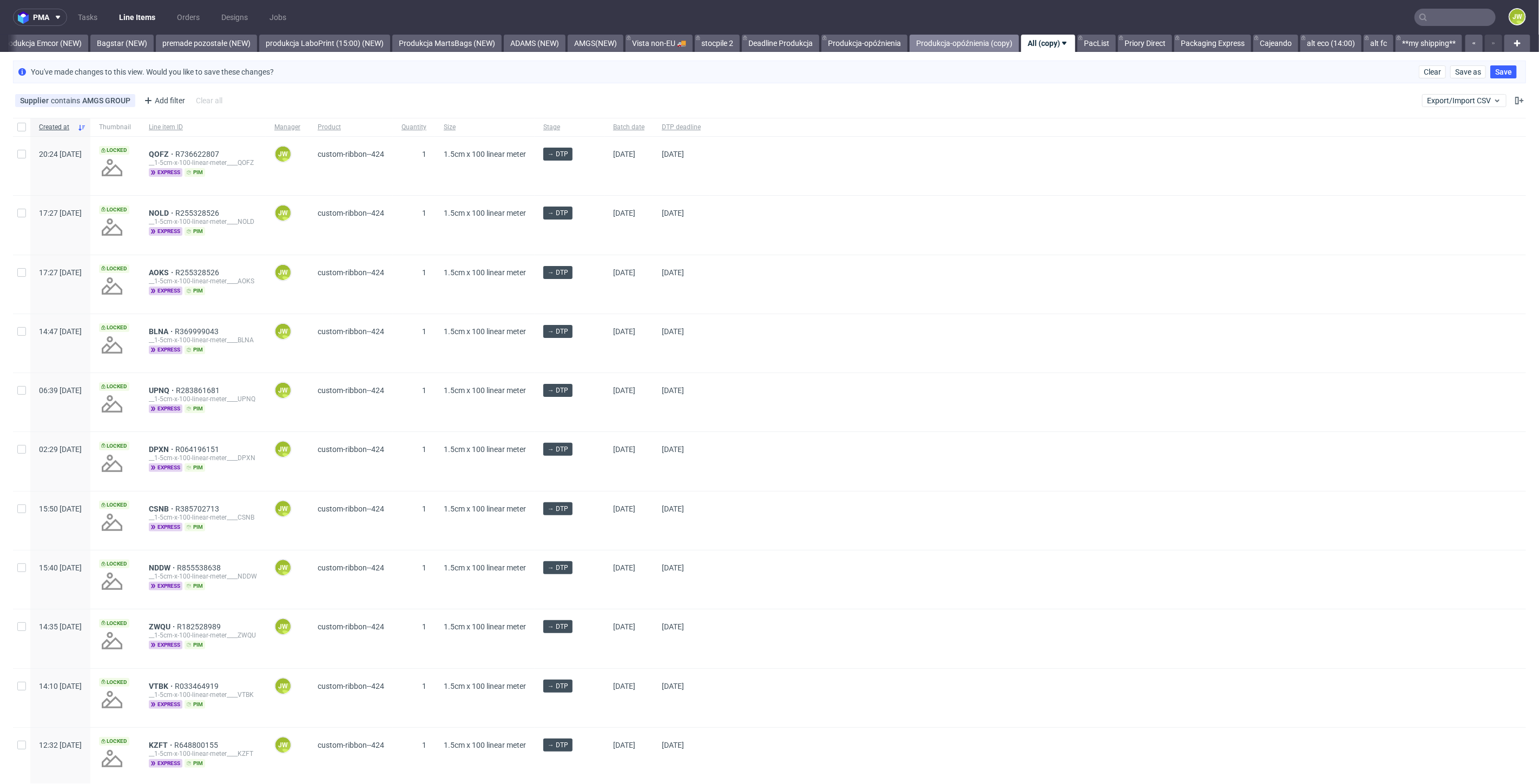
click at [973, 47] on link "Produkcja-opóźnienia (copy)" at bounding box center [964, 43] width 109 height 17
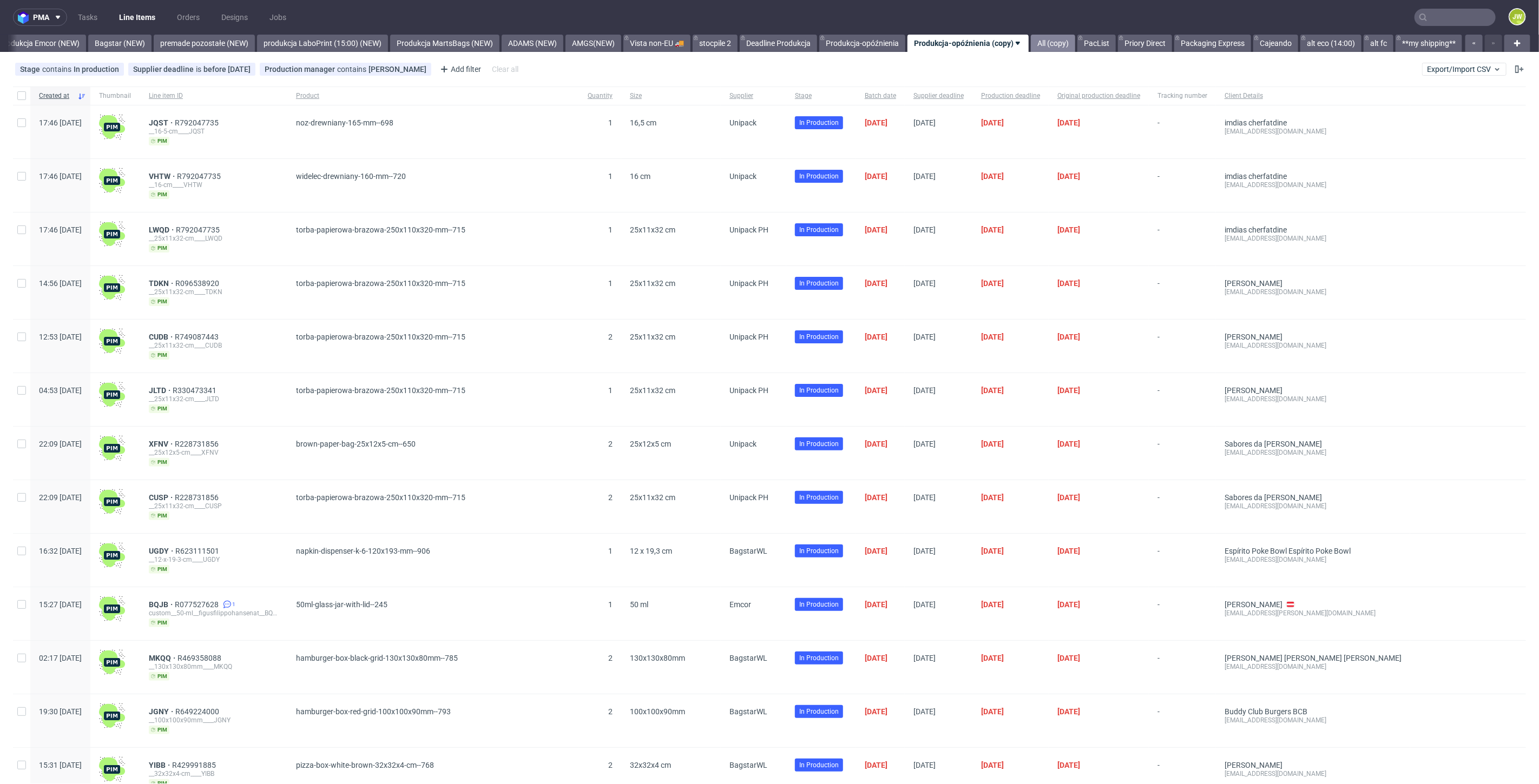
click at [1040, 44] on link "All (copy)" at bounding box center [1053, 43] width 44 height 17
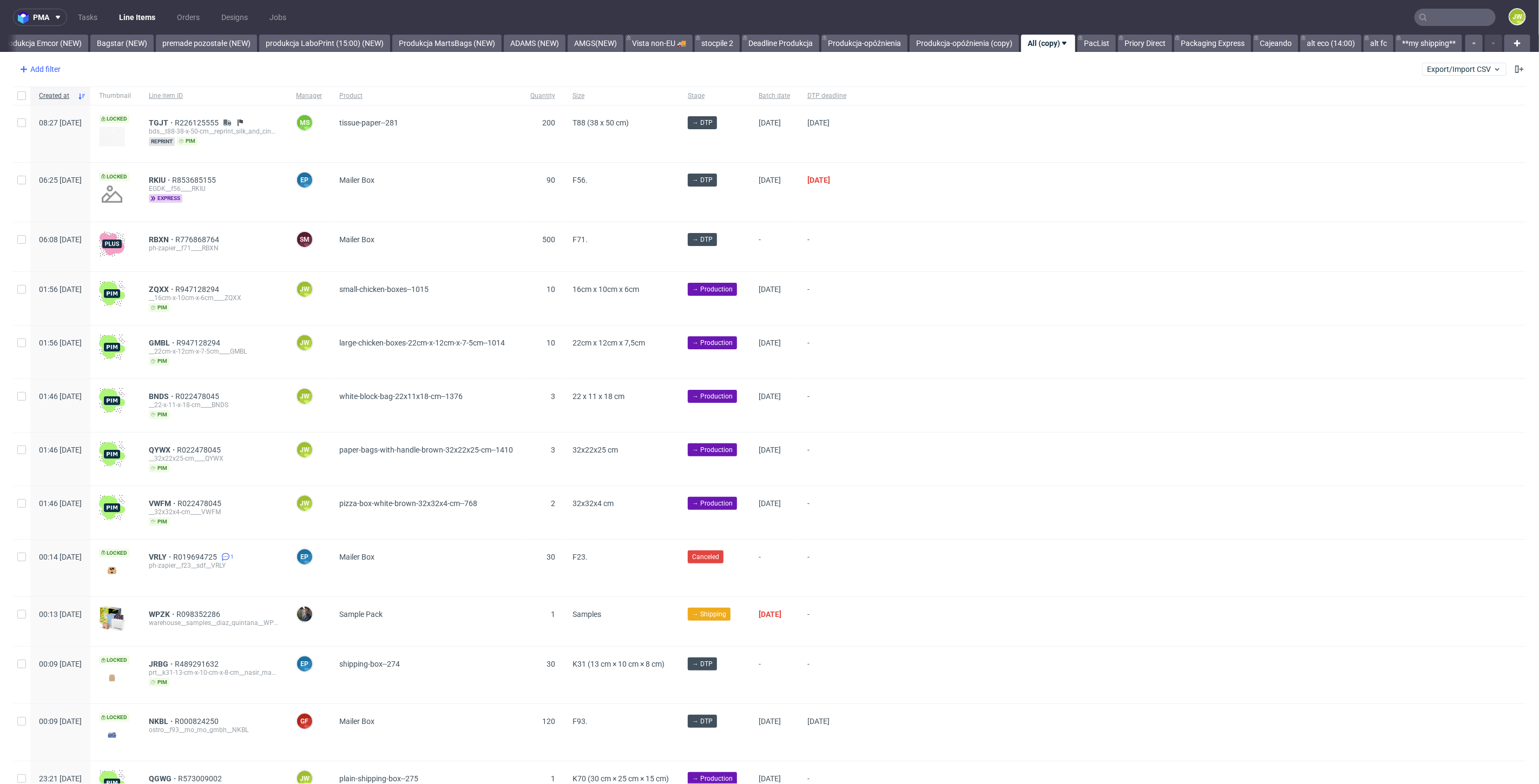
click at [24, 66] on icon at bounding box center [24, 69] width 13 height 13
click at [49, 96] on input "text" at bounding box center [84, 93] width 130 height 17
type input "supp"
click at [42, 138] on span "Supplier" at bounding box center [38, 135] width 37 height 15
click at [77, 118] on input "text" at bounding box center [84, 117] width 130 height 17
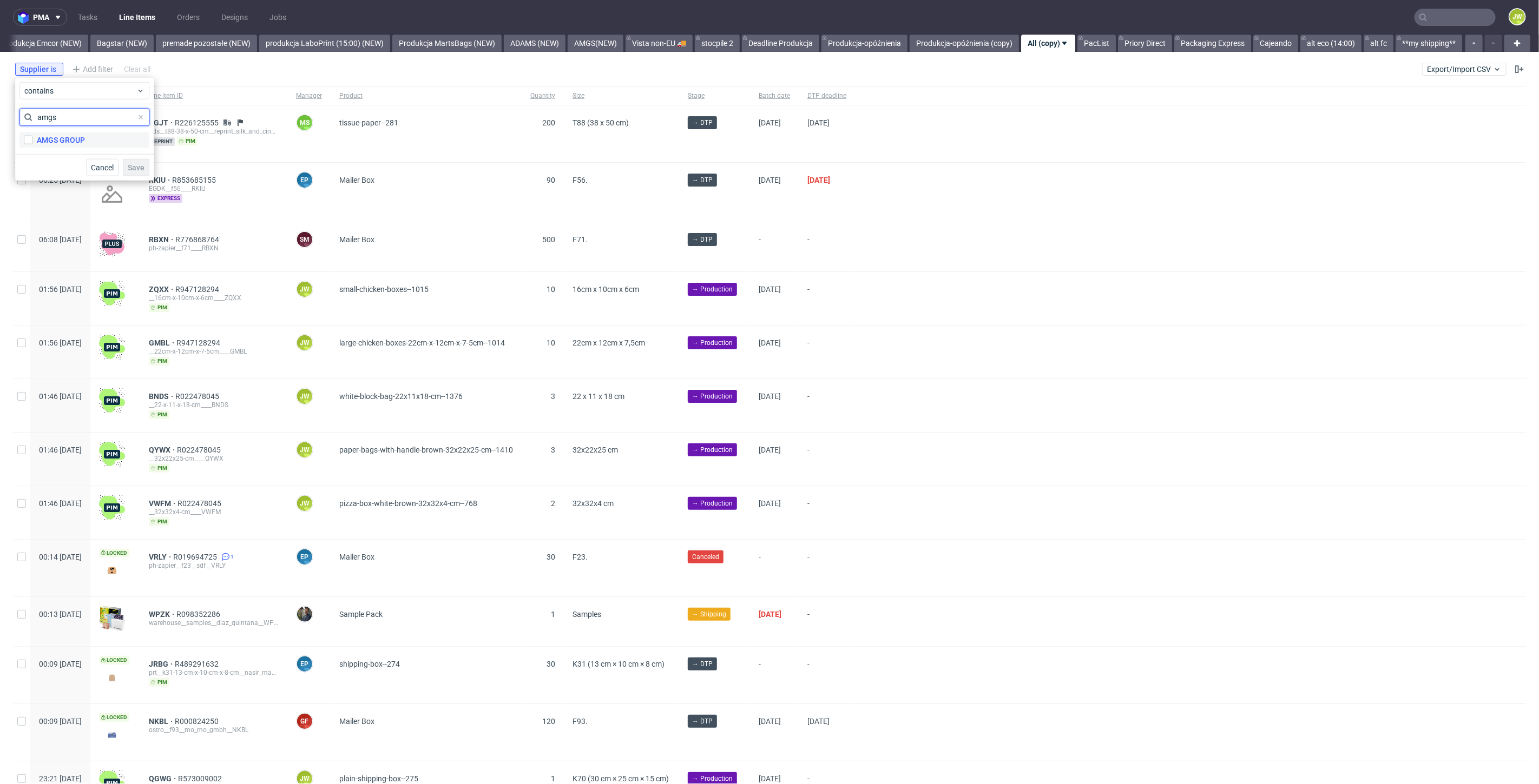
type input "amgs"
click at [40, 142] on div "AMGS GROUP" at bounding box center [61, 140] width 48 height 11
click at [32, 142] on input "AMGS GROUP" at bounding box center [28, 140] width 8 height 8
checkbox input "true"
click at [134, 164] on span "Save" at bounding box center [136, 167] width 17 height 8
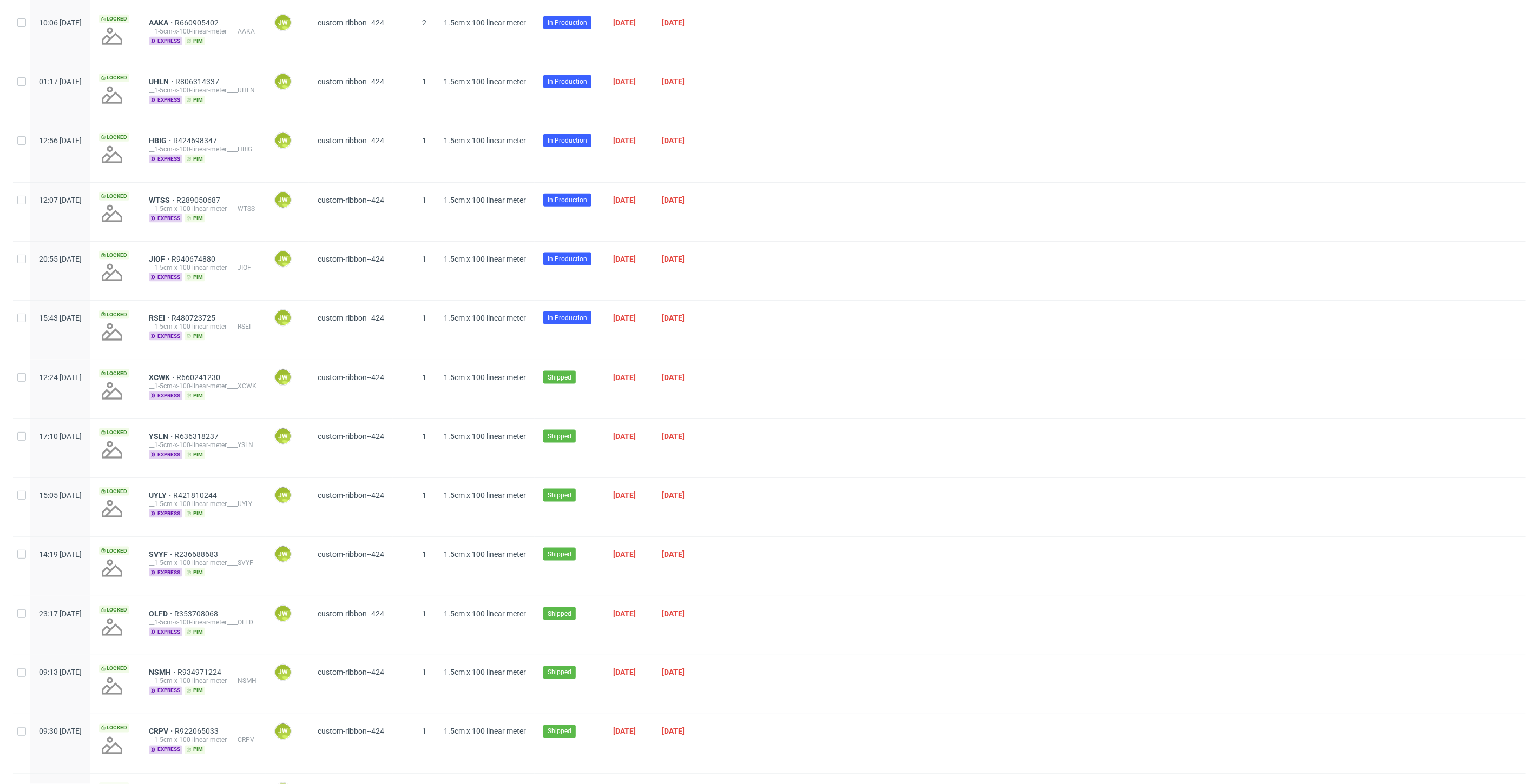
scroll to position [1095, 0]
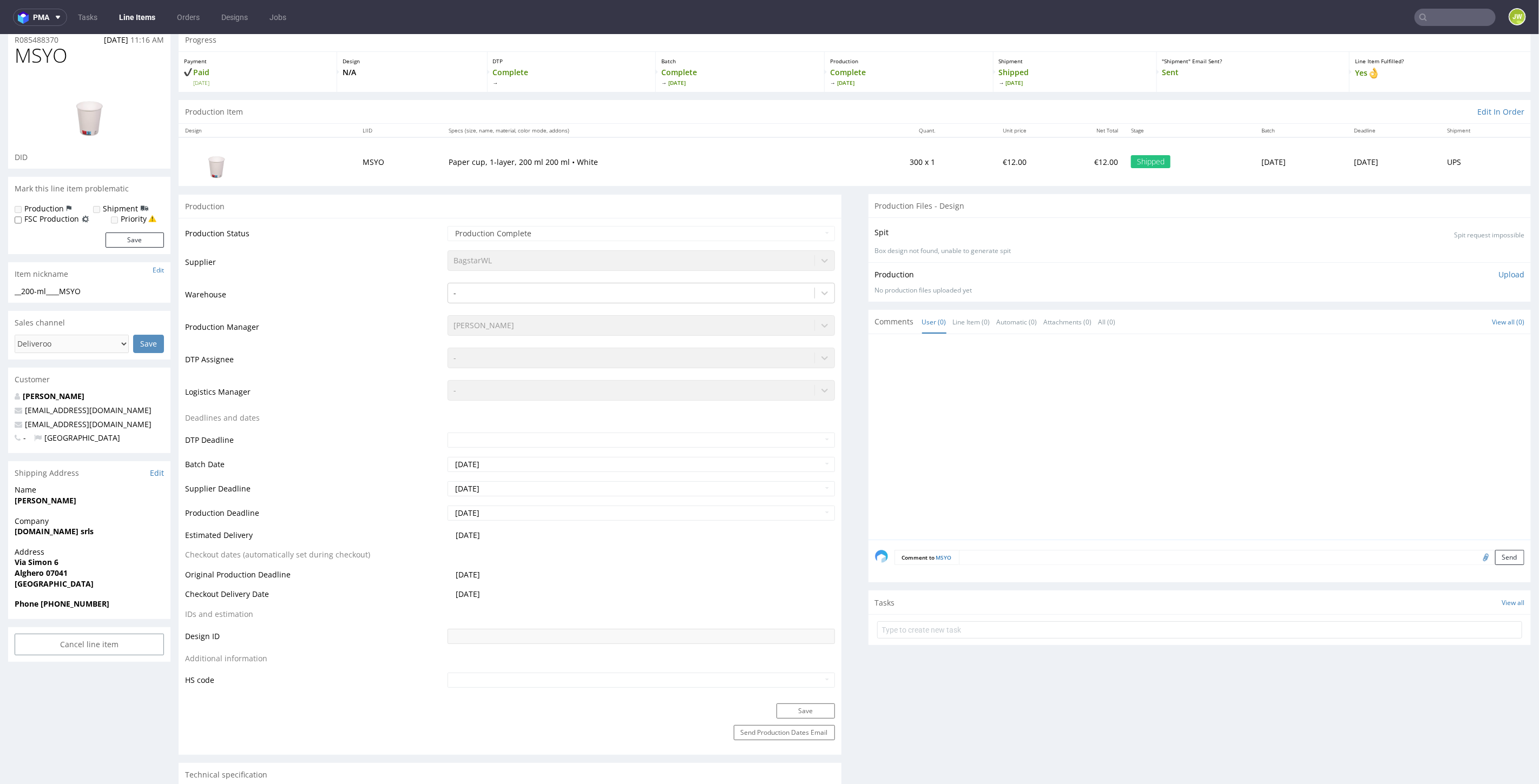
scroll to position [541, 0]
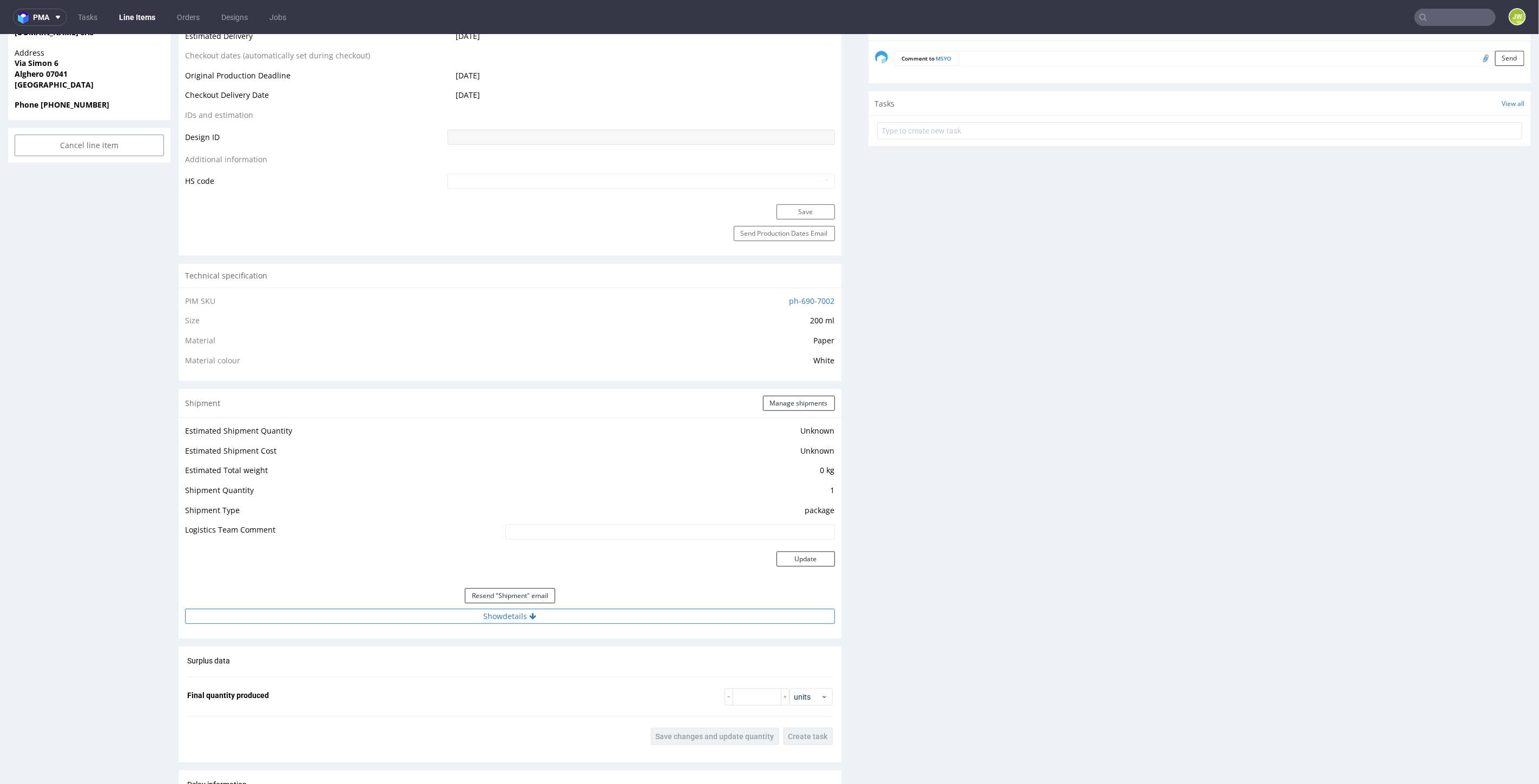
click at [508, 614] on button "Show details" at bounding box center [510, 616] width 650 height 15
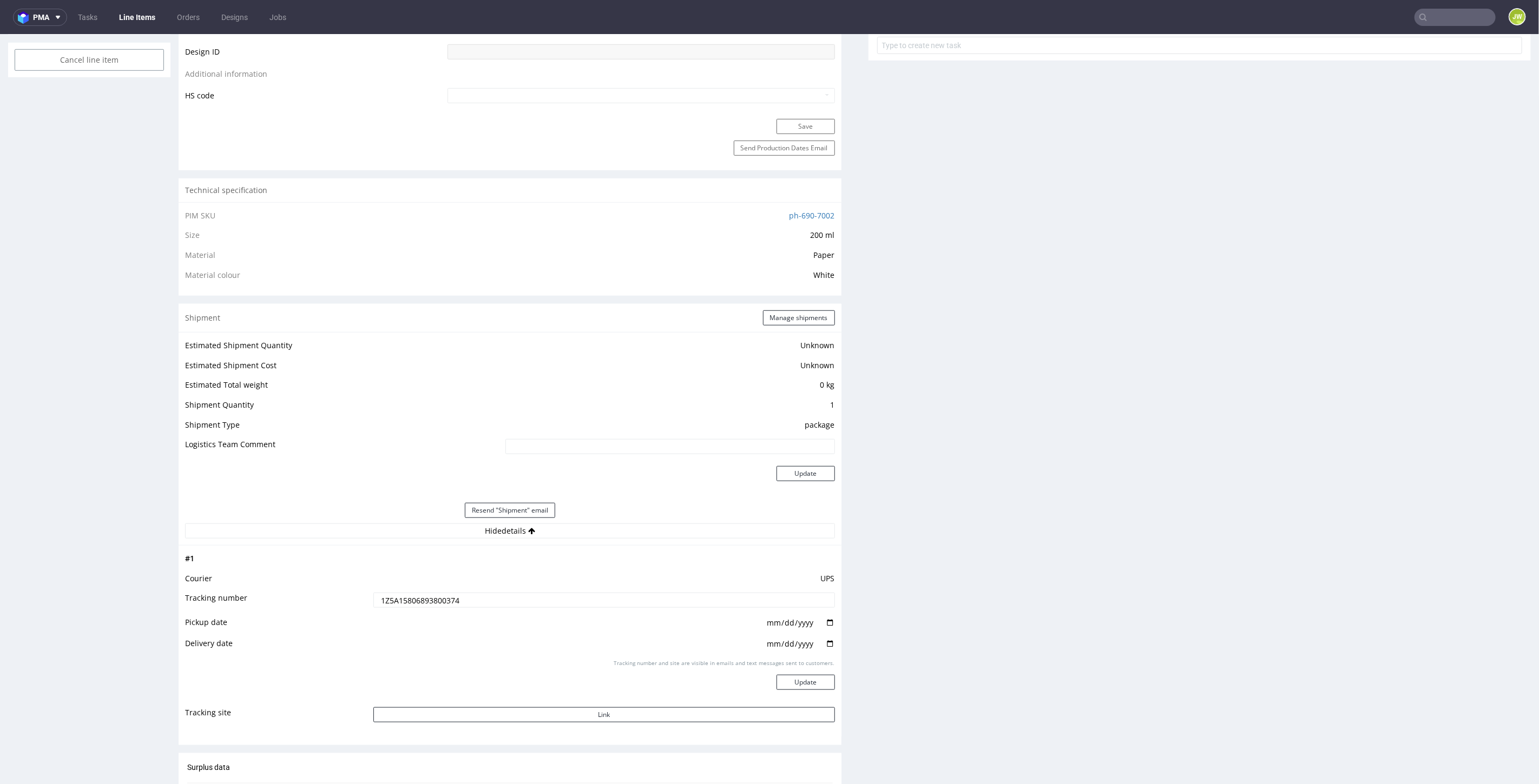
scroll to position [721, 0]
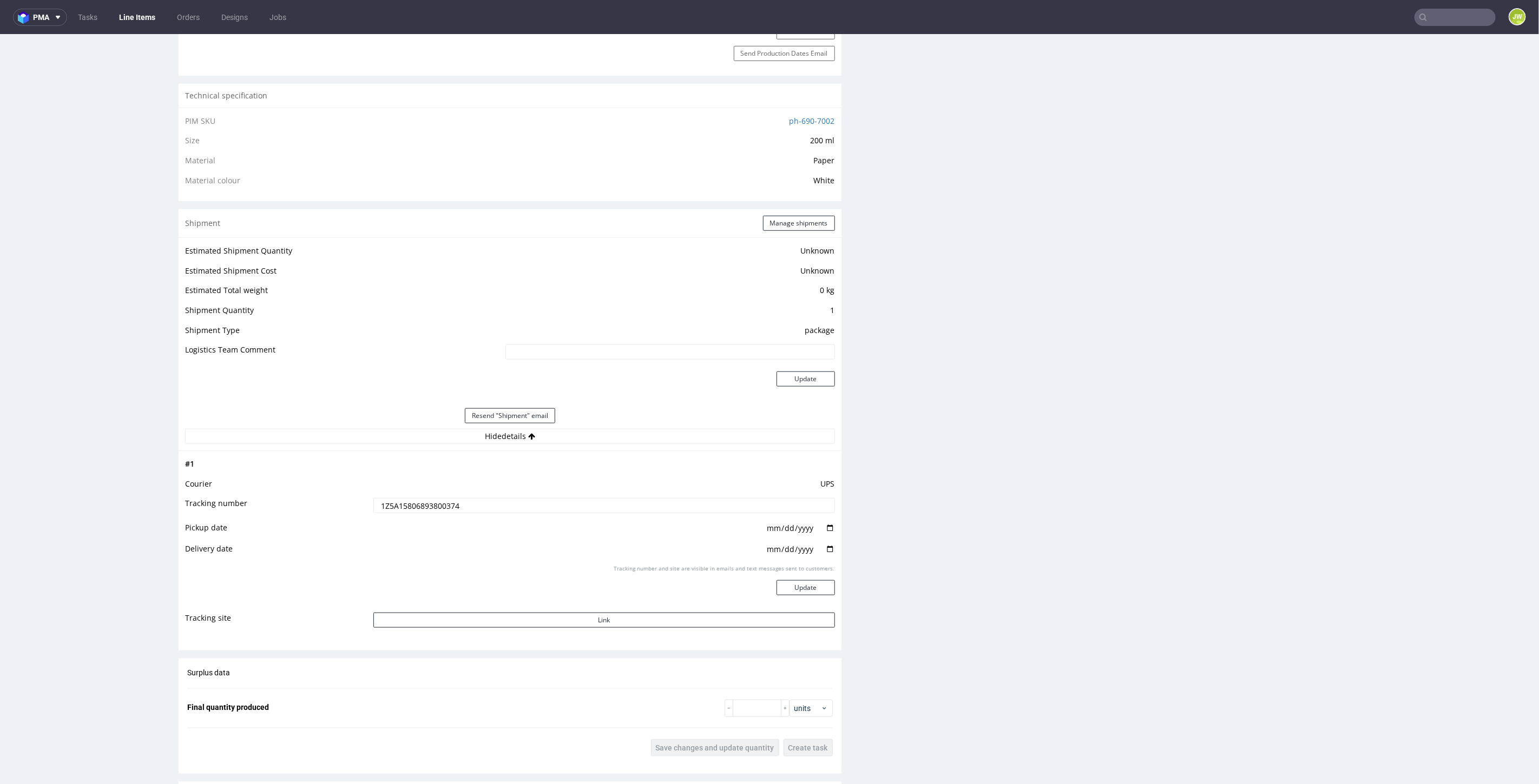
click at [403, 505] on input "1Z5A15806893800374" at bounding box center [604, 505] width 462 height 15
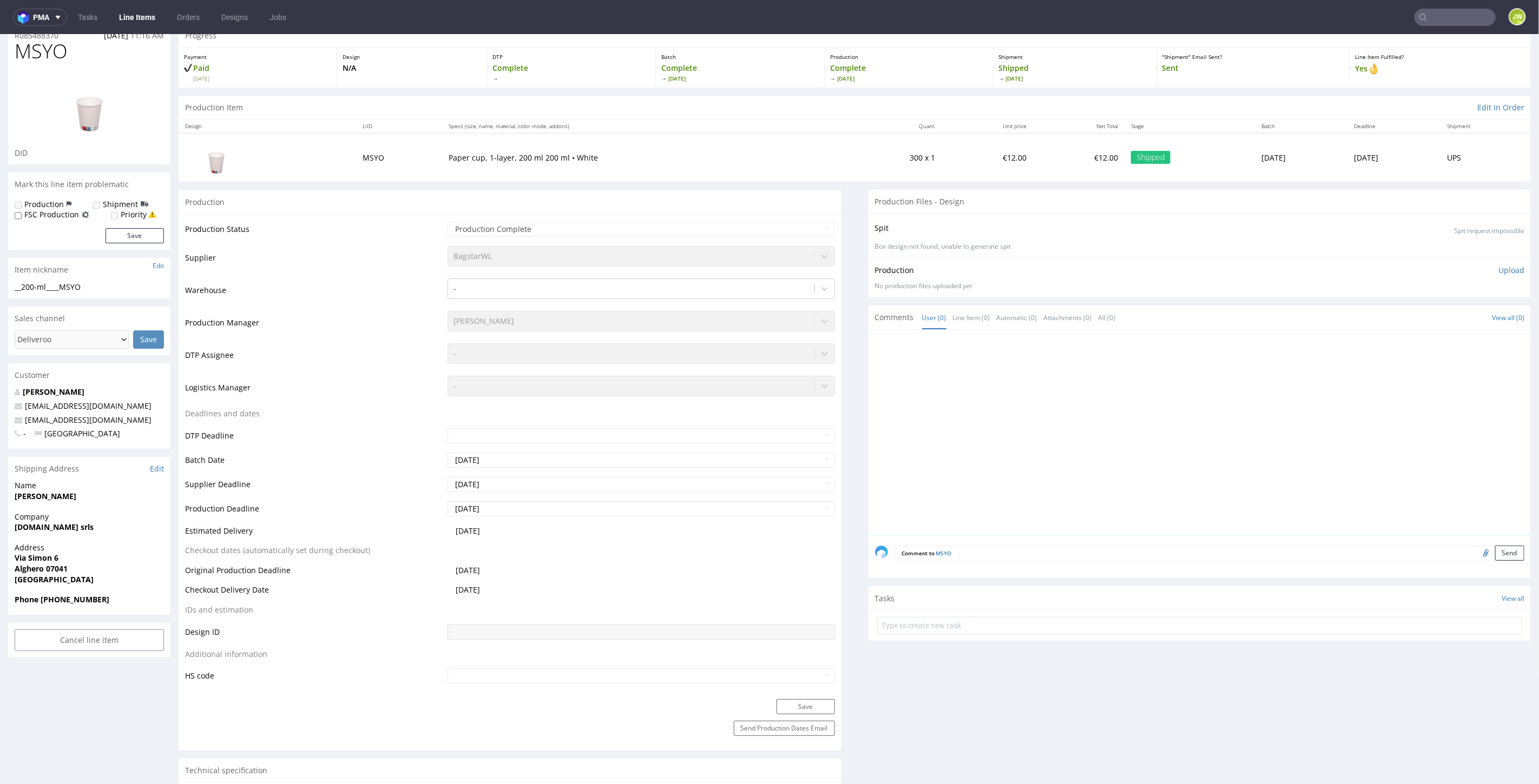
scroll to position [0, 0]
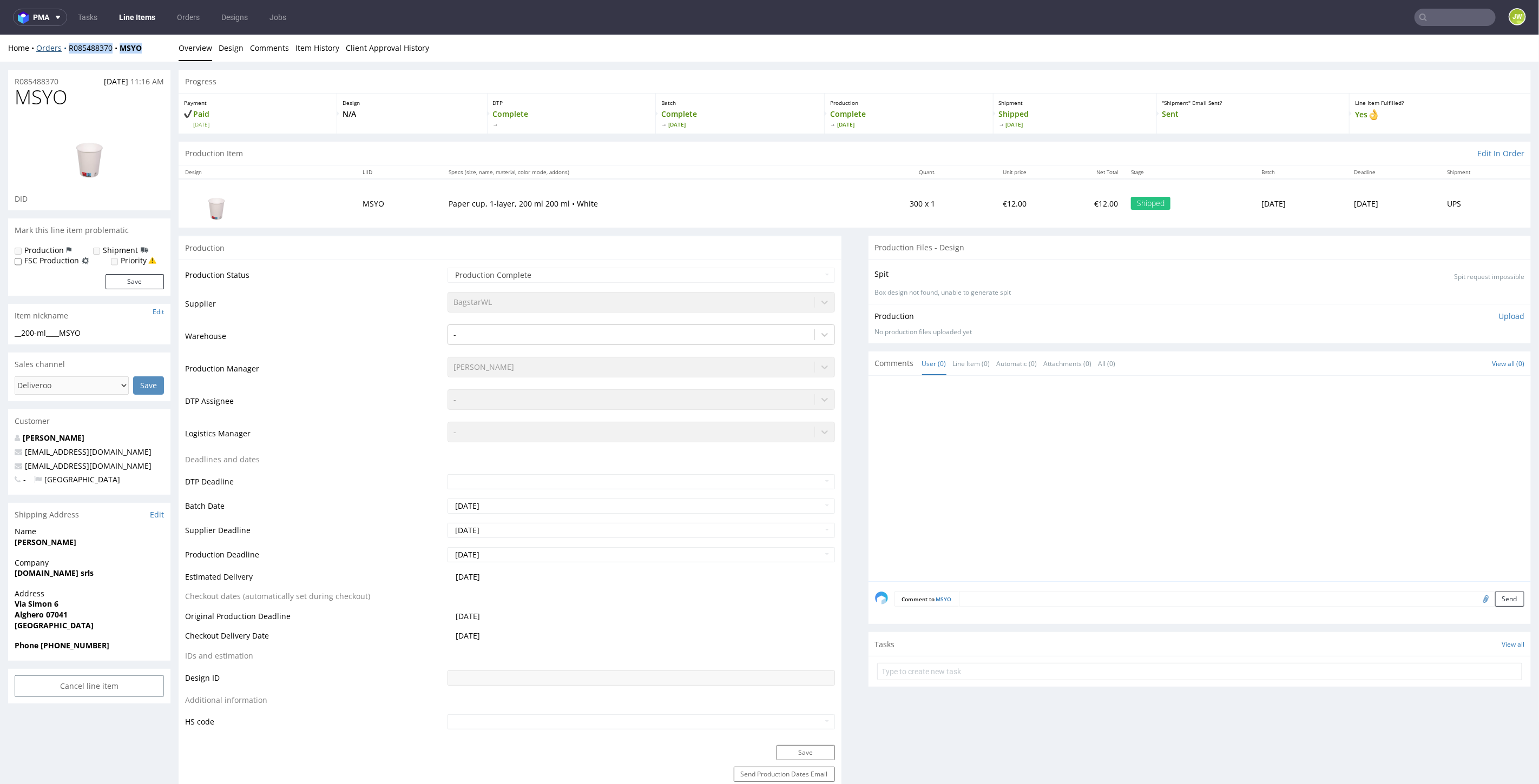
drag, startPoint x: 146, startPoint y: 51, endPoint x: 66, endPoint y: 48, distance: 80.1
click at [66, 48] on div "Home Orders R085488370 MSYO" at bounding box center [90, 48] width 163 height 11
copy div "R085488370 MSYO"
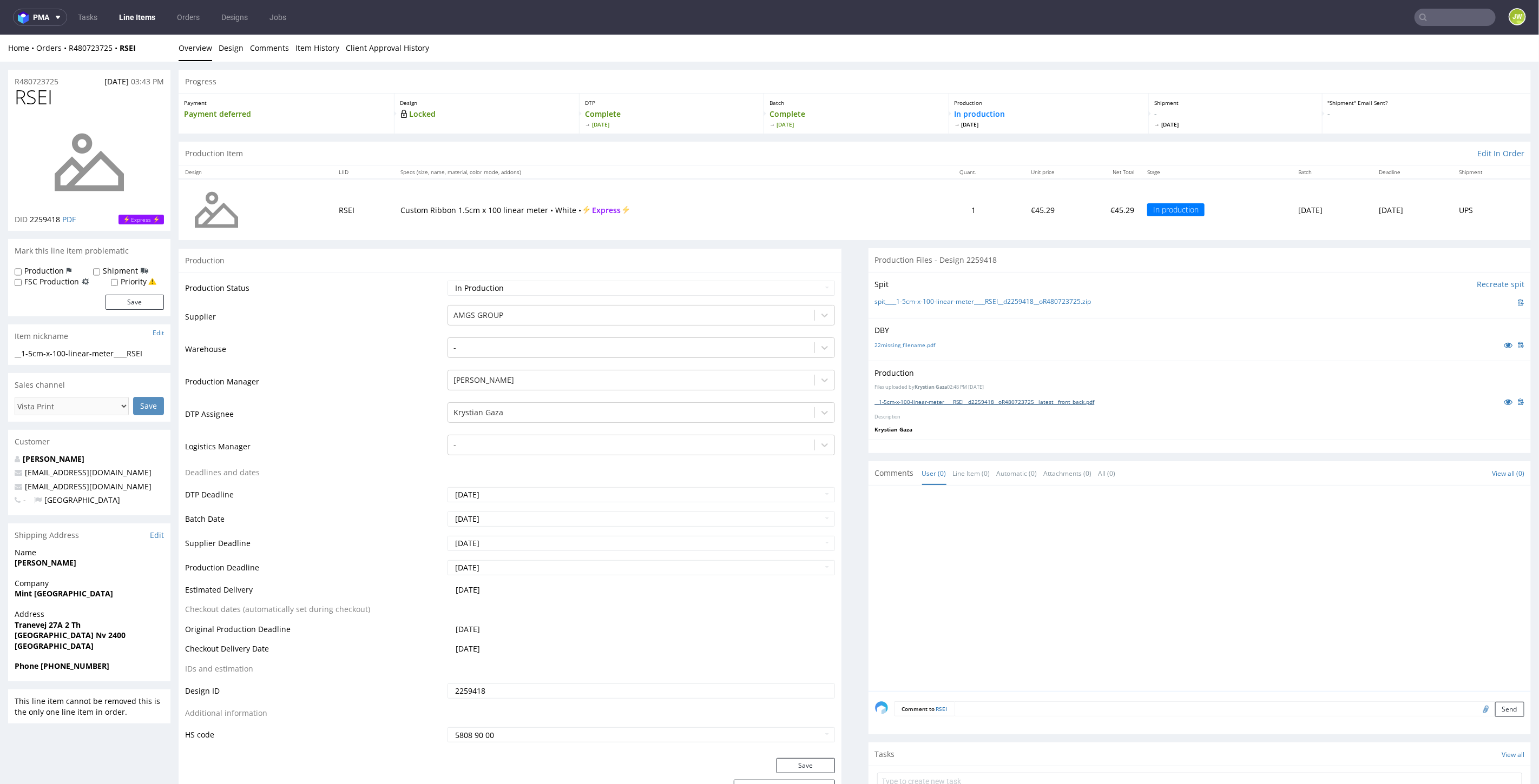
click at [916, 398] on link "__1-5cm-x-100-linear-meter____RSEI__d2259418__oR480723725__latest__front_back.p…" at bounding box center [985, 401] width 220 height 8
click at [909, 399] on link "__1-5cm-x-100-linear-meter____WTSS__d2259778__oR289050687.pdf" at bounding box center [961, 401] width 172 height 8
click at [915, 399] on link "__1-5cm-x-100-linear-meter____JIOF__d2259556__oR940674880__latest__front_back.p…" at bounding box center [985, 401] width 219 height 8
click at [896, 398] on link "__1-5cm-x-100-linear-meter____HBIG__d2259844__oR424698347__latest.pdf" at bounding box center [970, 401] width 191 height 8
click at [905, 399] on link "__1-5cm-x-100-linear-meter____UHLN__d2260152__oR806314337__latest.pdf" at bounding box center [971, 401] width 192 height 8
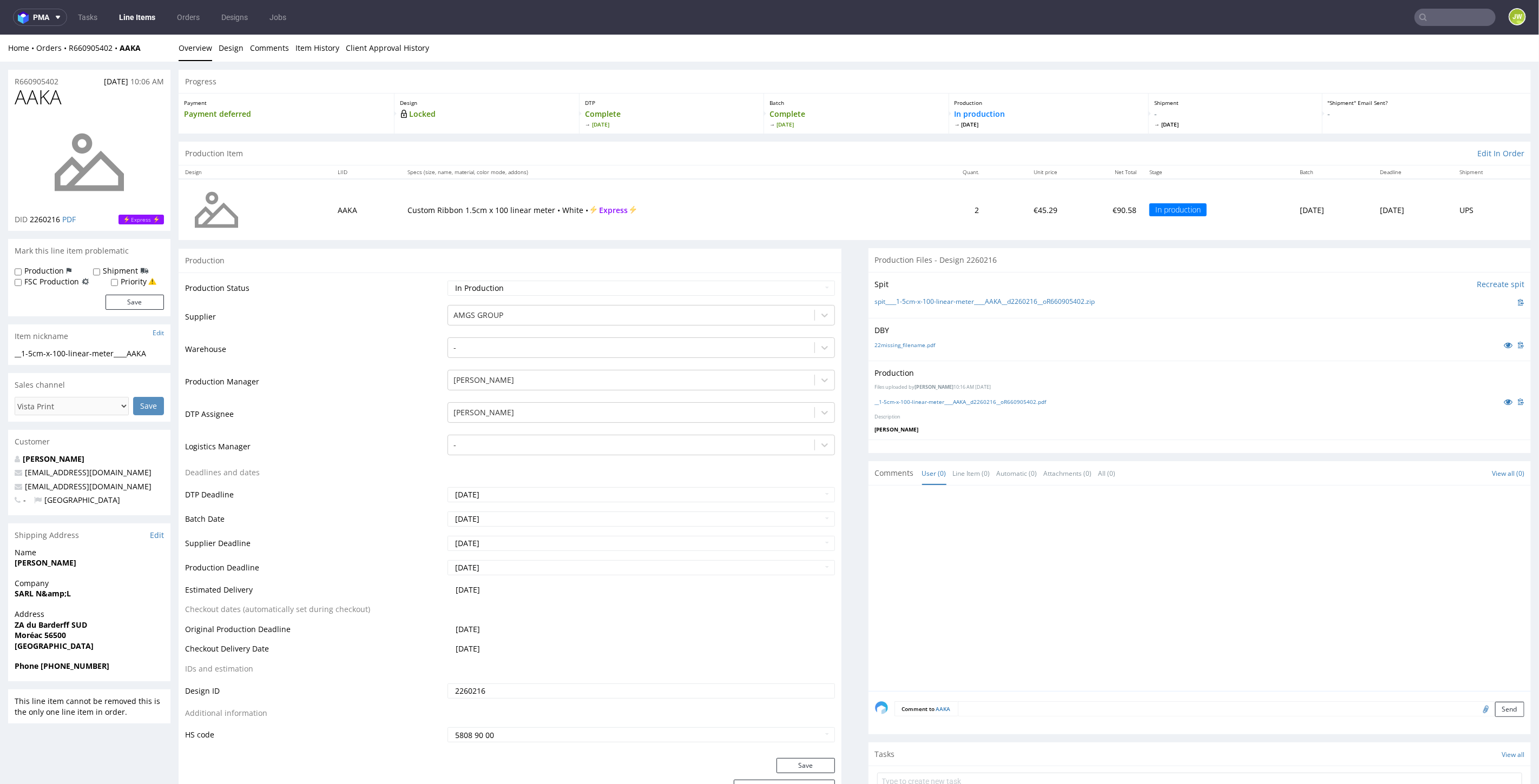
click at [888, 395] on div "__1-5cm-x-100-linear-meter____AAKA__d2260216__oR660905402.pdf" at bounding box center [1200, 401] width 650 height 12
click at [888, 398] on link "__1-5cm-x-100-linear-meter____AAKA__d2260216__oR660905402.pdf" at bounding box center [961, 401] width 171 height 8
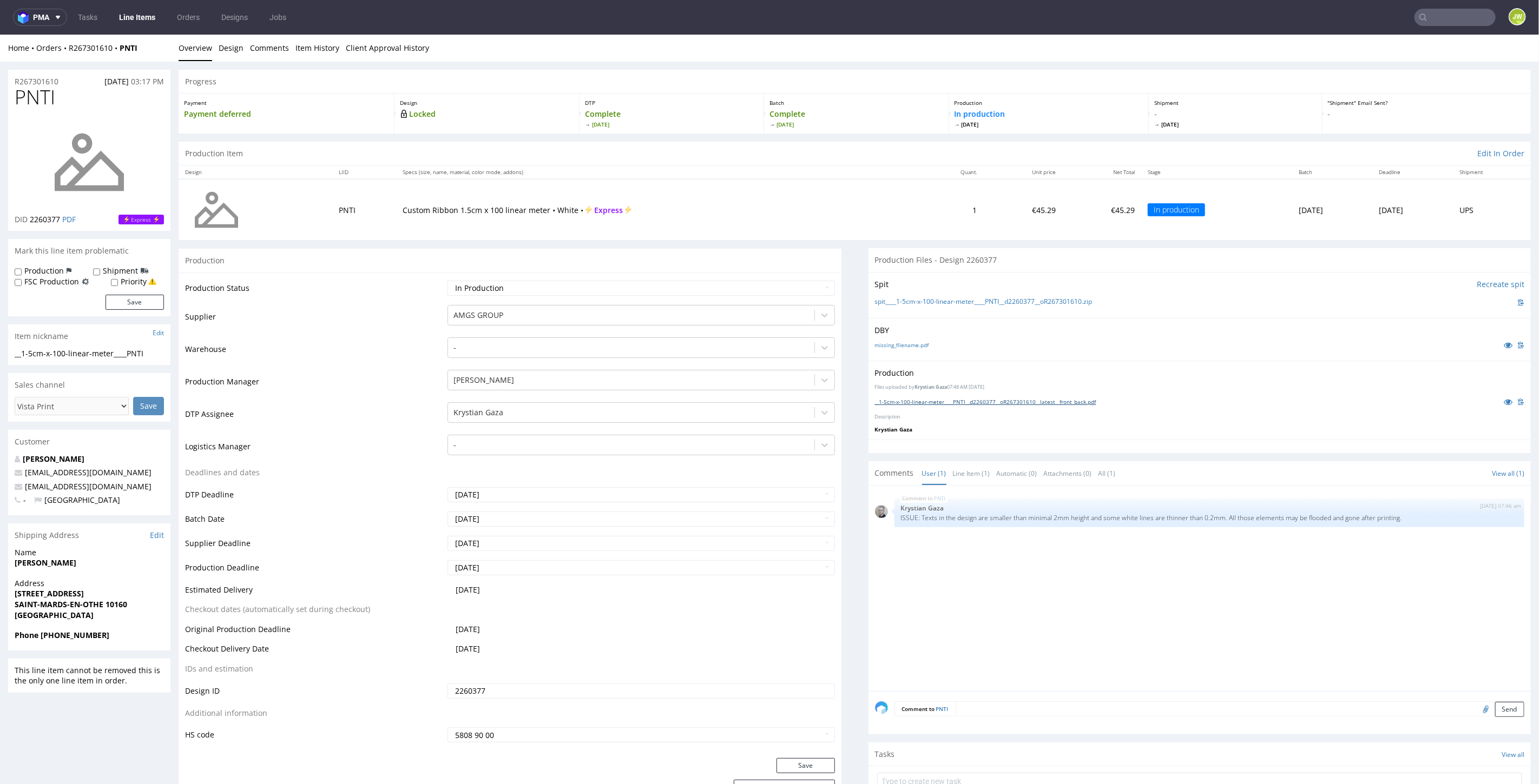
click at [914, 404] on link "__1-5cm-x-100-linear-meter____PNTI__d2260377__oR267301610__latest__front_back.p…" at bounding box center [986, 401] width 221 height 8
click at [887, 404] on link "__1-5cm-x-100-linear-meter____BAXY__d2260497__oR654126447__latest__front_back.p…" at bounding box center [986, 401] width 222 height 8
click at [876, 405] on div "__1-5cm-x-100-linear-meter____BAXY__d2260497__oR654126447__latest__front_back.p…" at bounding box center [1200, 401] width 650 height 12
click at [881, 401] on link "__1-5cm-x-100-linear-meter____BAXY__d2260497__oR654126447__latest__front_back.p…" at bounding box center [986, 401] width 222 height 8
click at [936, 399] on link "__1-5cm-x-100-linear-meter____IQFM__d2261363__oR471822289__latest__front_back.p…" at bounding box center [986, 401] width 222 height 8
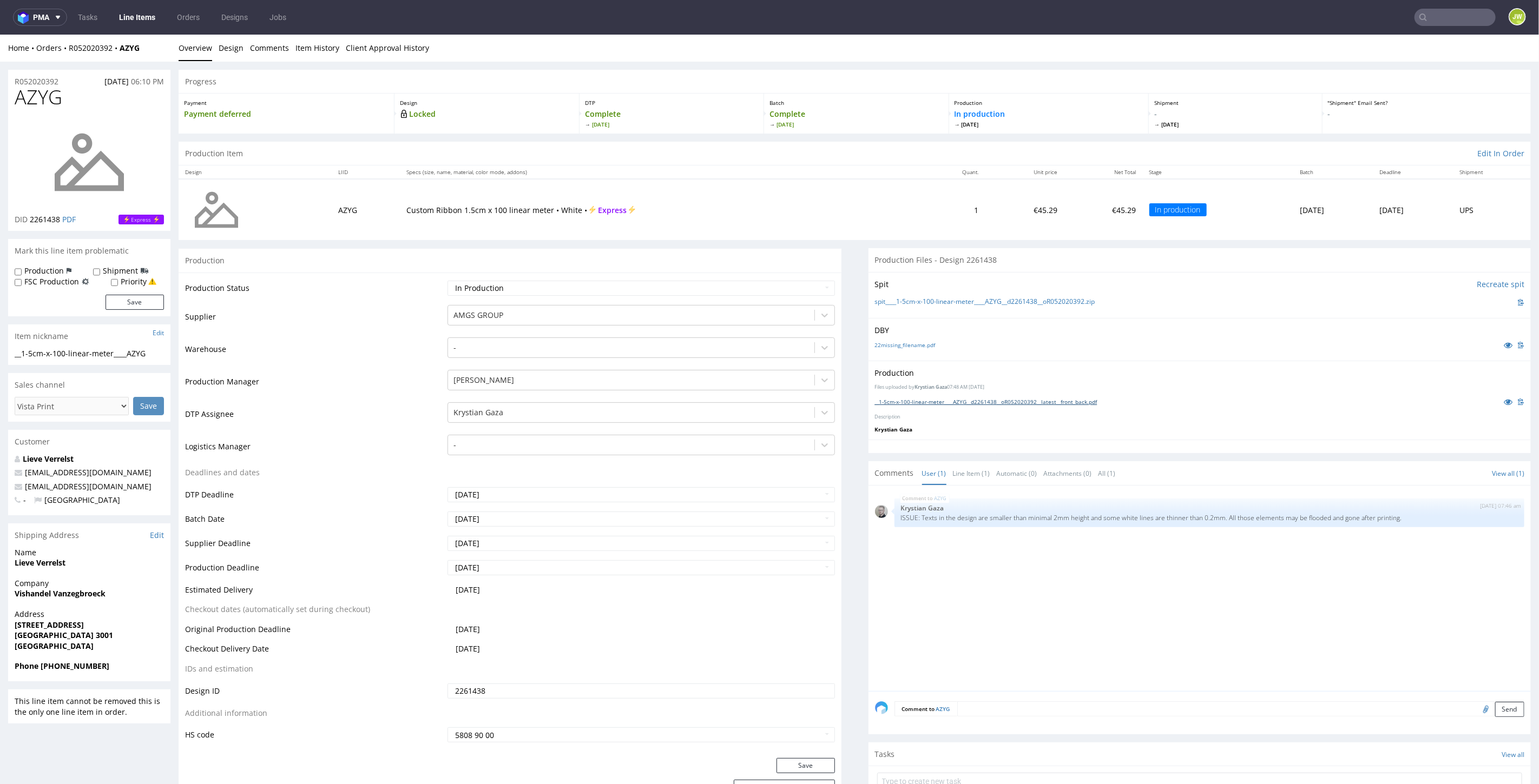
click at [889, 402] on link "__1-5cm-x-100-linear-meter____AZYG__d2261438__oR052020392__latest__front_back.p…" at bounding box center [986, 401] width 222 height 8
click at [946, 402] on link "__1-5cm-x-100-linear-meter____FTGY__d2261688__oR997594686__latest__front_back.p…" at bounding box center [986, 401] width 222 height 8
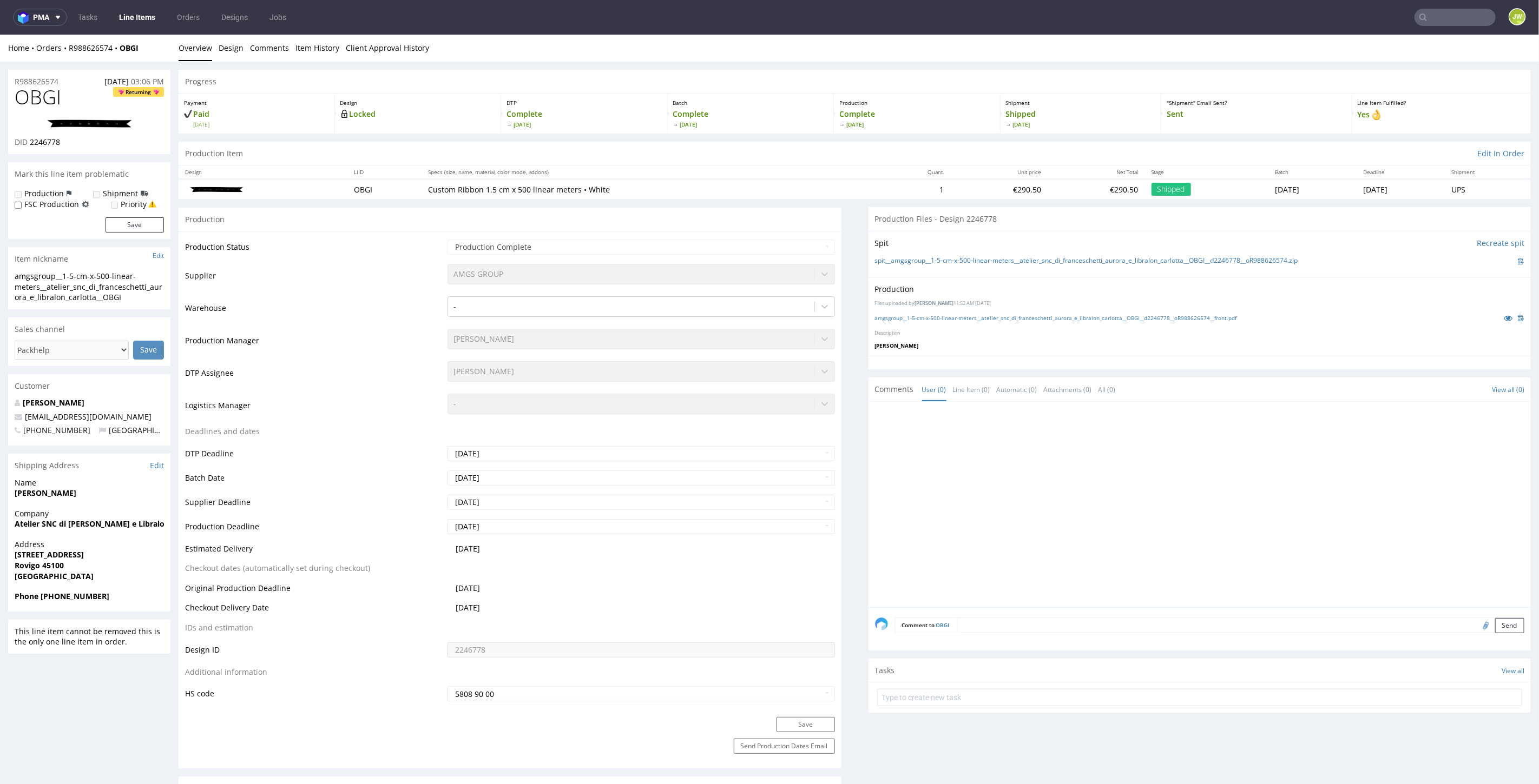
click at [1430, 11] on input "text" at bounding box center [1455, 17] width 81 height 17
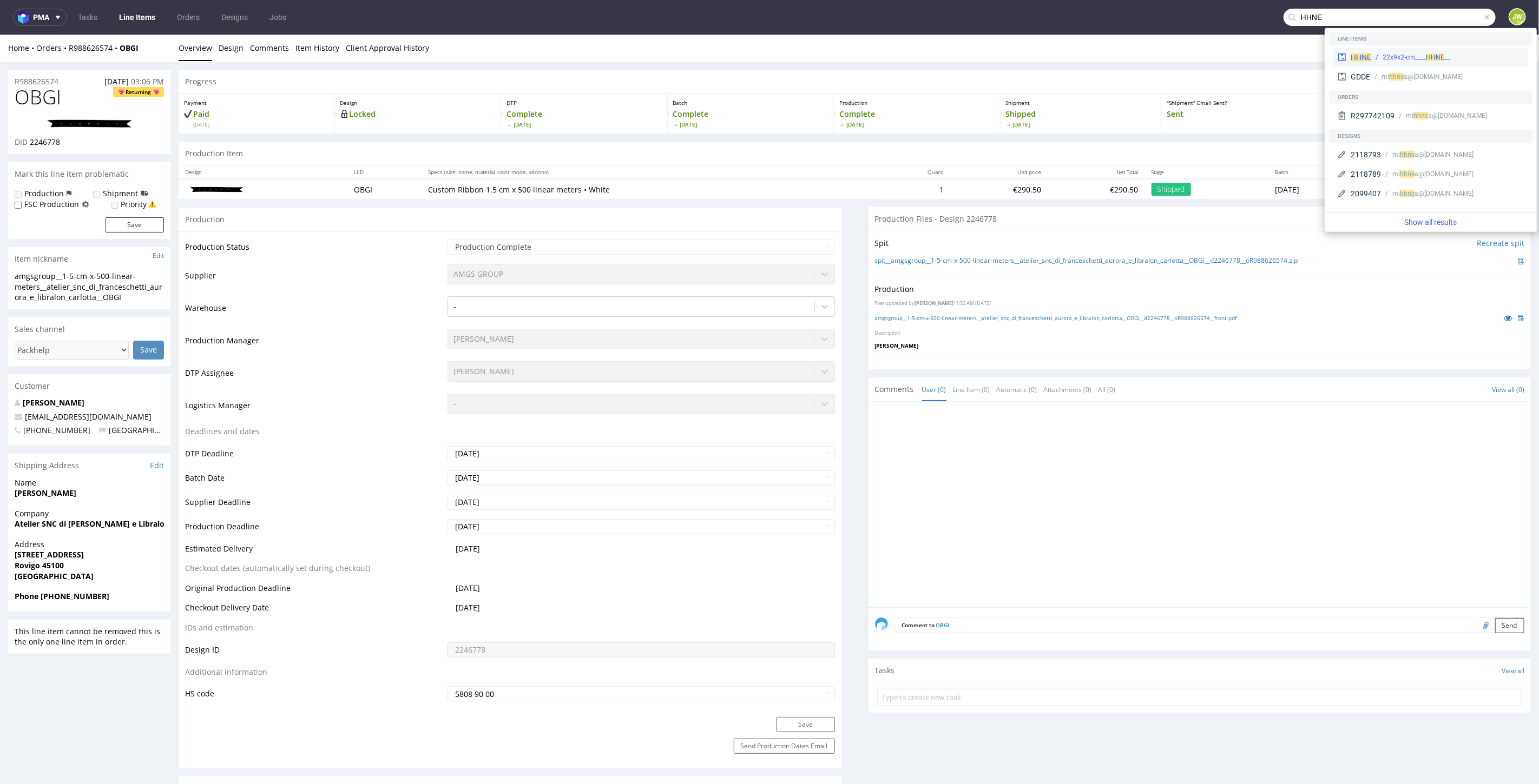
type input "HHNE"
drag, startPoint x: 1369, startPoint y: 56, endPoint x: 1365, endPoint y: 21, distance: 35.2
click at [1369, 56] on span "HHNE" at bounding box center [1361, 57] width 20 height 8
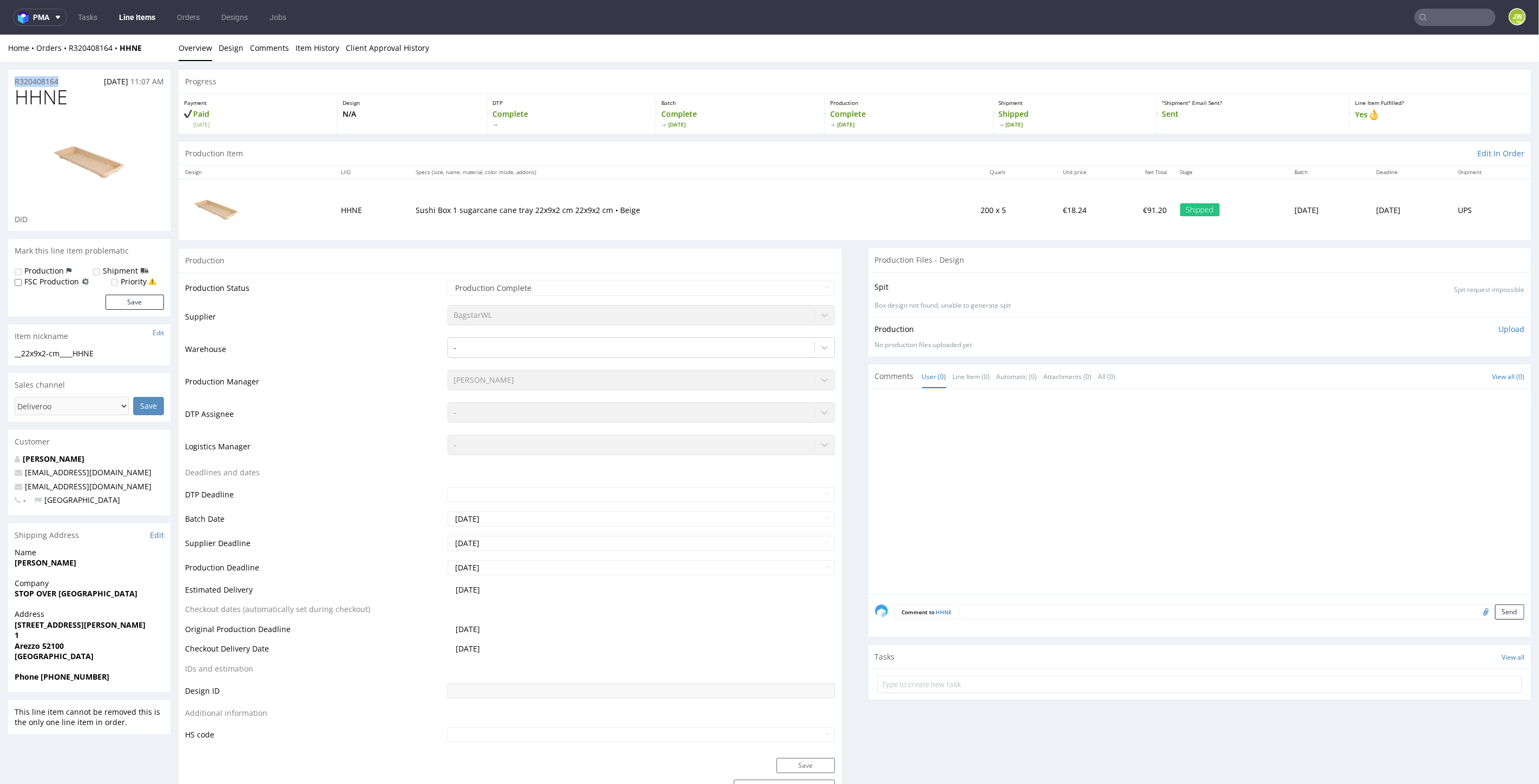
drag, startPoint x: 153, startPoint y: 54, endPoint x: 67, endPoint y: 61, distance: 86.3
click at [156, 53] on div "Home Orders R320408164 HHNE Overview Design Comments Item History Client Approv…" at bounding box center [770, 47] width 1539 height 27
click at [154, 47] on div "Home Orders R320408164 HHNE" at bounding box center [90, 48] width 163 height 11
click at [151, 53] on div "Home Orders R320408164 HHNE Overview Design Comments Item History Client Approv…" at bounding box center [770, 47] width 1539 height 27
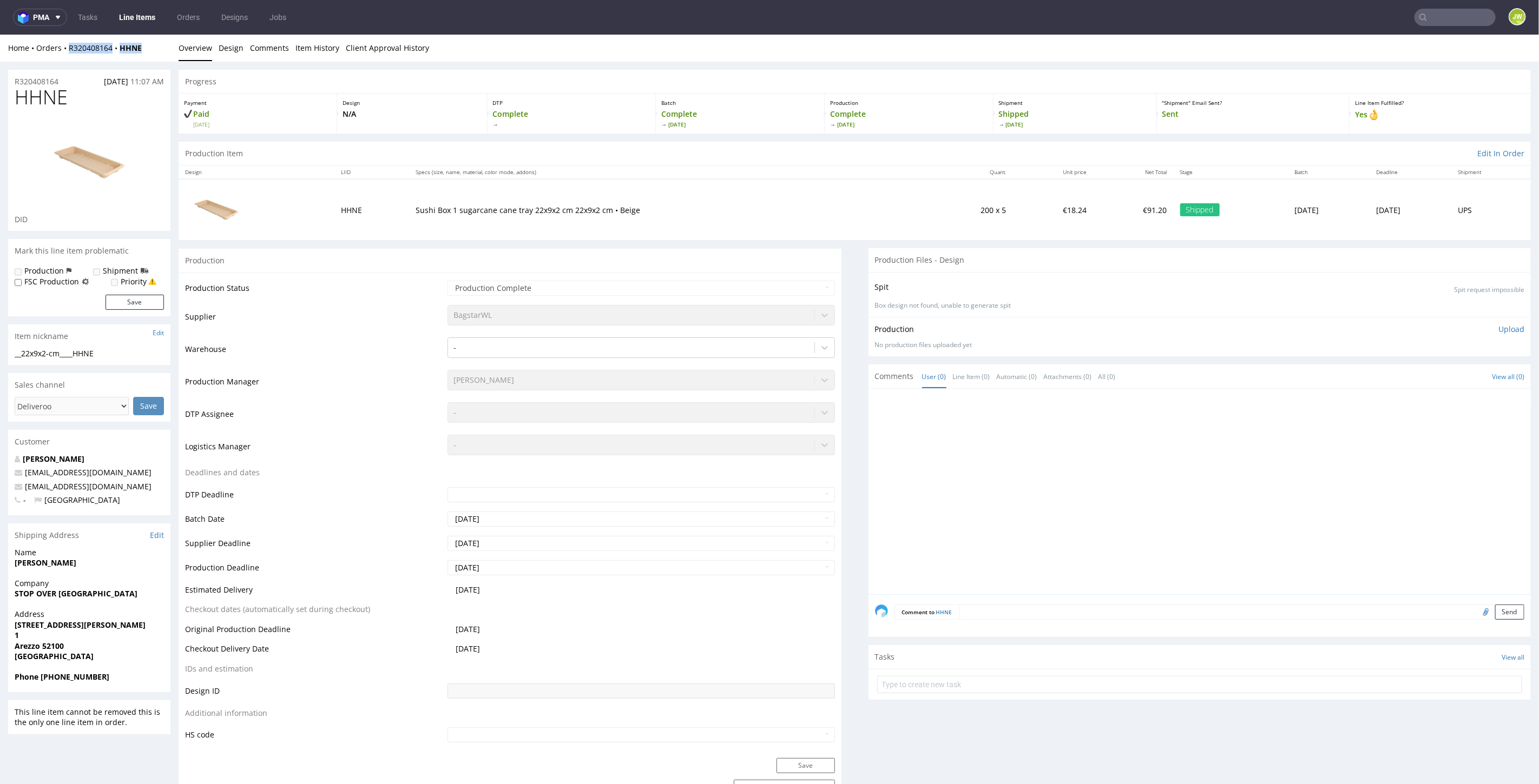
drag, startPoint x: 149, startPoint y: 45, endPoint x: 68, endPoint y: 53, distance: 81.4
click at [68, 53] on div "Home Orders R320408164 HHNE Overview Design Comments Item History Client Approv…" at bounding box center [770, 47] width 1539 height 27
copy div "R320408164 HHNE"
